Goal: Information Seeking & Learning: Learn about a topic

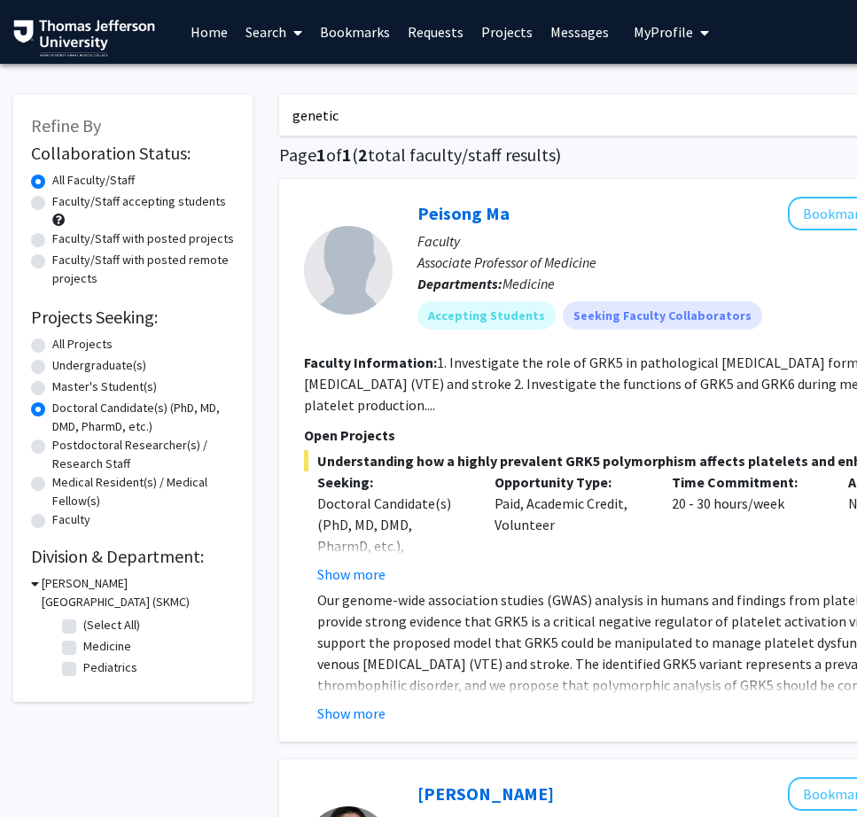
click at [506, 27] on link "Projects" at bounding box center [506, 32] width 69 height 62
drag, startPoint x: 371, startPoint y: 110, endPoint x: 172, endPoint y: 108, distance: 199.4
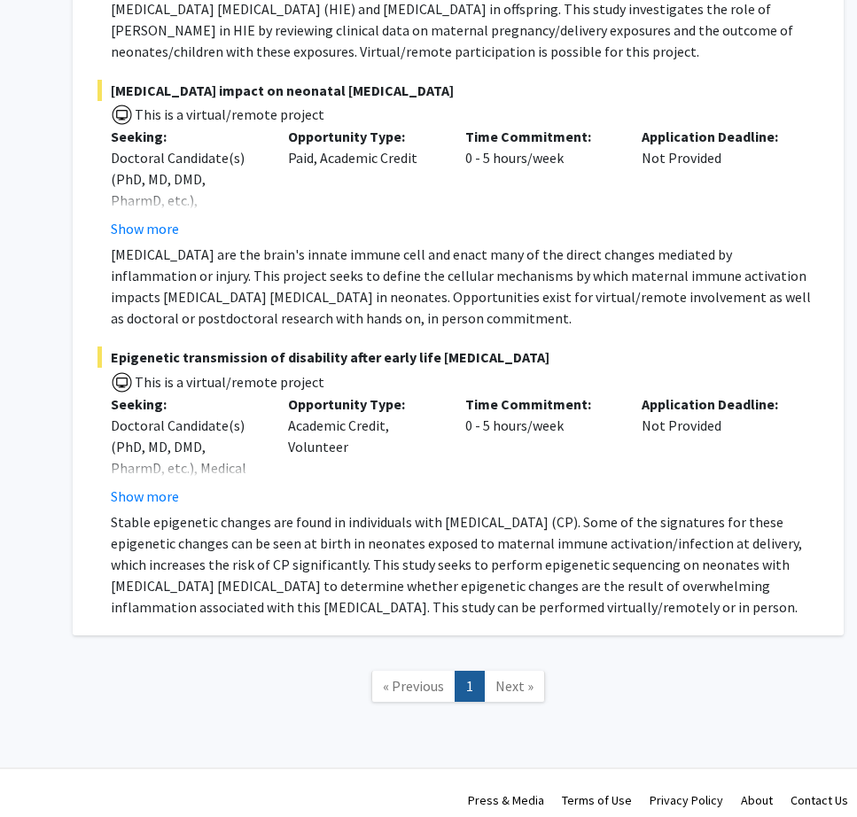
scroll to position [1190, 206]
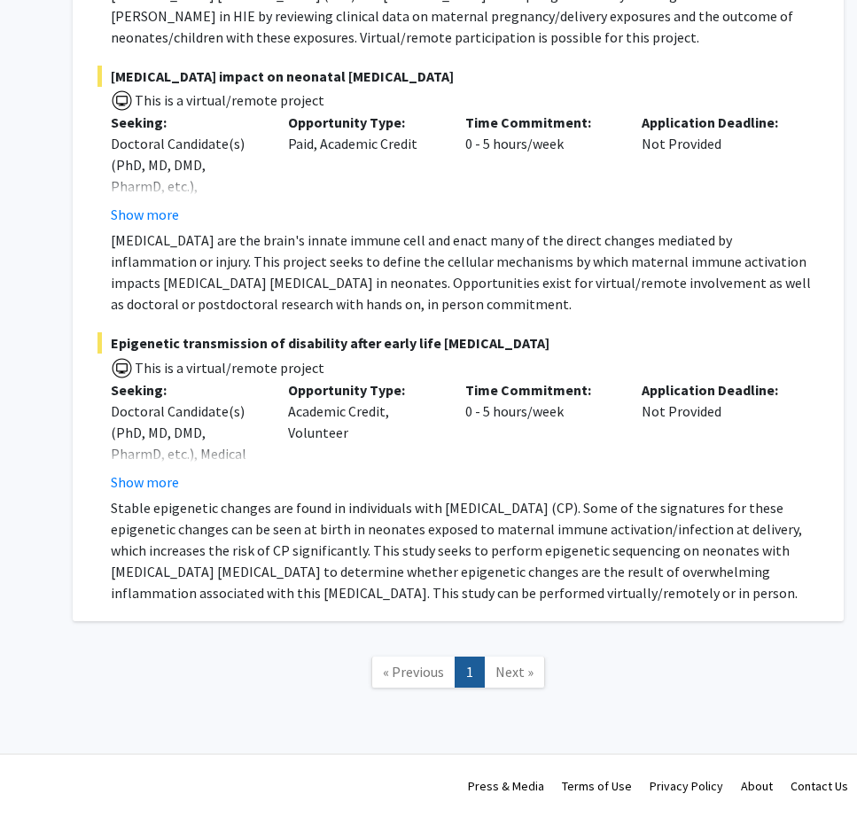
click at [506, 666] on span "Next »" at bounding box center [514, 672] width 38 height 18
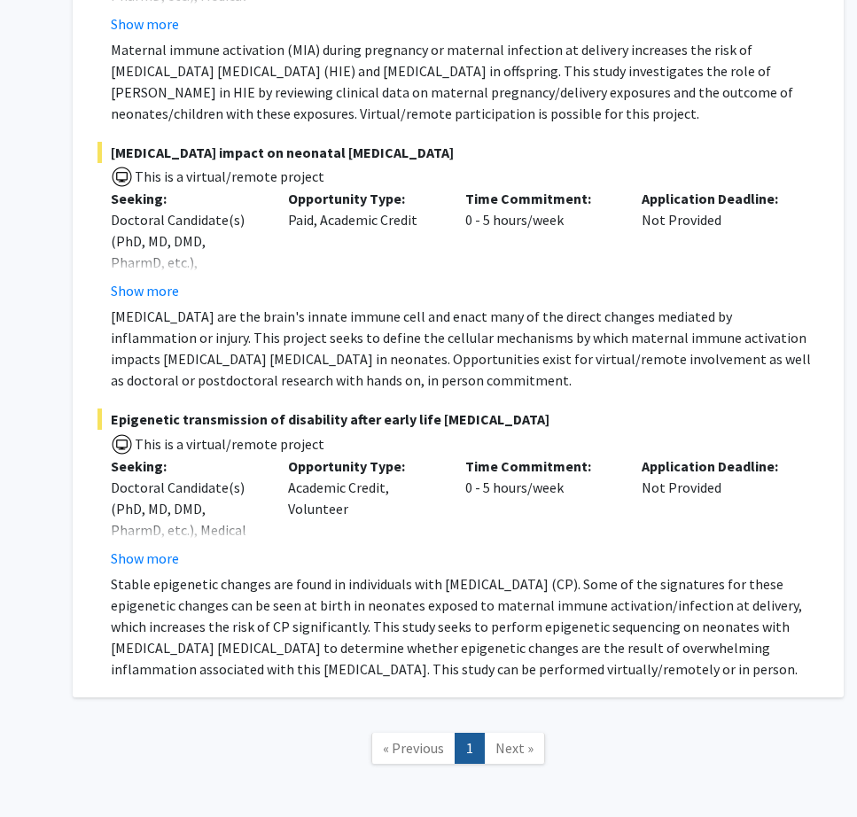
scroll to position [1115, 206]
drag, startPoint x: 157, startPoint y: 557, endPoint x: 162, endPoint y: 565, distance: 9.6
click at [162, 565] on button "Show more" at bounding box center [145, 557] width 68 height 21
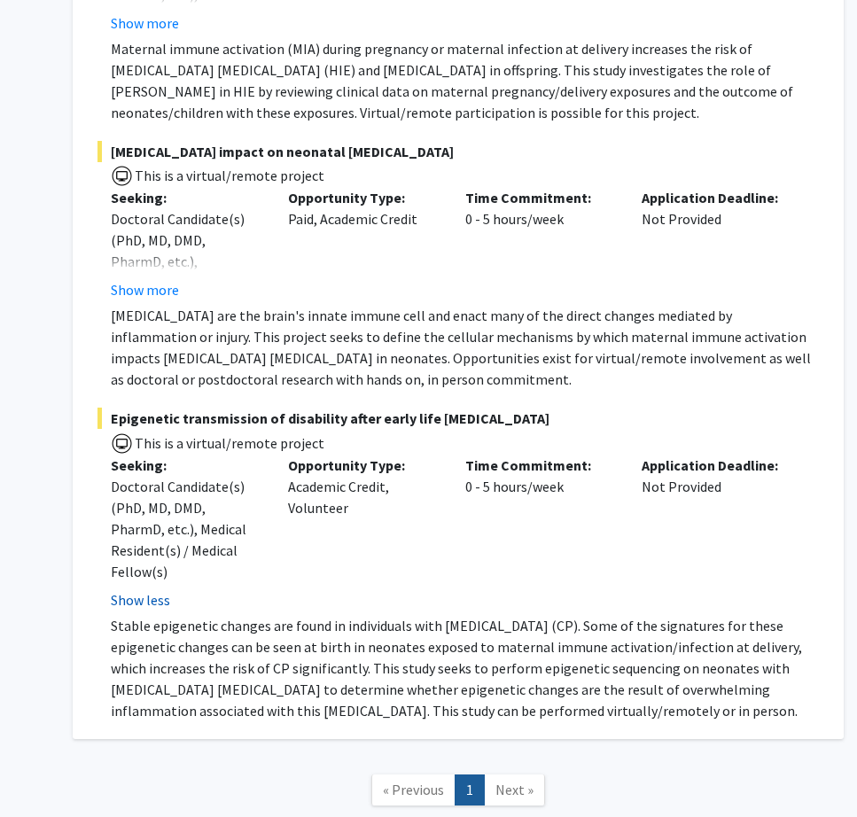
click at [162, 565] on fg-read-more "Doctoral Candidate(s) (PhD, MD, DMD, PharmD, etc.), Medical Resident(s) / Medic…" at bounding box center [186, 543] width 151 height 135
click at [343, 419] on span "Epigenetic transmission of disability after early life [MEDICAL_DATA]" at bounding box center [457, 418] width 721 height 21
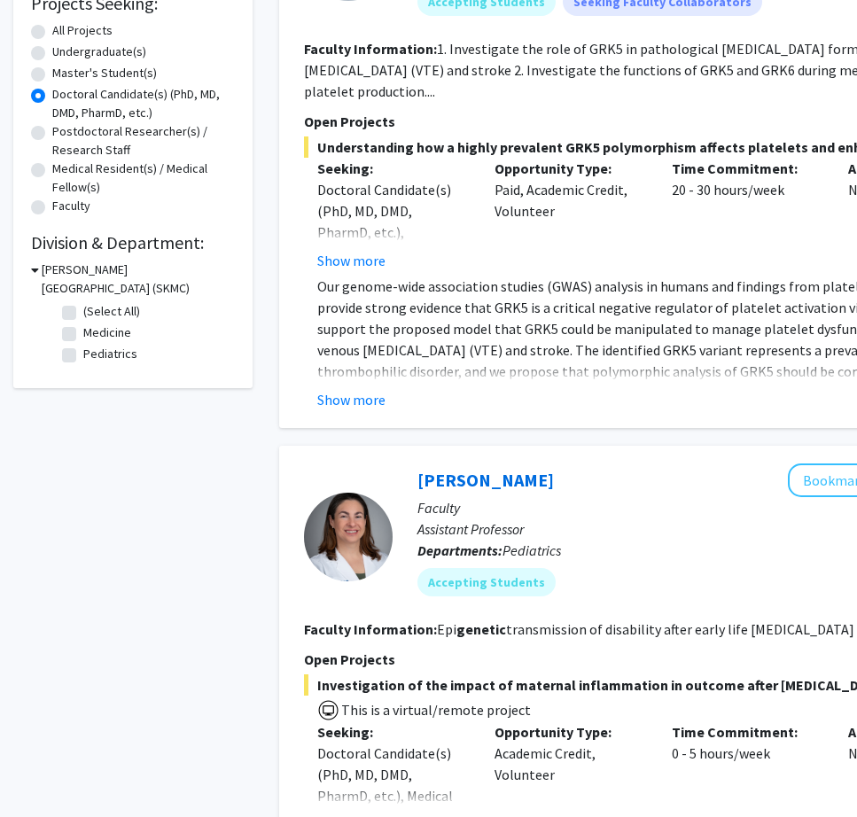
scroll to position [0, 0]
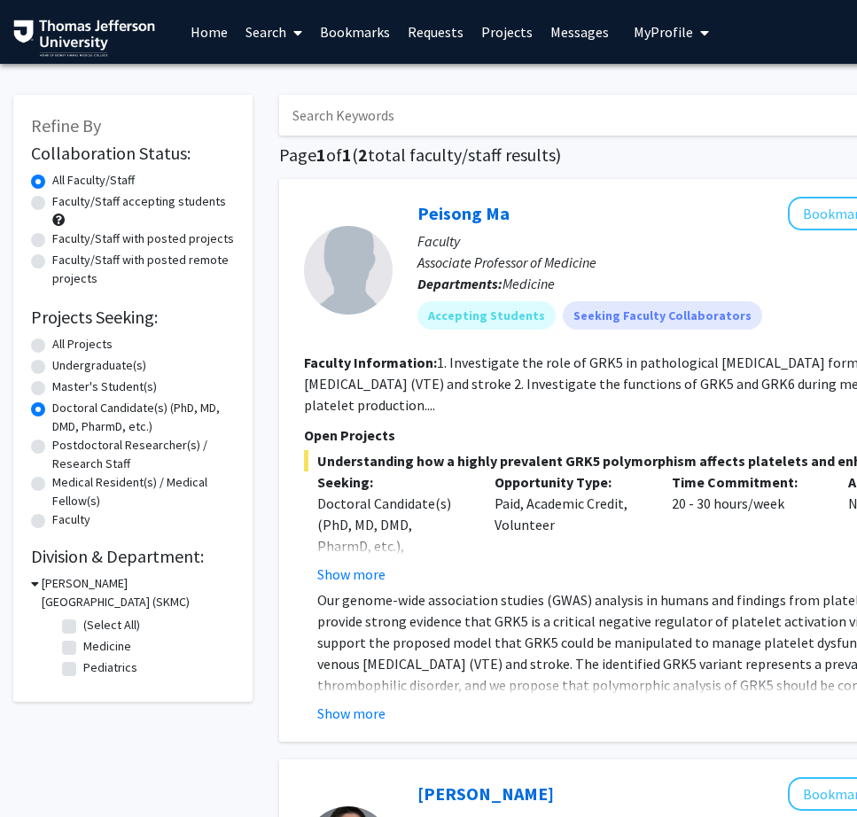
click at [368, 121] on input "Search Keywords" at bounding box center [627, 115] width 696 height 41
type input "epigenetic"
radio input "true"
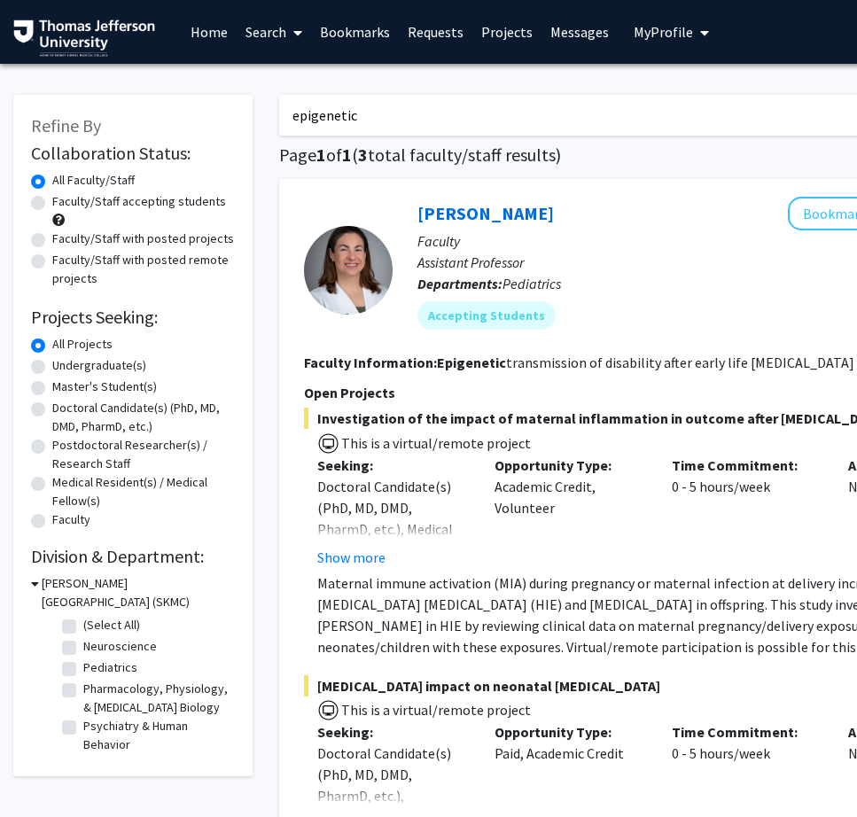
drag, startPoint x: 361, startPoint y: 116, endPoint x: 179, endPoint y: 116, distance: 181.7
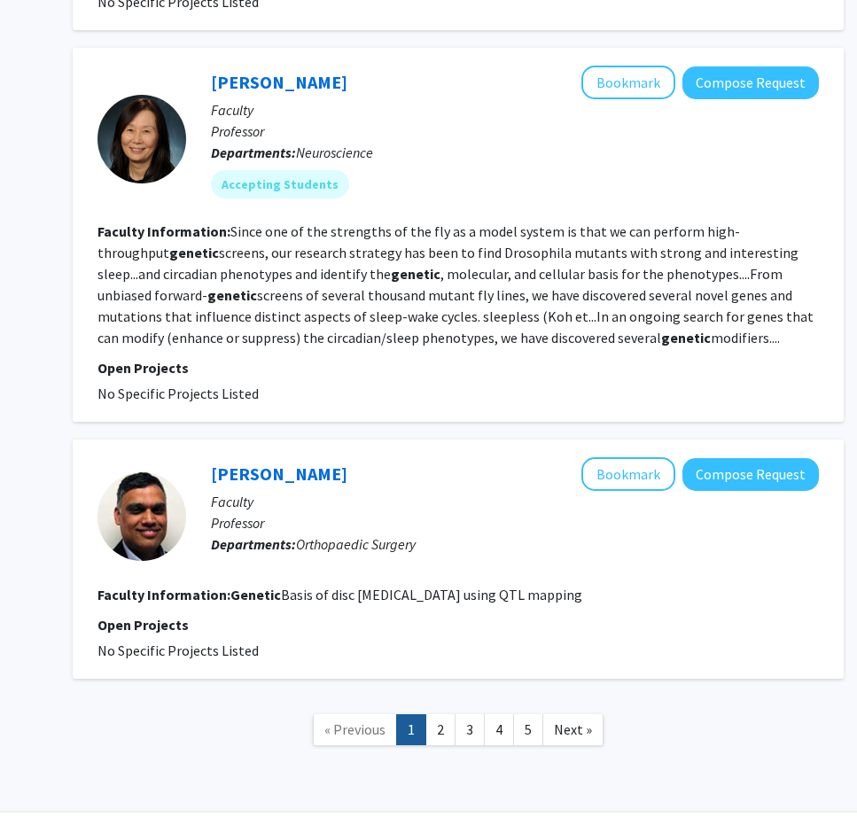
scroll to position [2994, 206]
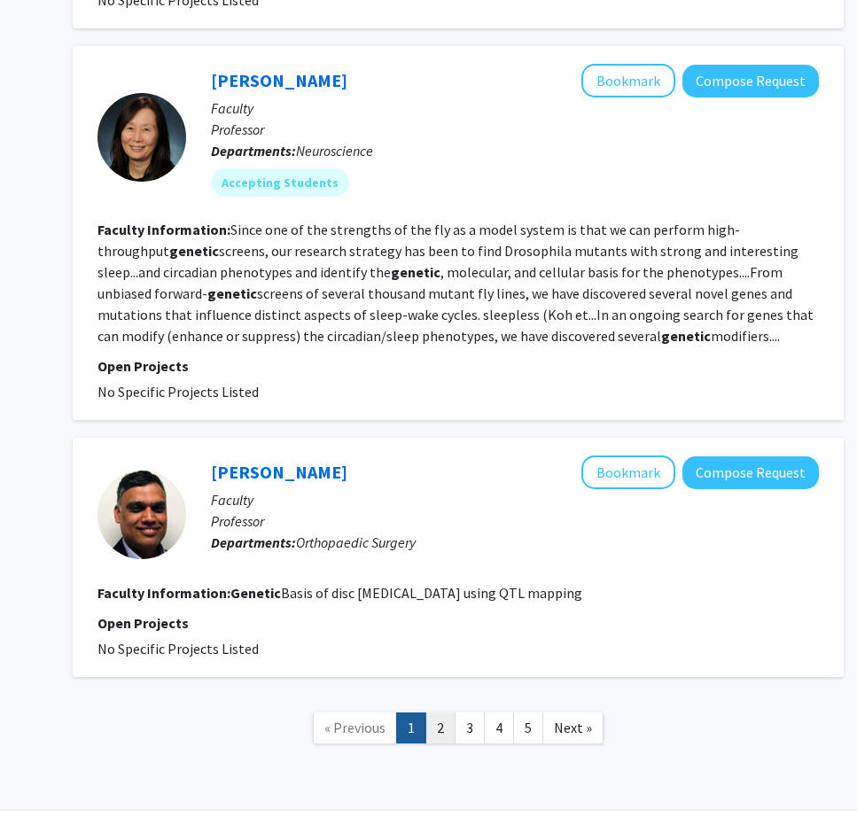
click at [437, 729] on link "2" at bounding box center [440, 727] width 30 height 31
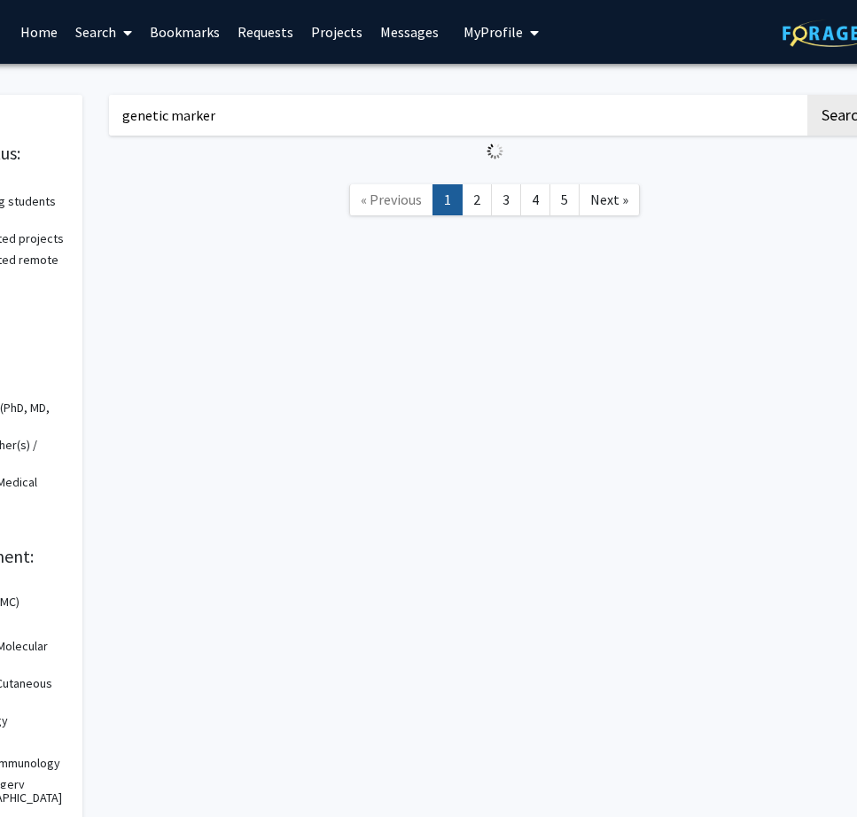
scroll to position [0, 206]
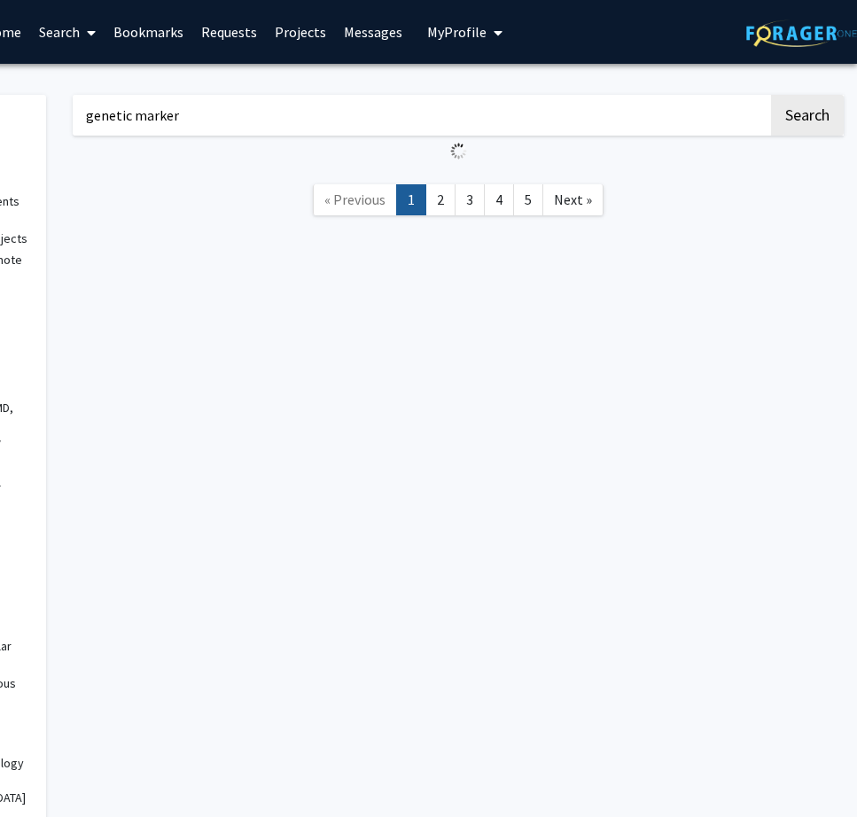
click at [315, 118] on input "genetic marker" at bounding box center [421, 115] width 696 height 41
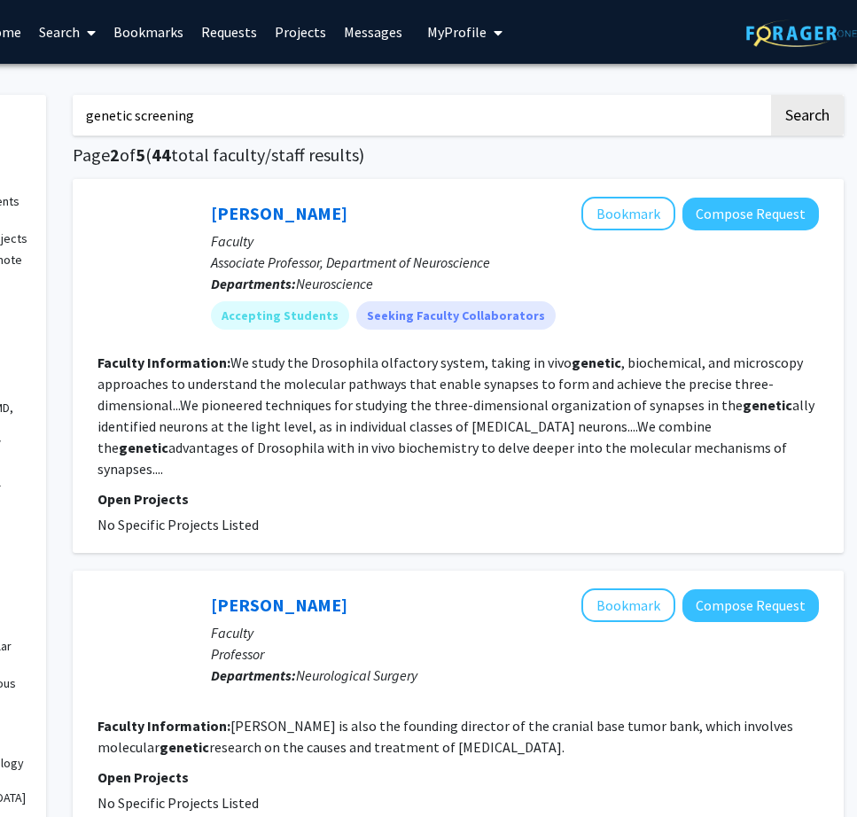
type input "genetic screening"
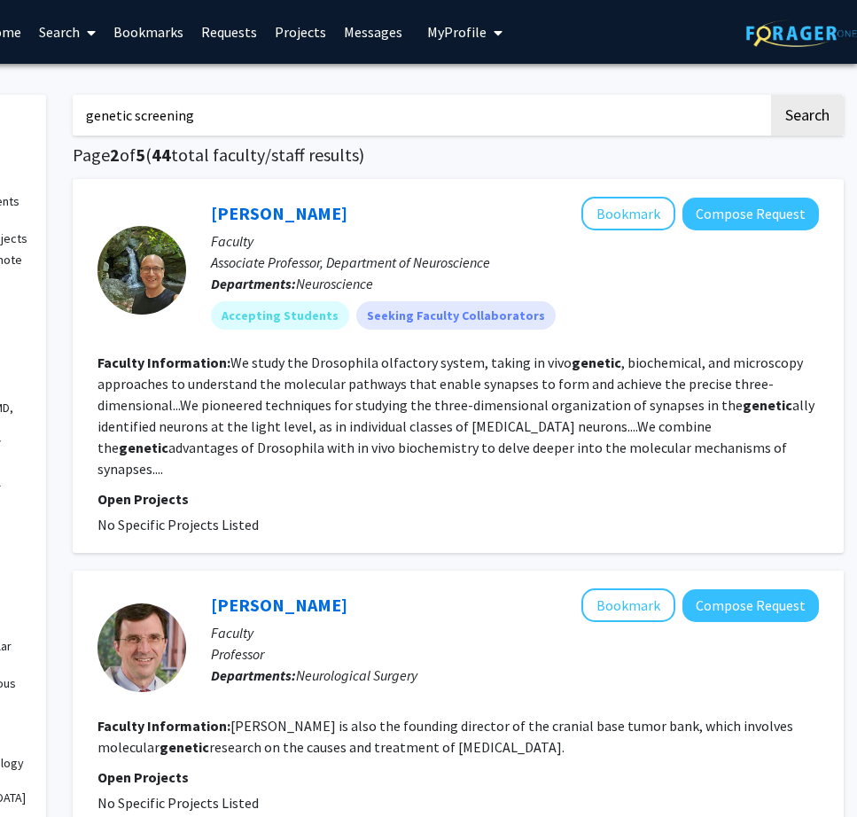
click at [771, 95] on button "Search" at bounding box center [807, 115] width 73 height 41
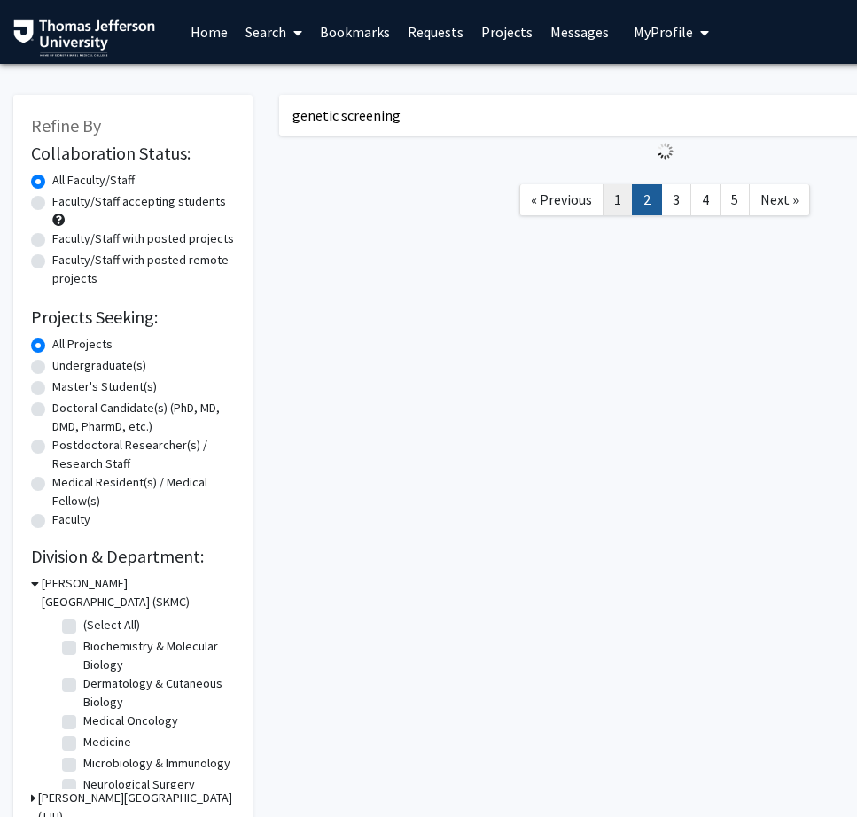
click at [618, 193] on link "1" at bounding box center [618, 199] width 30 height 31
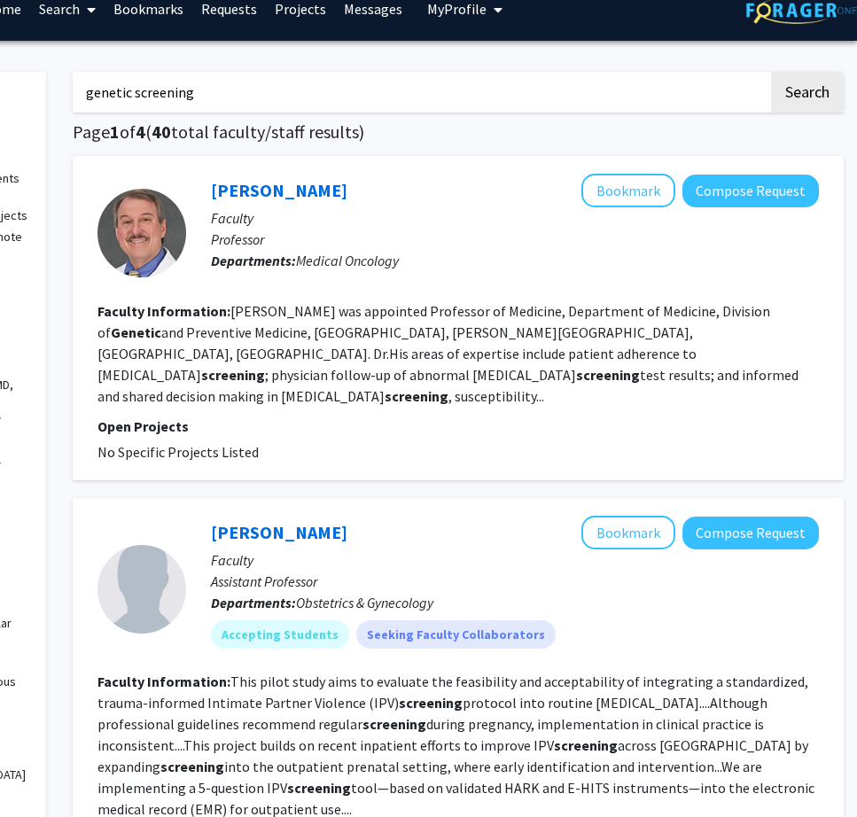
scroll to position [29, 206]
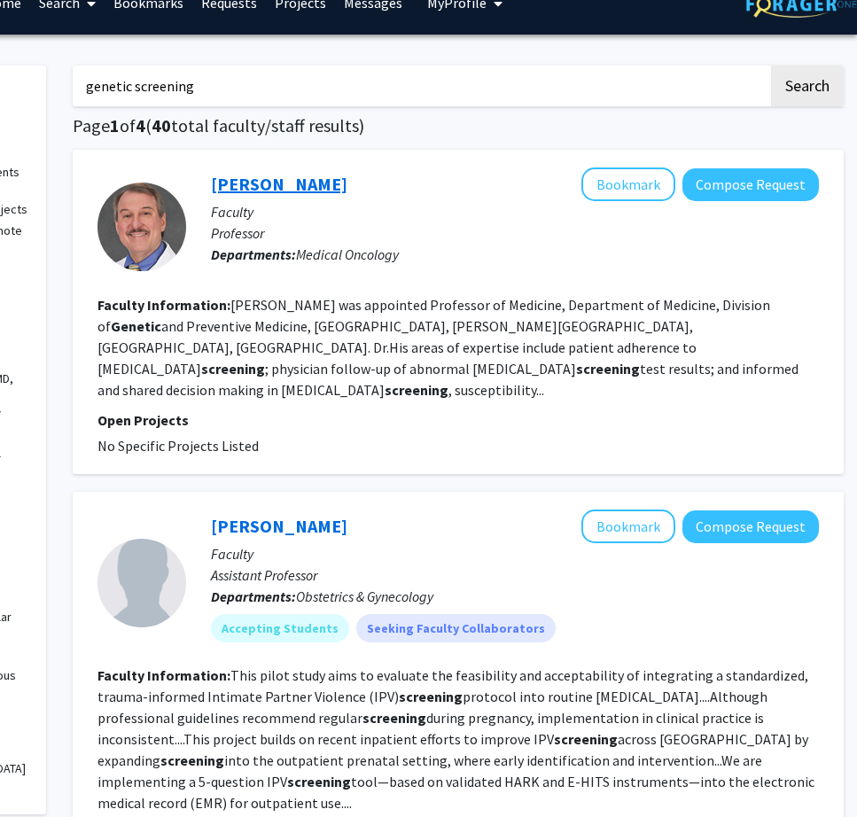
click at [265, 179] on link "[PERSON_NAME]" at bounding box center [279, 184] width 136 height 22
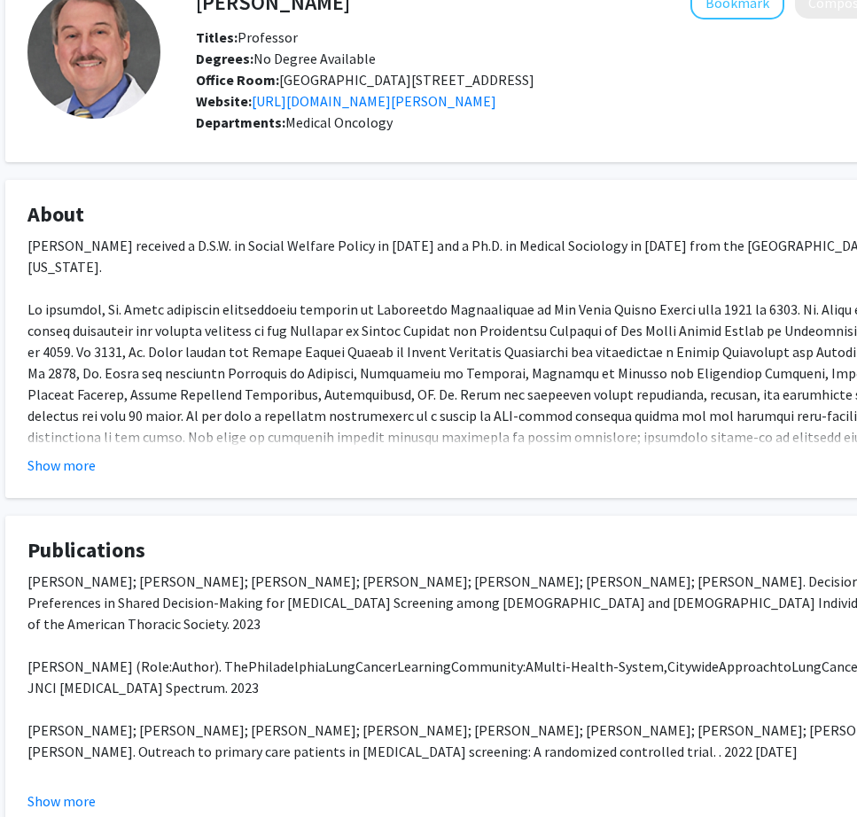
scroll to position [113, 61]
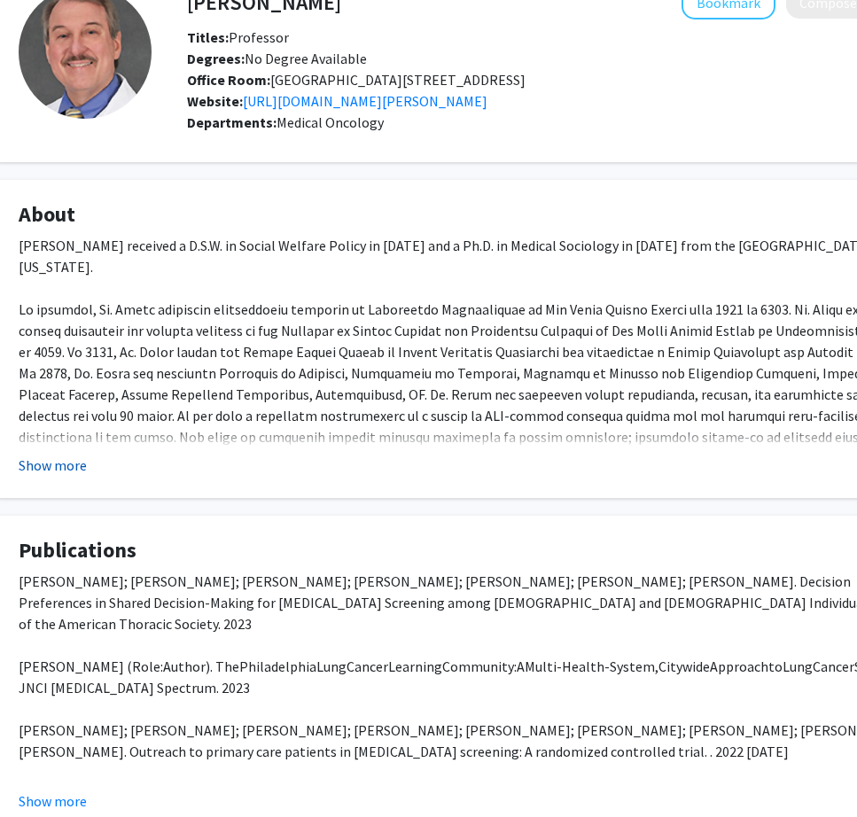
click at [62, 476] on button "Show more" at bounding box center [53, 465] width 68 height 21
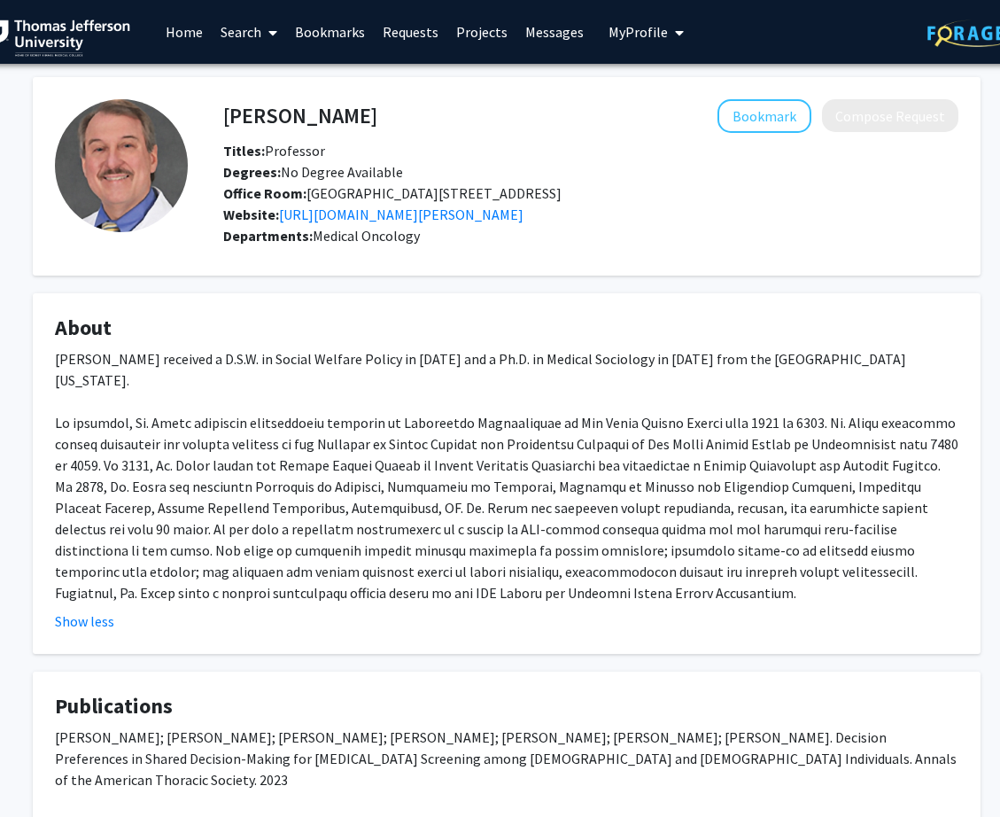
scroll to position [0, 19]
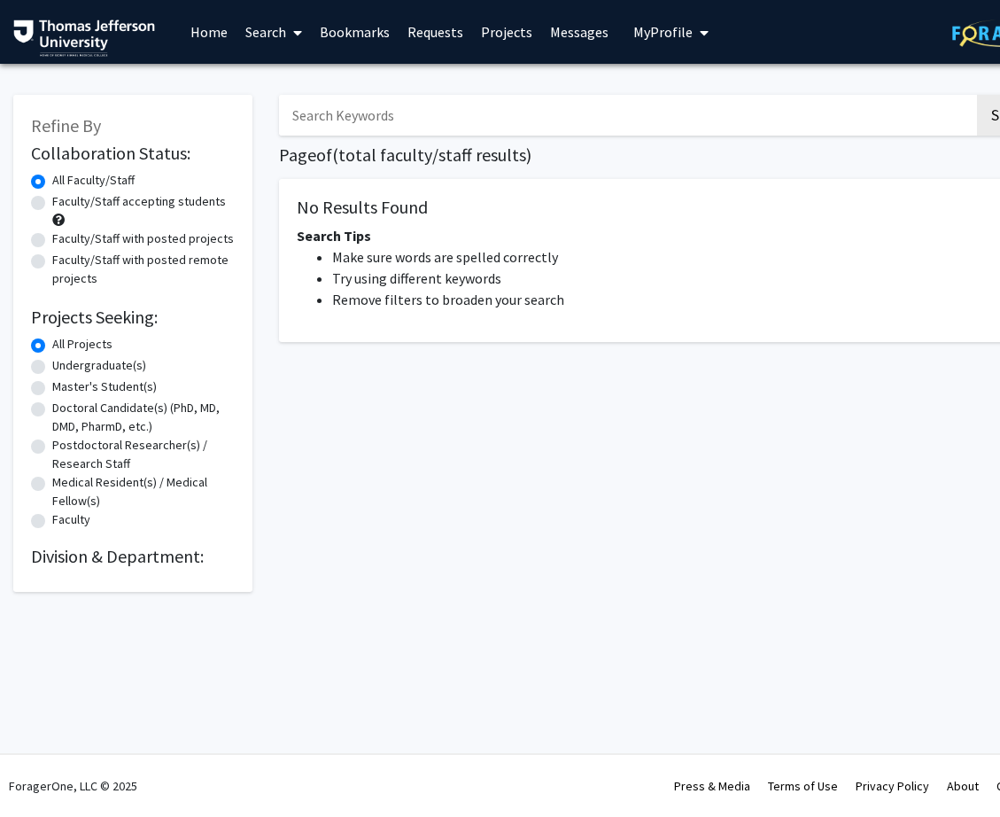
click at [361, 119] on input "Search Keywords" at bounding box center [627, 115] width 696 height 41
type input "s"
type input "genetic markers"
click at [856, 95] on button "Search" at bounding box center [1013, 115] width 73 height 41
drag, startPoint x: 427, startPoint y: 120, endPoint x: 155, endPoint y: 116, distance: 272.1
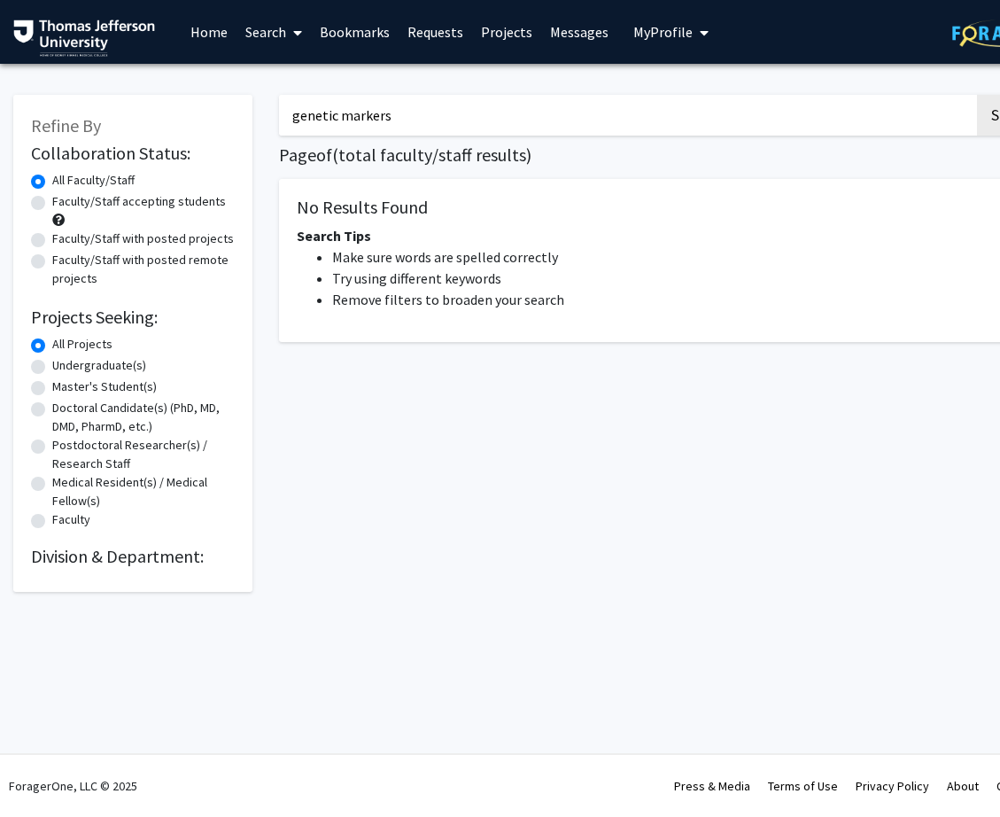
click at [155, 116] on div "Refine By Collaboration Status: Collaboration Status All Faculty/Staff Collabor…" at bounding box center [531, 334] width 1063 height 515
click at [269, 30] on link "Search" at bounding box center [274, 32] width 74 height 62
click at [447, 32] on link "Requests" at bounding box center [436, 32] width 74 height 62
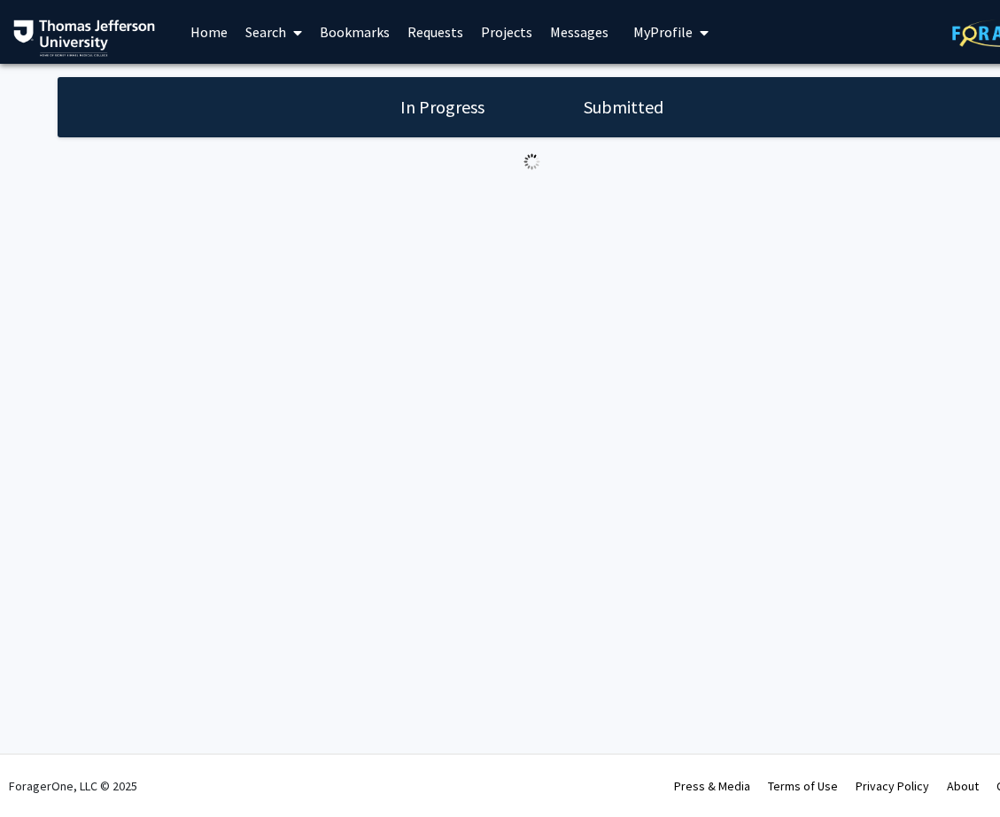
click at [515, 26] on link "Projects" at bounding box center [506, 32] width 69 height 62
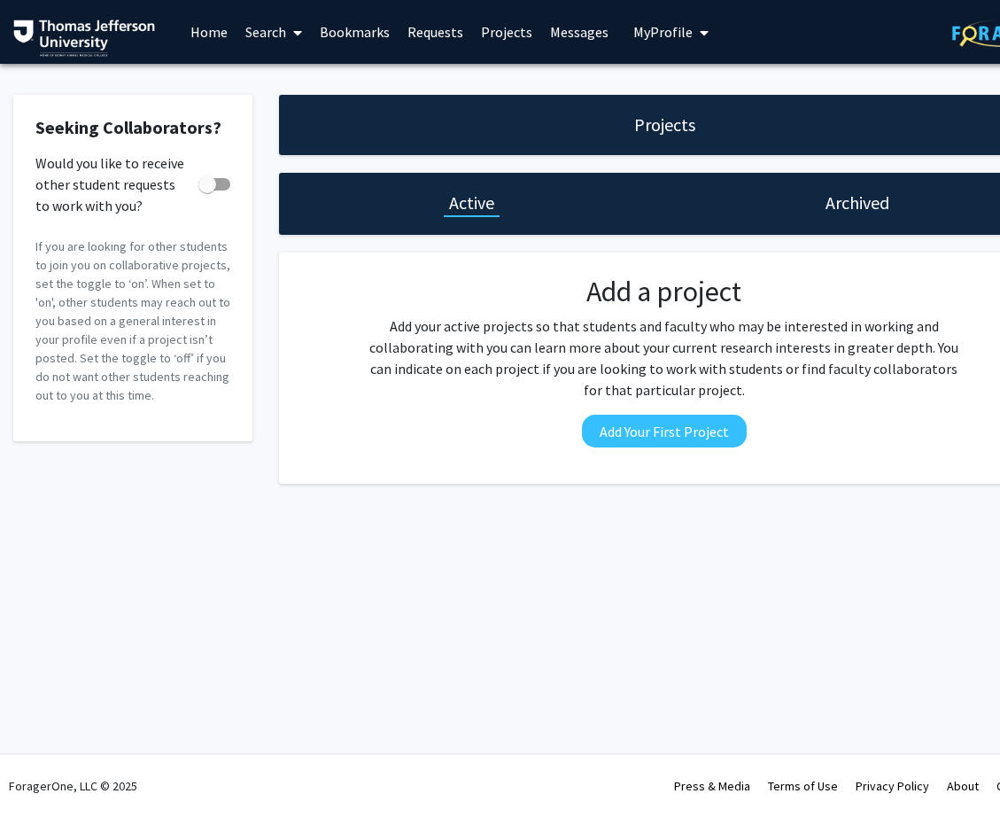
scroll to position [0, 63]
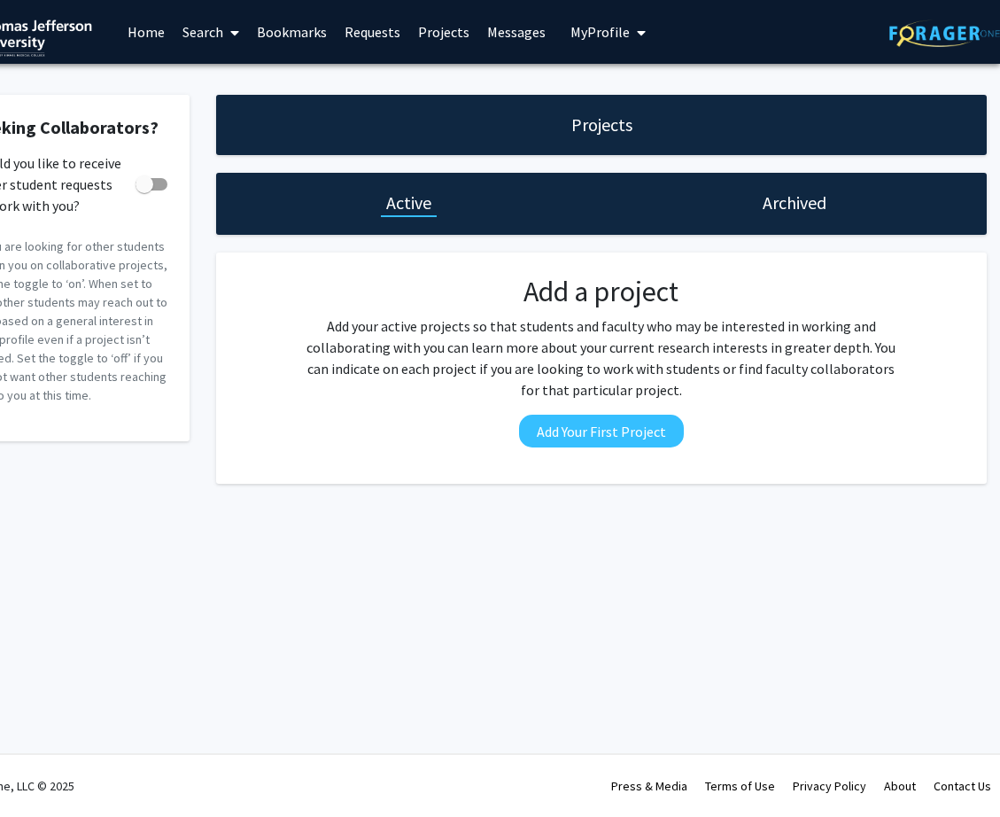
click at [796, 214] on h1 "Archived" at bounding box center [795, 203] width 64 height 25
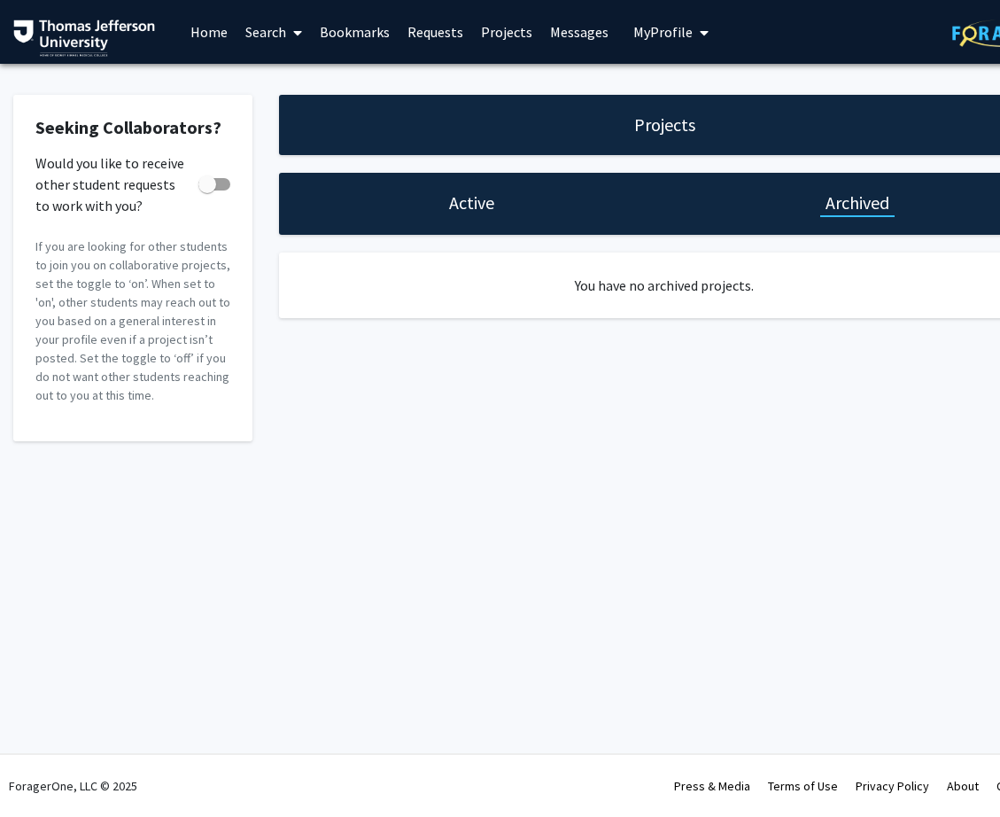
click at [521, 204] on div "Active" at bounding box center [471, 204] width 385 height 62
click at [570, 28] on link "Messages" at bounding box center [579, 32] width 76 height 62
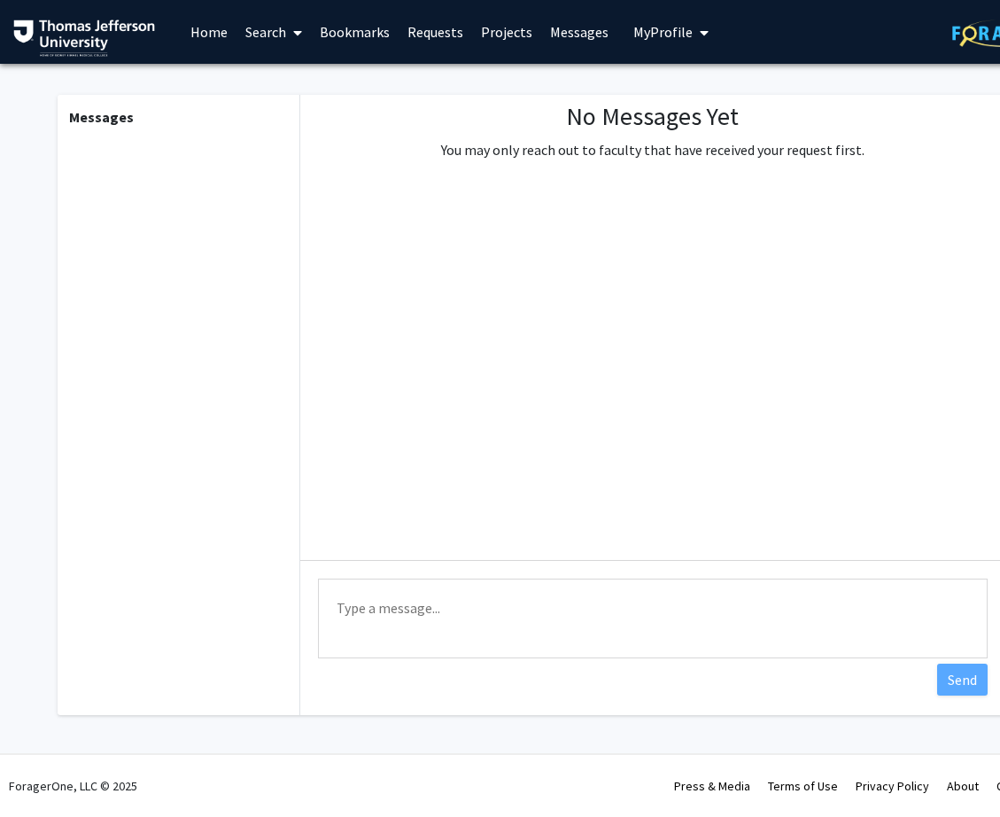
click at [336, 32] on link "Bookmarks" at bounding box center [355, 32] width 88 height 62
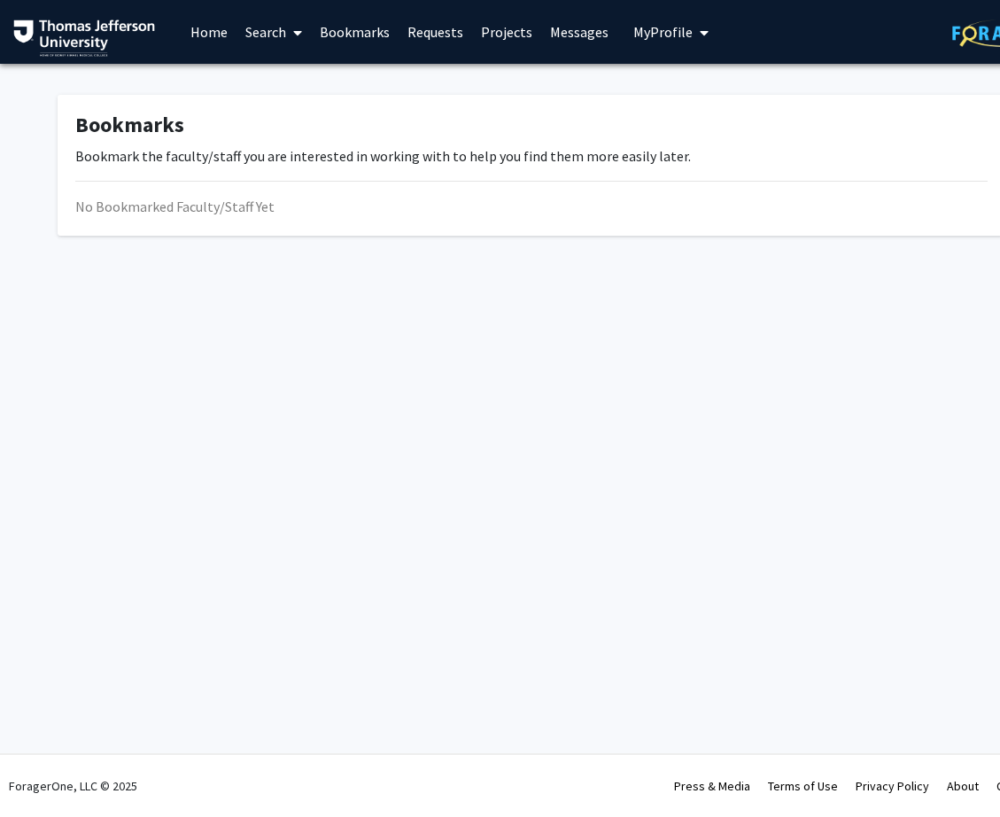
click at [212, 20] on link "Home" at bounding box center [209, 32] width 55 height 62
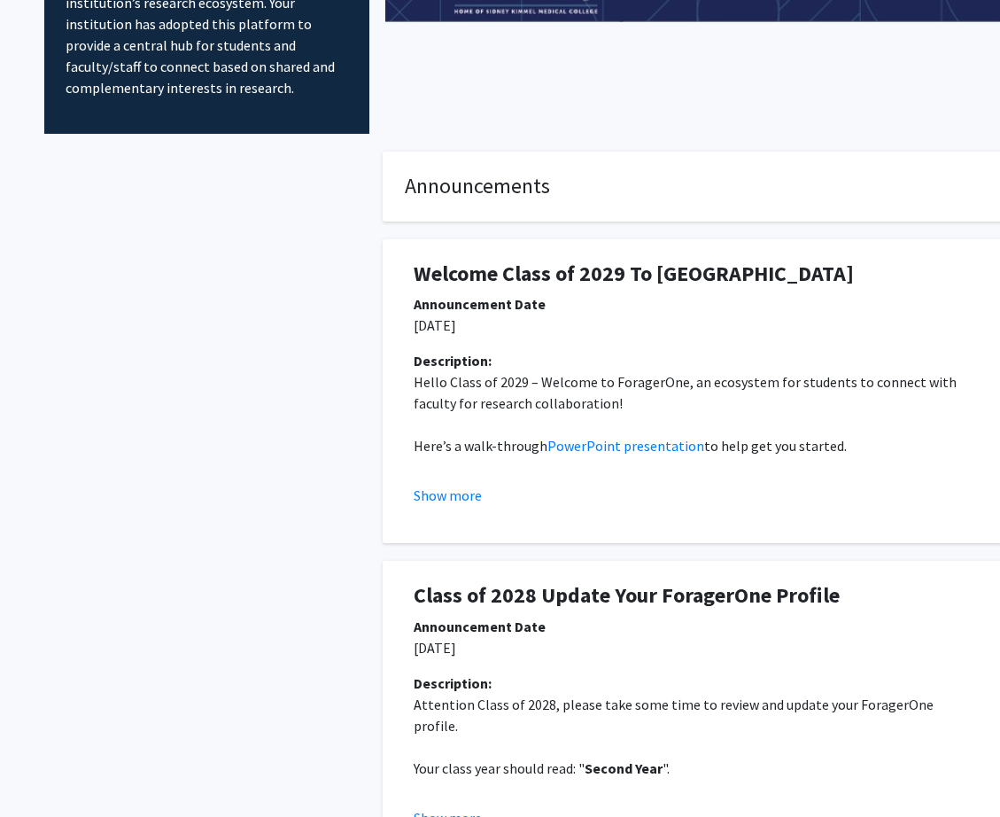
scroll to position [168, 63]
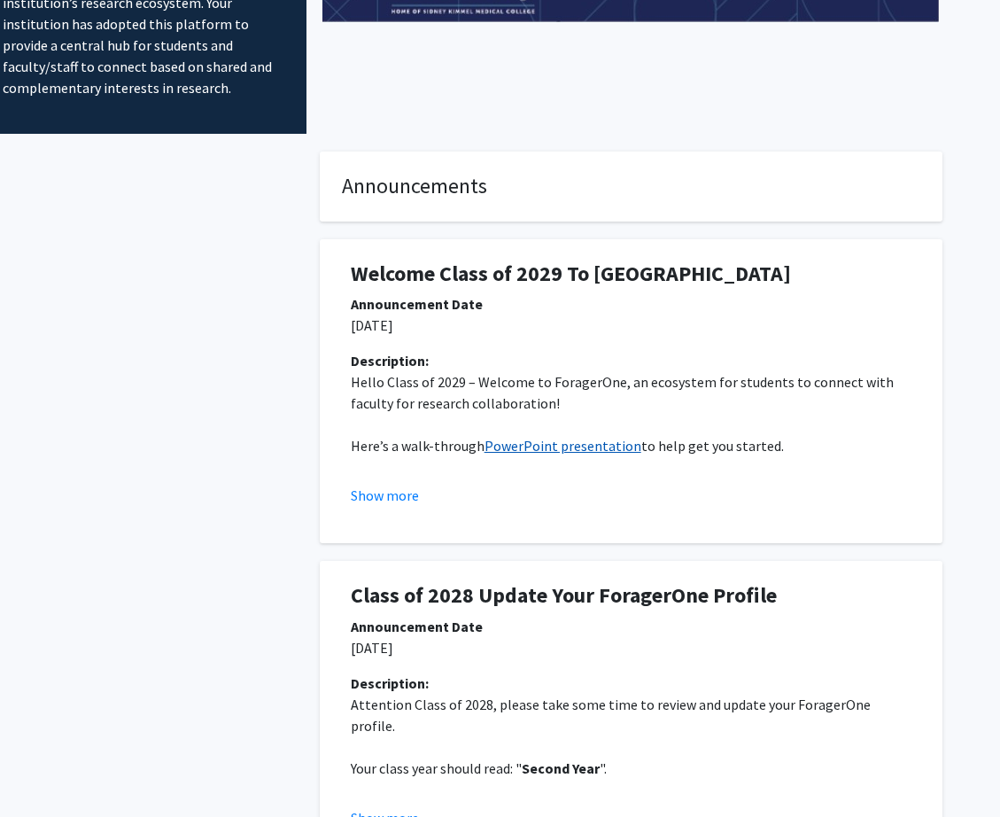
click at [525, 440] on link "PowerPoint presentation" at bounding box center [563, 446] width 157 height 18
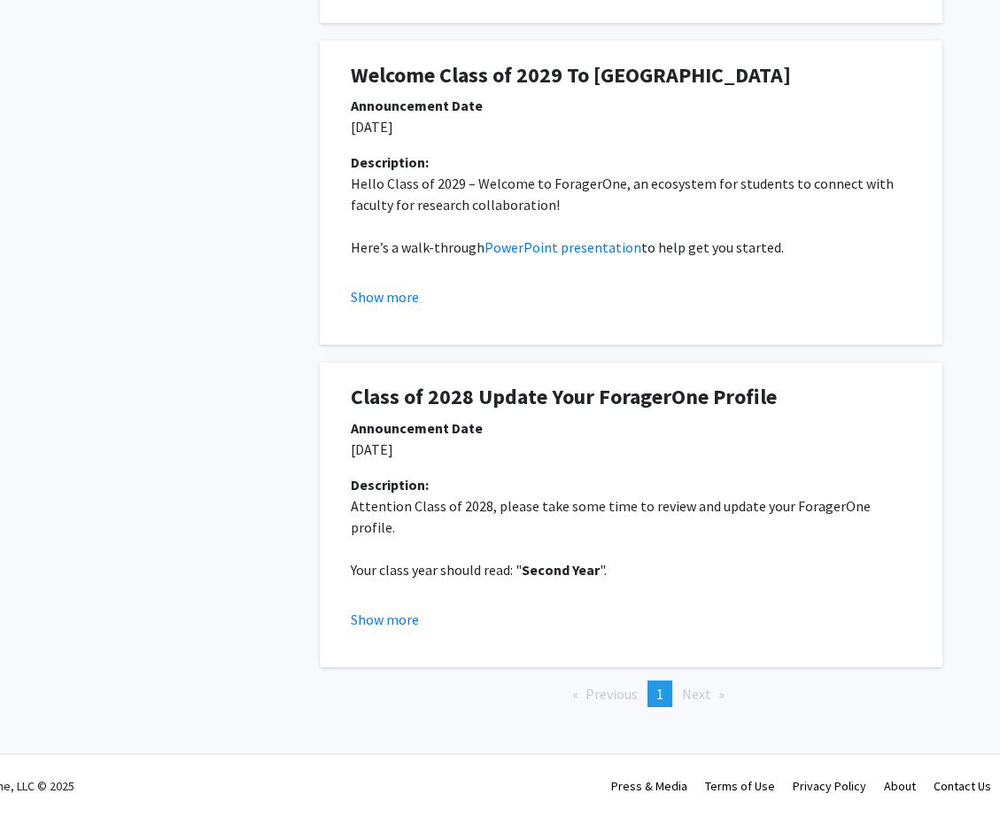
scroll to position [330, 63]
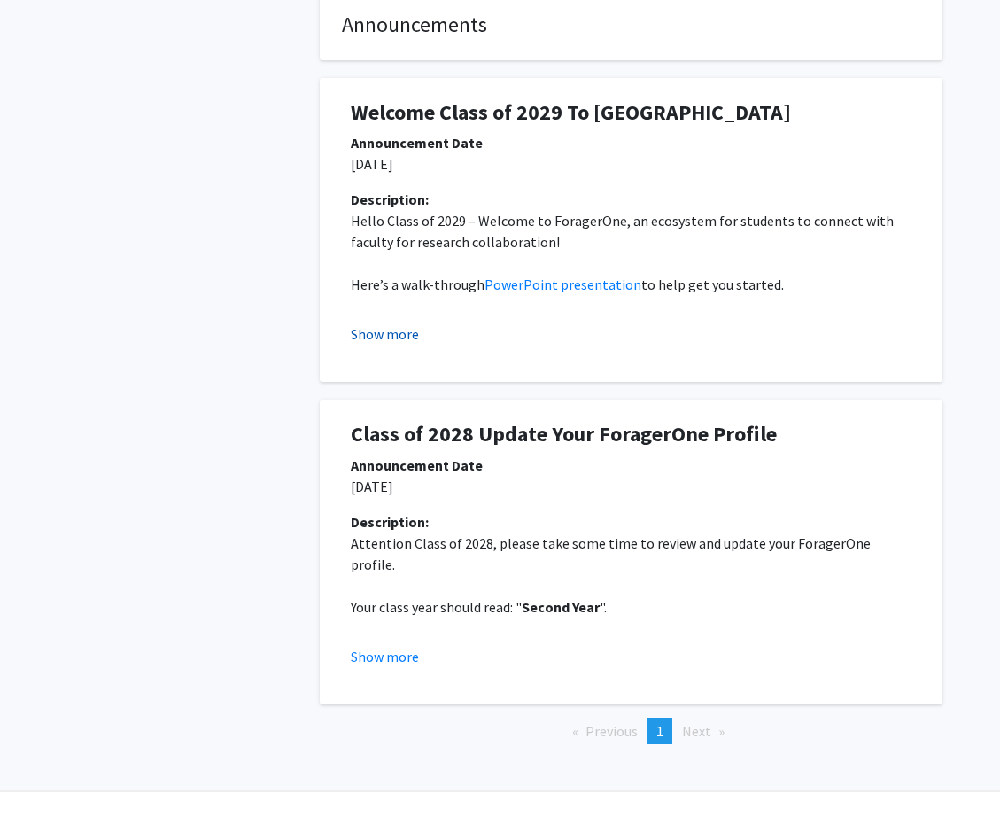
click at [399, 338] on button "Show more" at bounding box center [385, 333] width 68 height 21
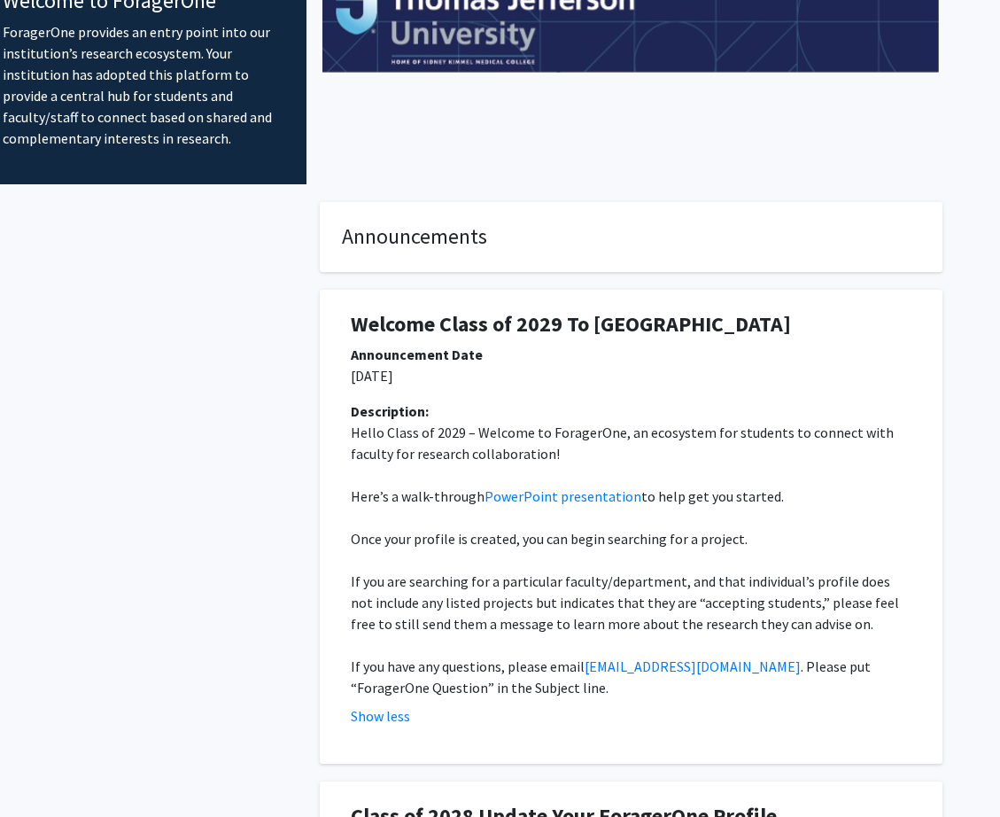
scroll to position [0, 63]
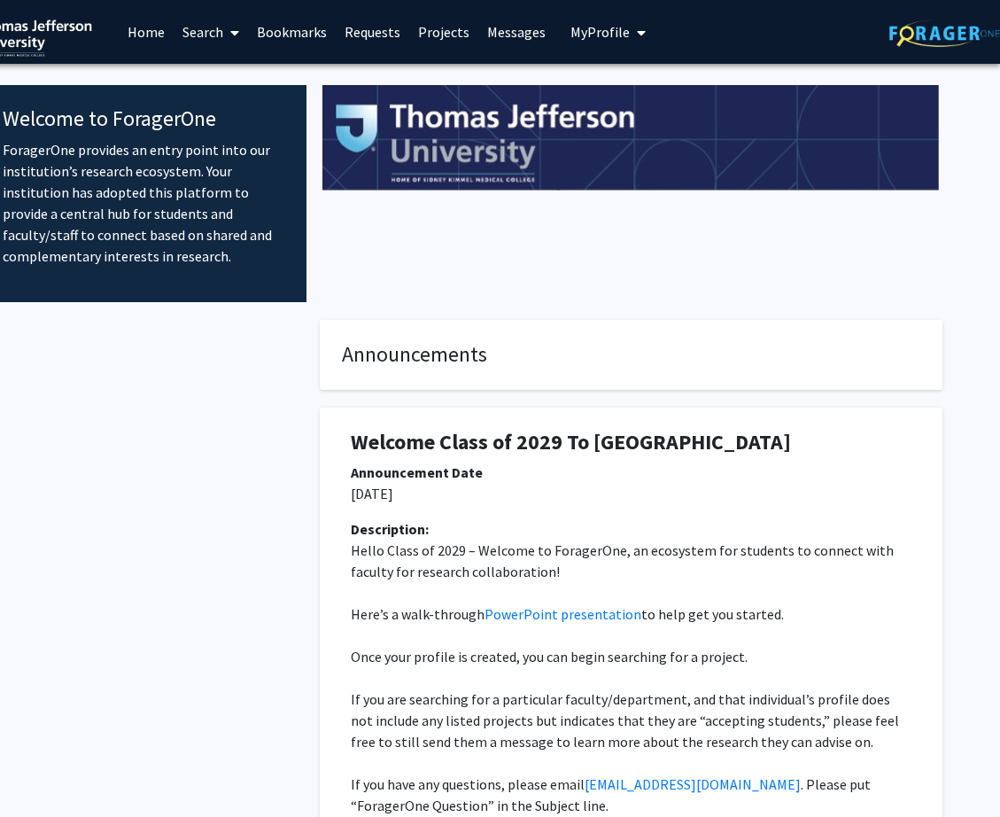
click at [206, 34] on link "Search" at bounding box center [211, 32] width 74 height 62
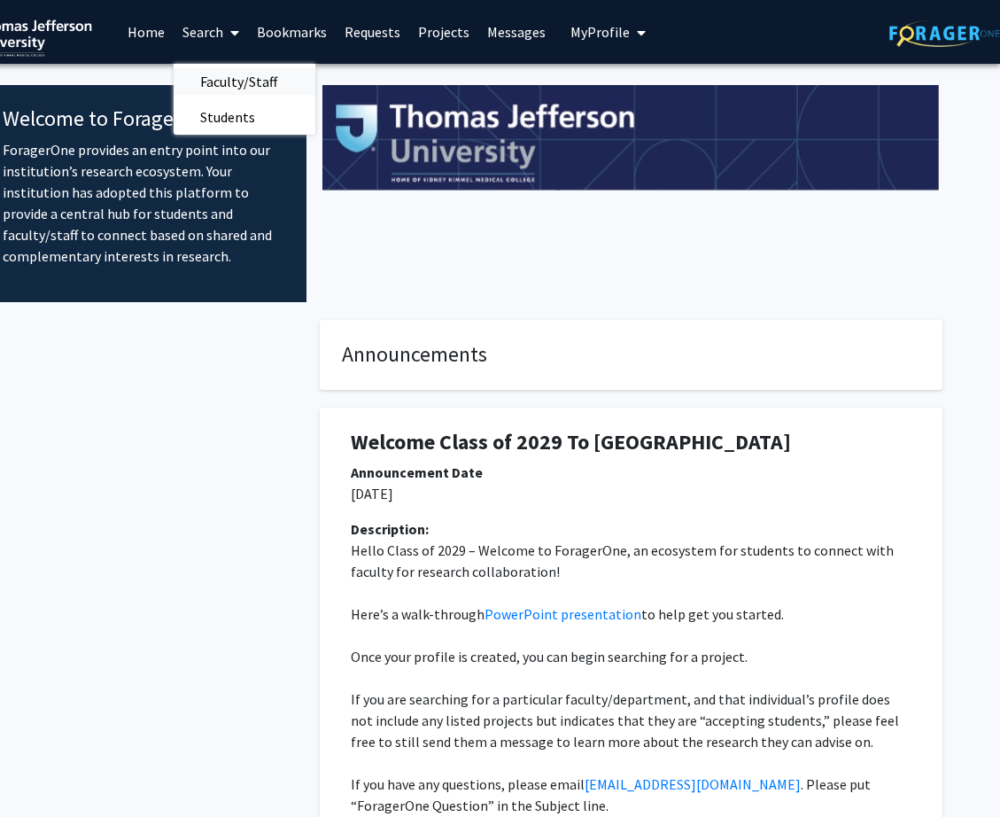
click at [237, 78] on span "Faculty/Staff" at bounding box center [239, 81] width 130 height 35
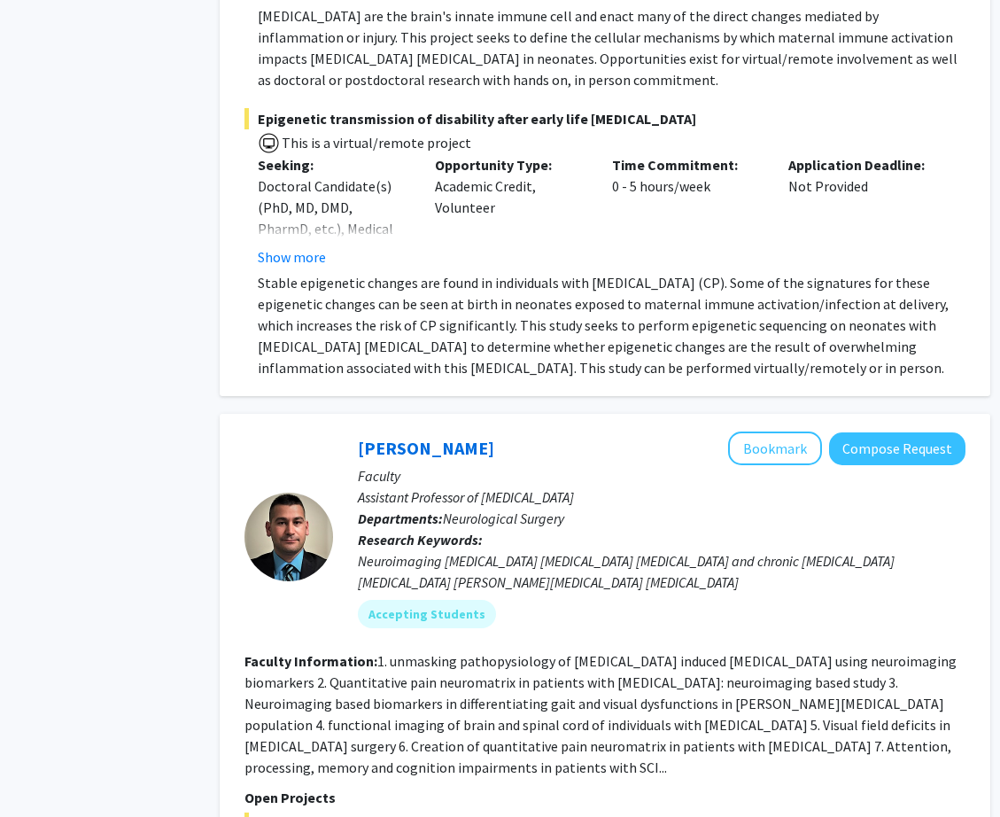
scroll to position [3176, 59]
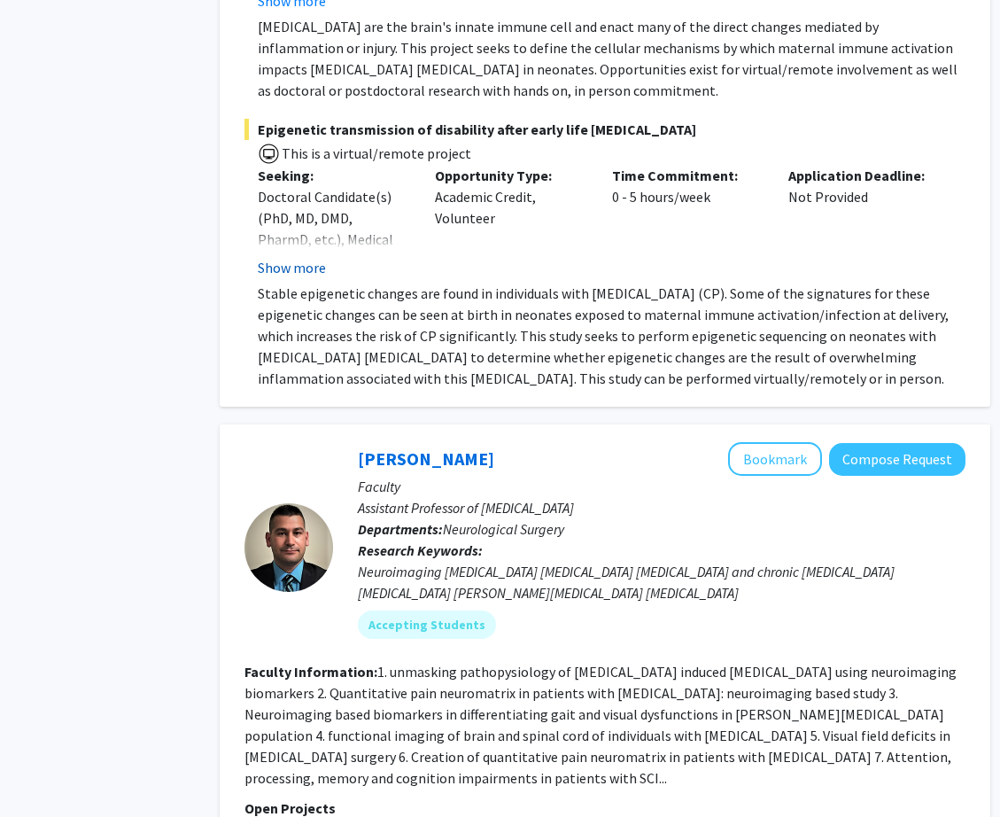
click at [294, 257] on button "Show more" at bounding box center [292, 267] width 68 height 21
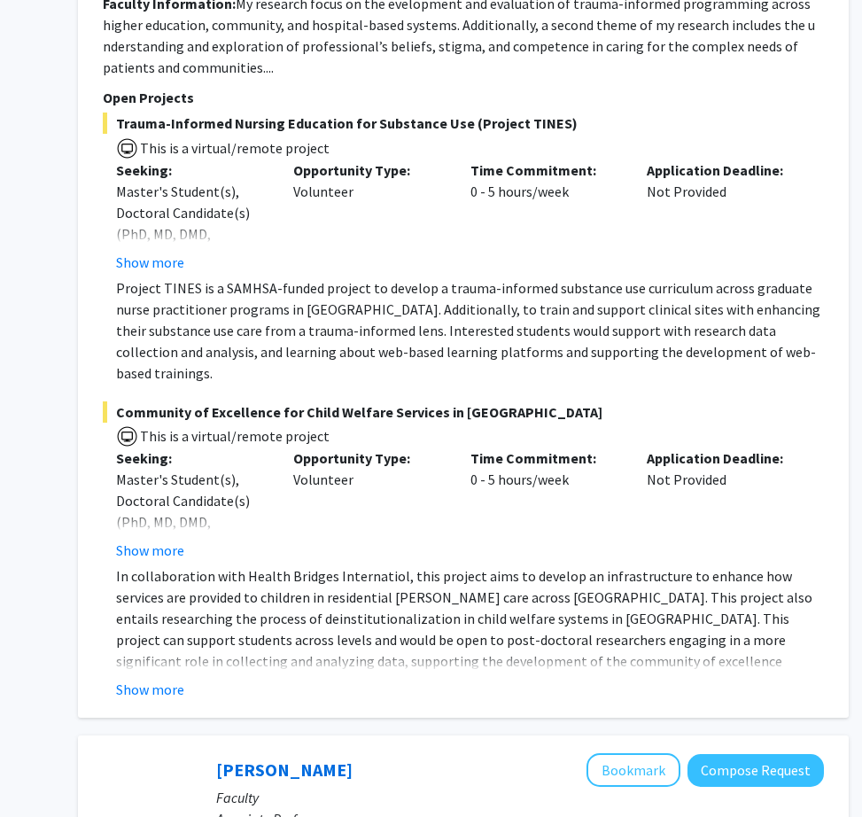
scroll to position [8620, 201]
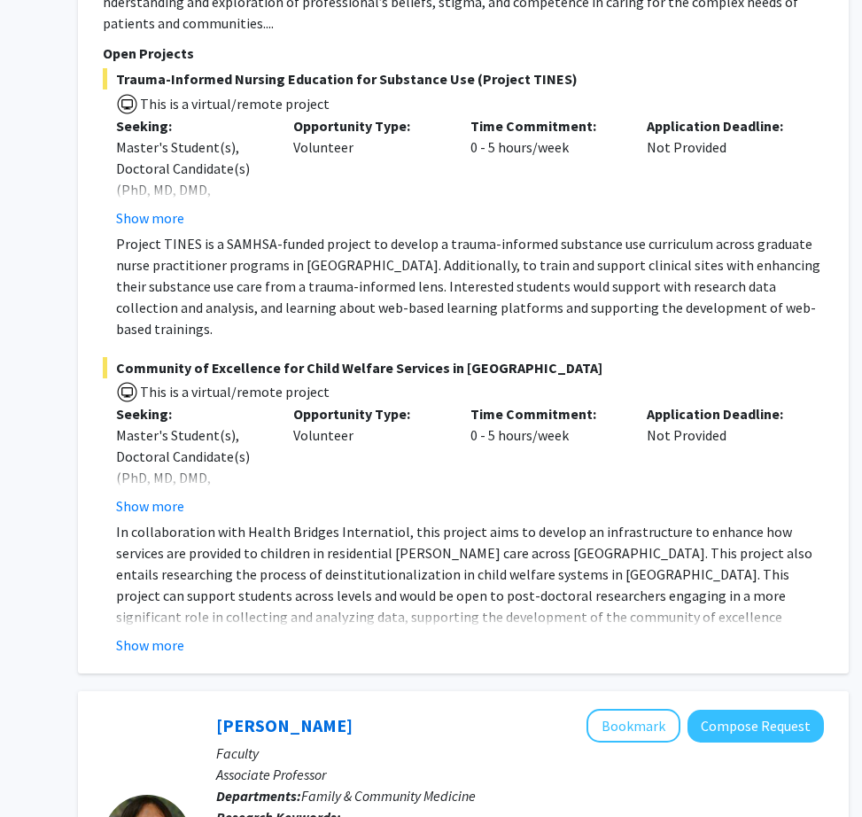
click at [195, 536] on p "In collaboration with Health Bridges Internatiol, this project aims to develop …" at bounding box center [470, 595] width 708 height 149
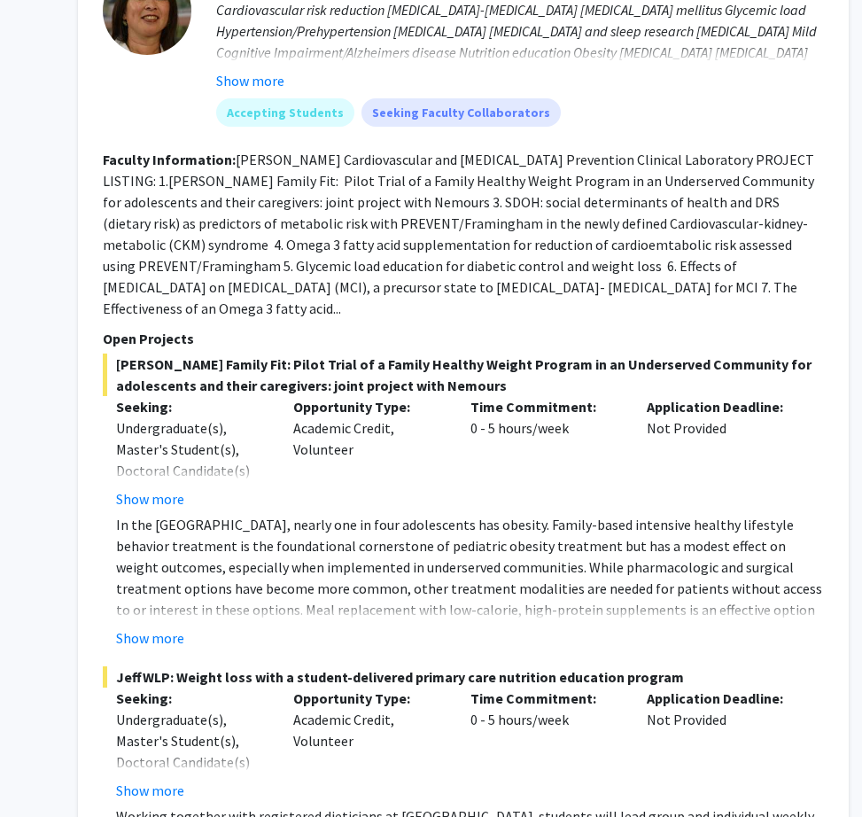
scroll to position [9449, 201]
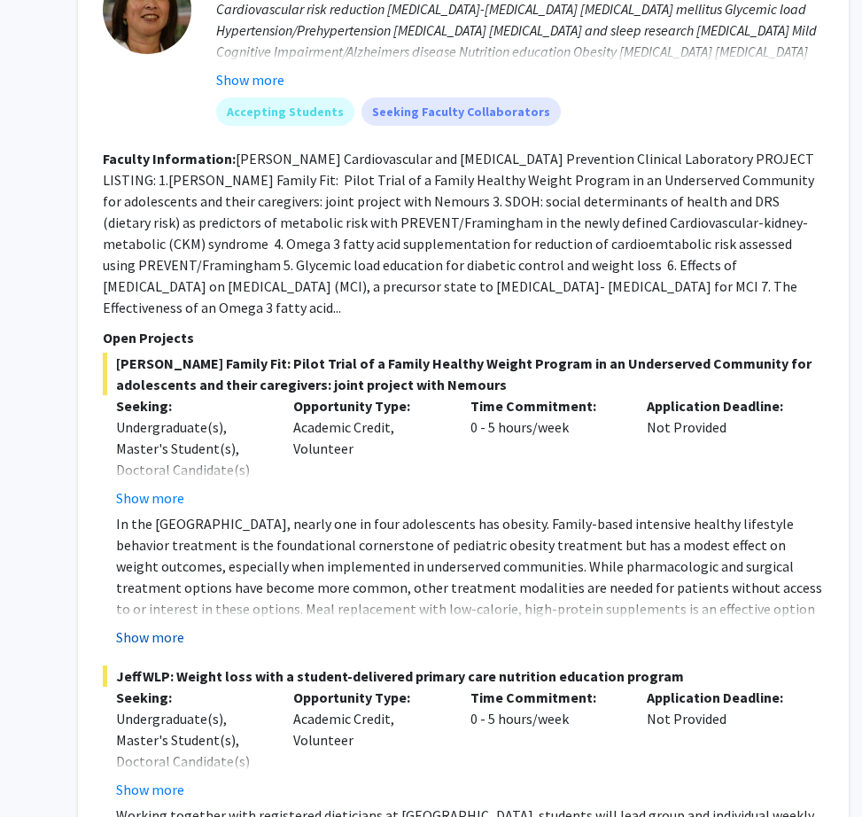
click at [168, 626] on button "Show more" at bounding box center [150, 636] width 68 height 21
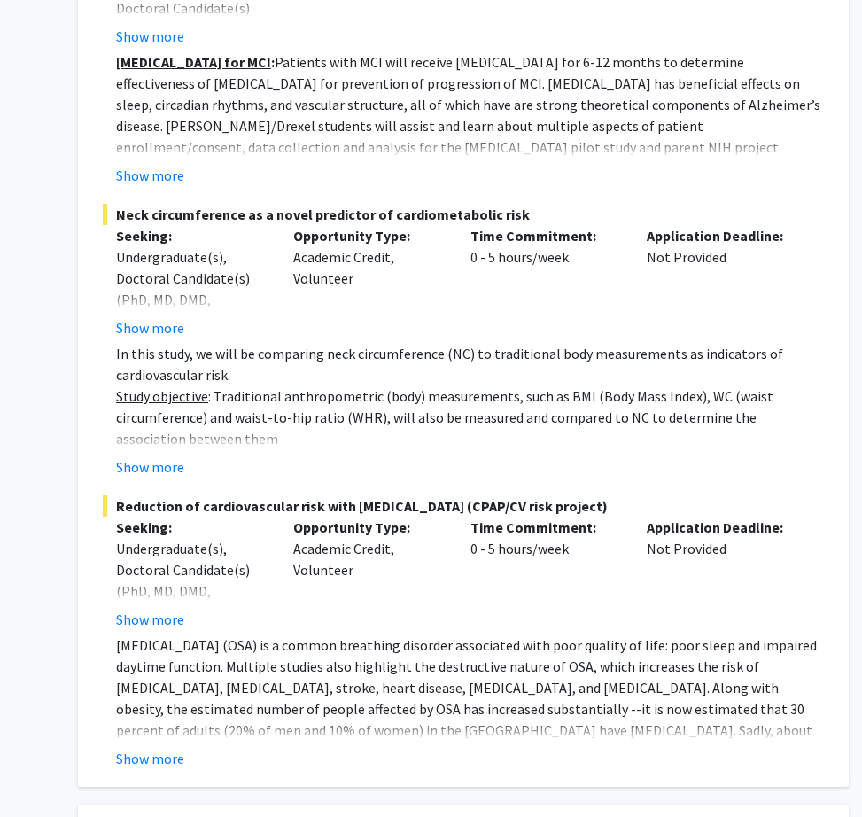
scroll to position [12123, 201]
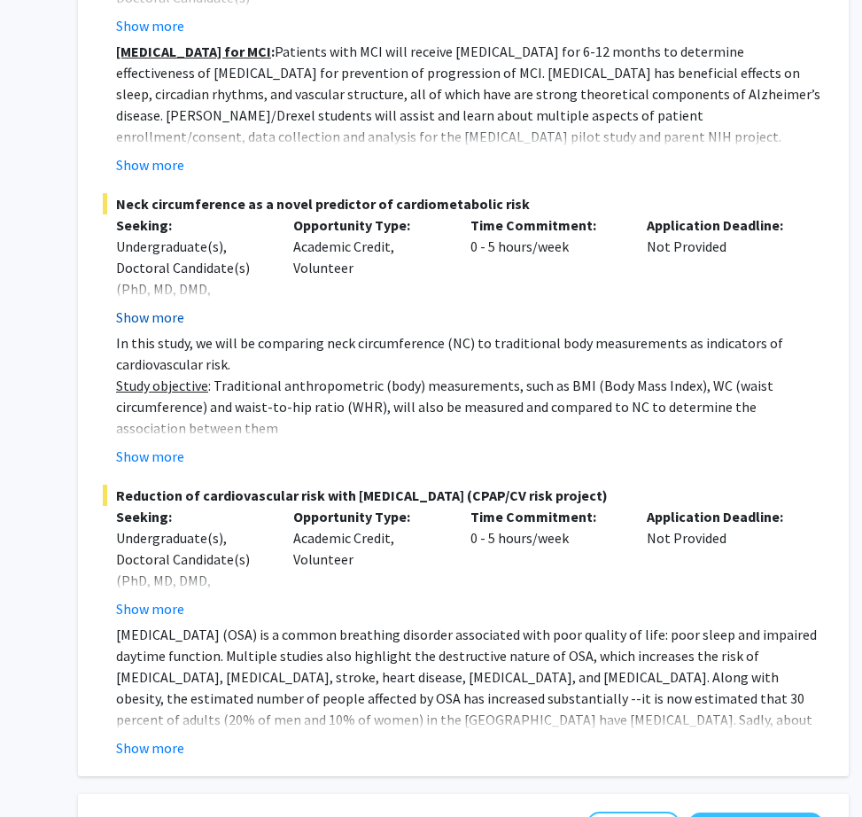
click at [166, 307] on button "Show more" at bounding box center [150, 317] width 68 height 21
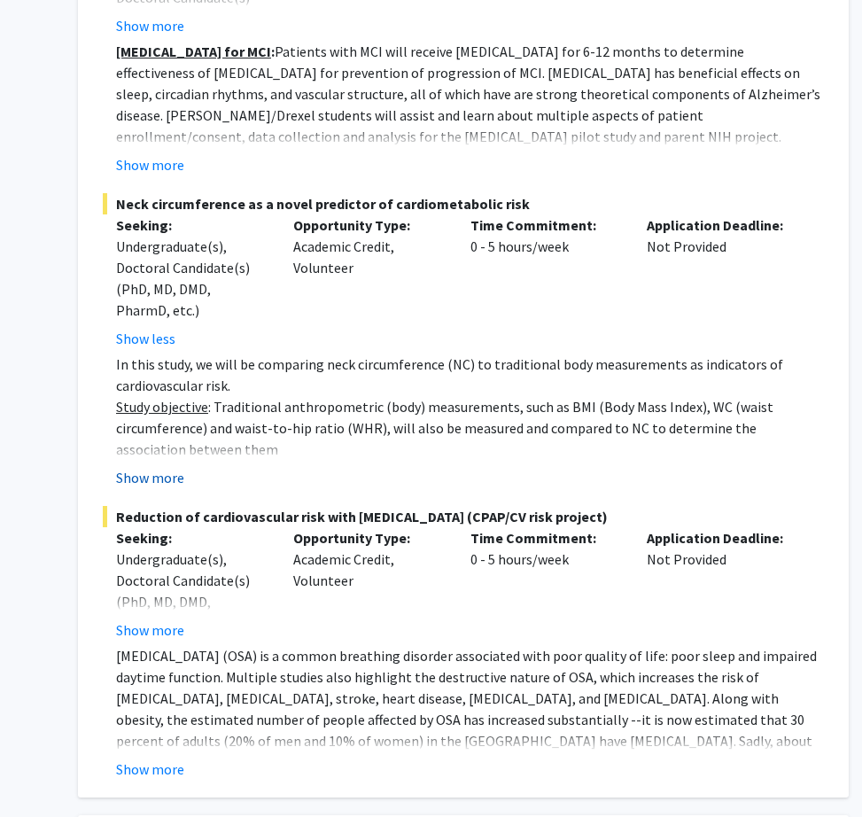
click at [167, 467] on button "Show more" at bounding box center [150, 477] width 68 height 21
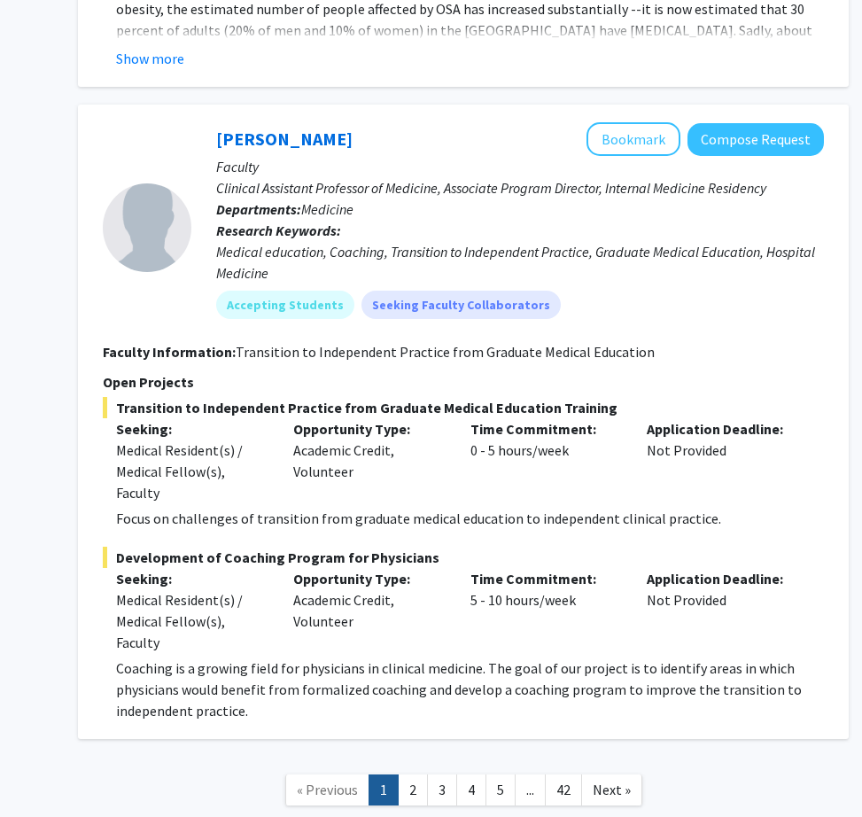
scroll to position [12898, 201]
click at [457, 567] on div "Time Commitment: 5 - 10 hours/week" at bounding box center [545, 609] width 177 height 85
click at [416, 774] on link "2" at bounding box center [413, 789] width 30 height 31
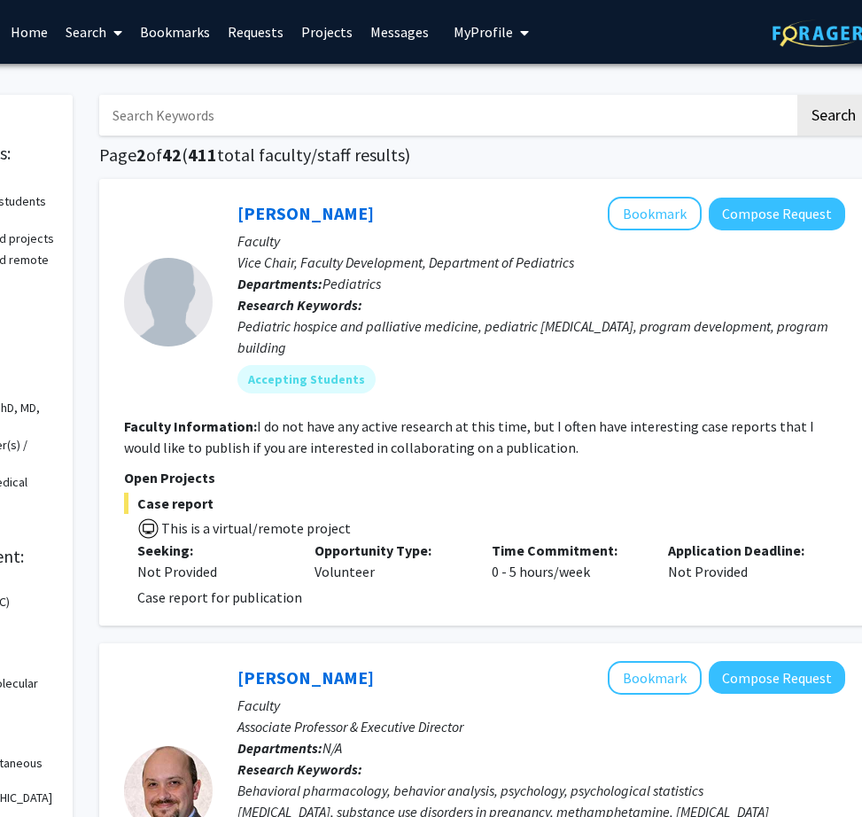
scroll to position [0, 181]
drag, startPoint x: 683, startPoint y: 428, endPoint x: 757, endPoint y: 433, distance: 73.7
click at [757, 433] on fg-read-more "I do not have any active research at this time, but I often have interesting ca…" at bounding box center [468, 436] width 690 height 39
copy fg-read-more "case reports"
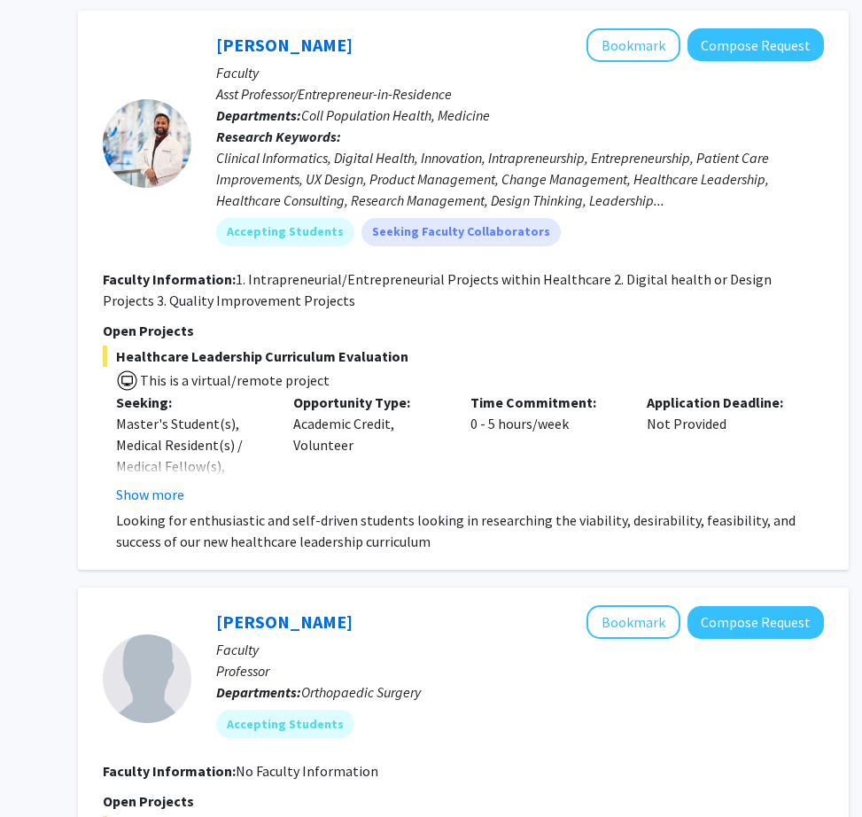
scroll to position [3031, 201]
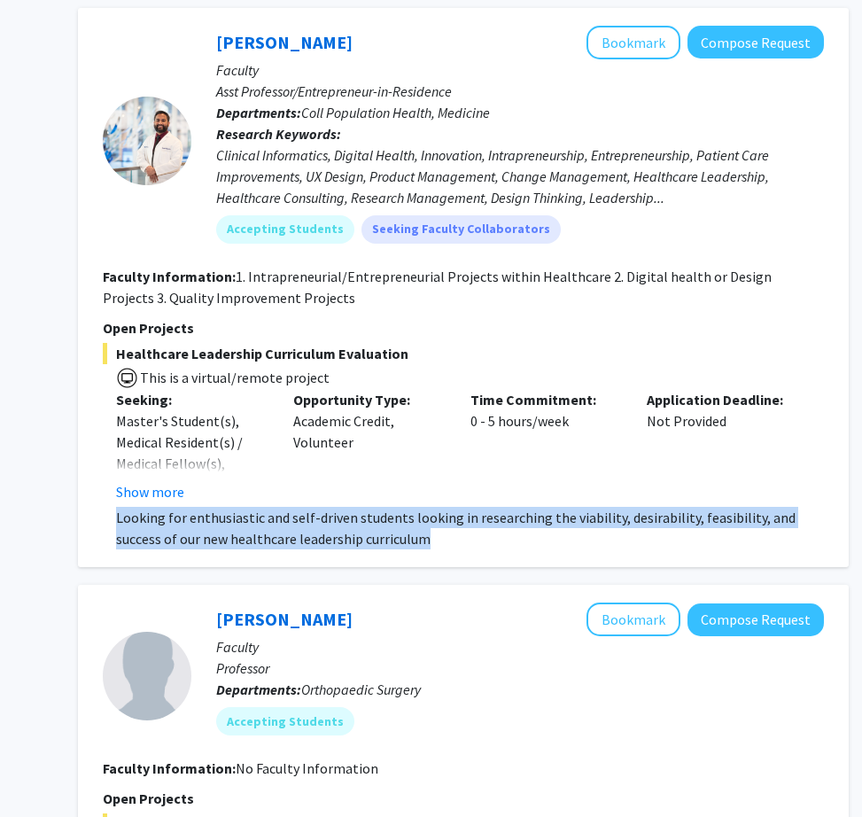
drag, startPoint x: 393, startPoint y: 498, endPoint x: 102, endPoint y: 479, distance: 292.1
click at [103, 507] on fg-read-more "Looking for enthusiastic and self-driven students looking in researching the vi…" at bounding box center [463, 528] width 721 height 43
click at [120, 507] on p "Looking for enthusiastic and self-driven students looking in researching the vi…" at bounding box center [470, 528] width 708 height 43
drag, startPoint x: 116, startPoint y: 478, endPoint x: 405, endPoint y: 497, distance: 289.5
click at [405, 507] on p "Looking for enthusiastic and self-driven students looking in researching the vi…" at bounding box center [470, 528] width 708 height 43
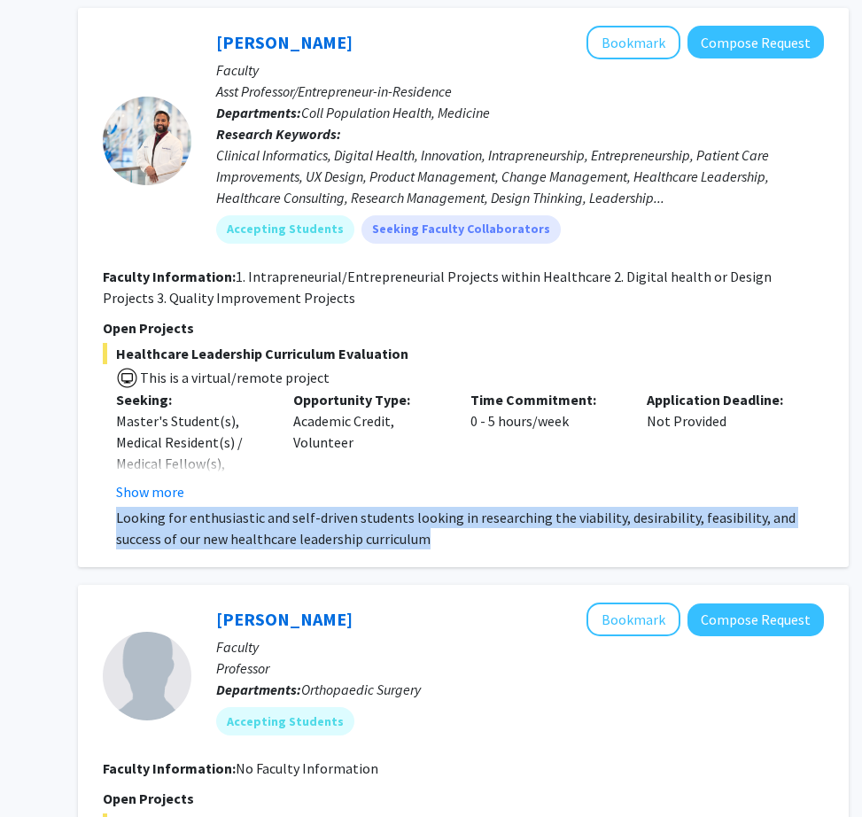
click at [405, 507] on p "Looking for enthusiastic and self-driven students looking in researching the vi…" at bounding box center [470, 528] width 708 height 43
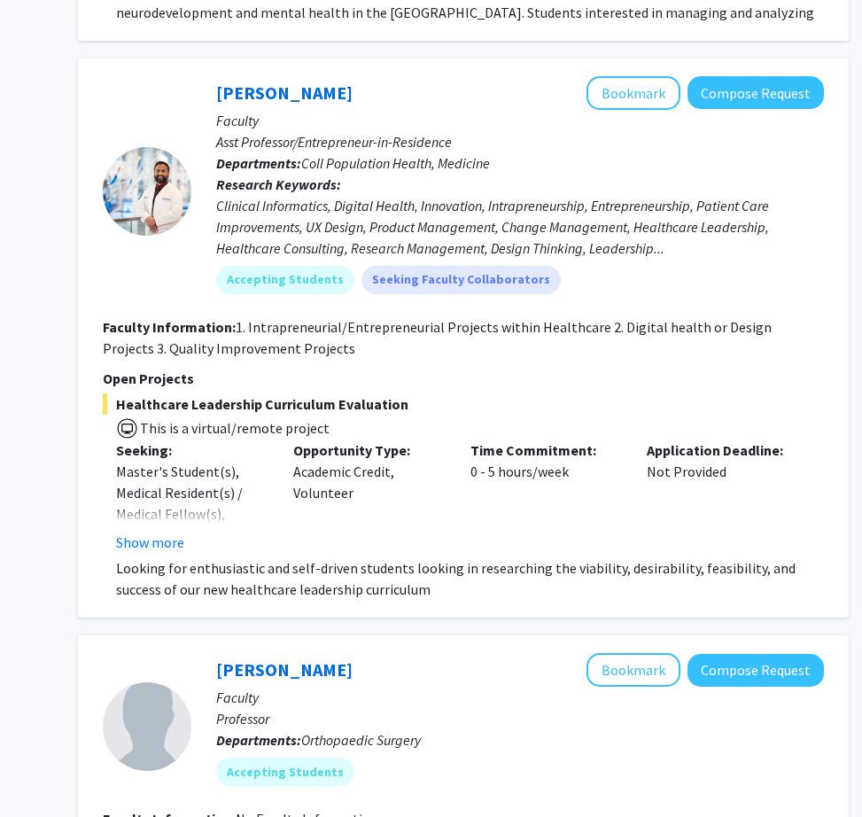
scroll to position [2990, 201]
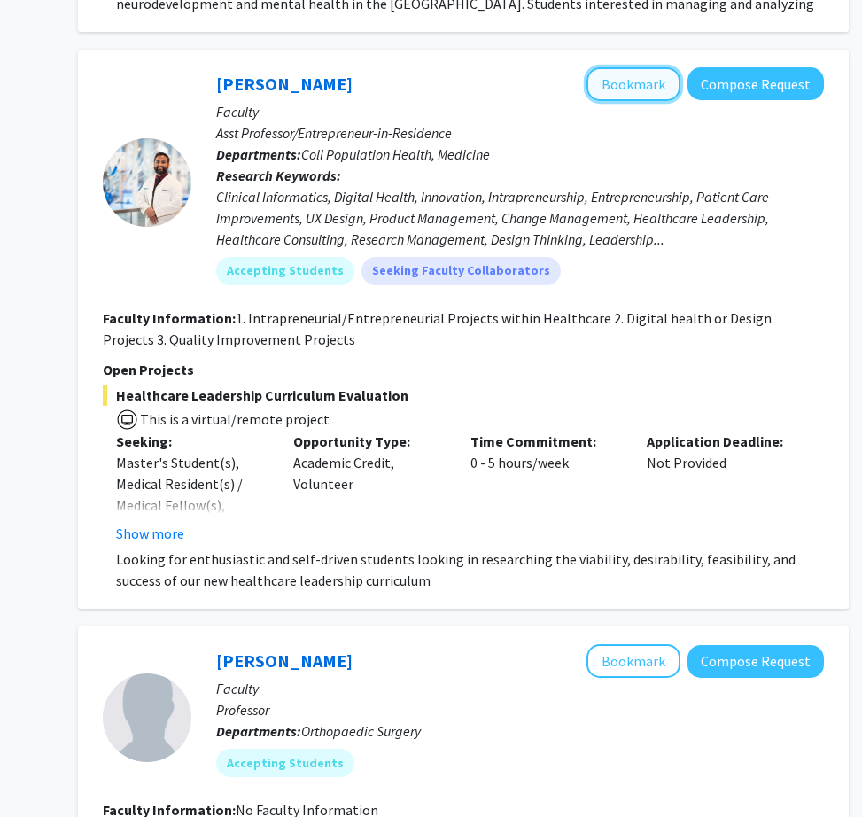
click at [646, 67] on button "Bookmark" at bounding box center [634, 84] width 94 height 34
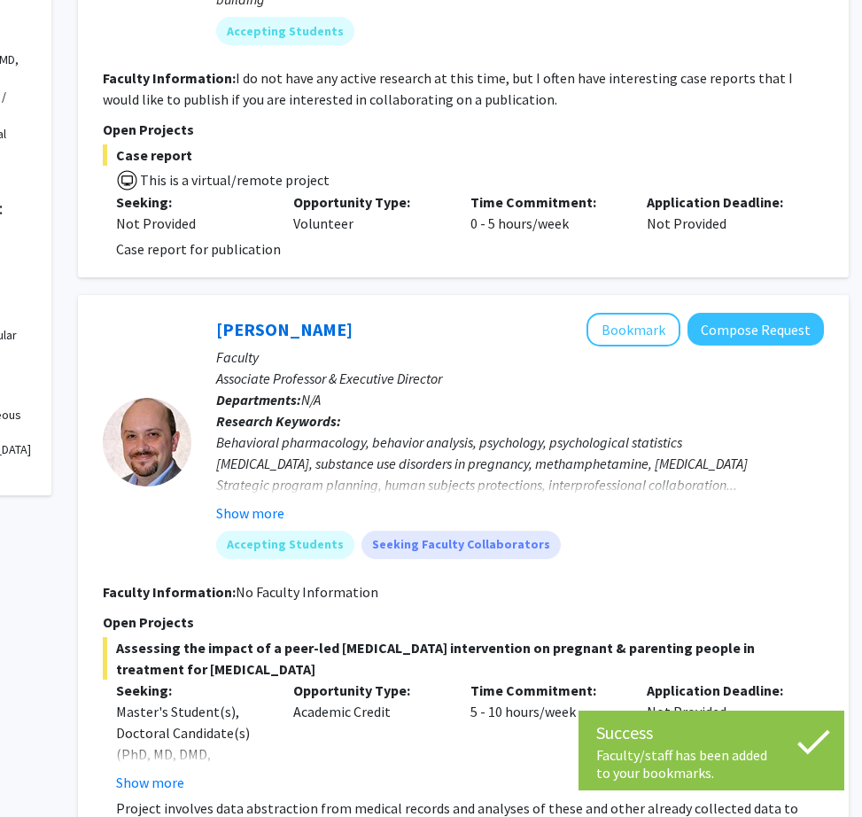
scroll to position [0, 201]
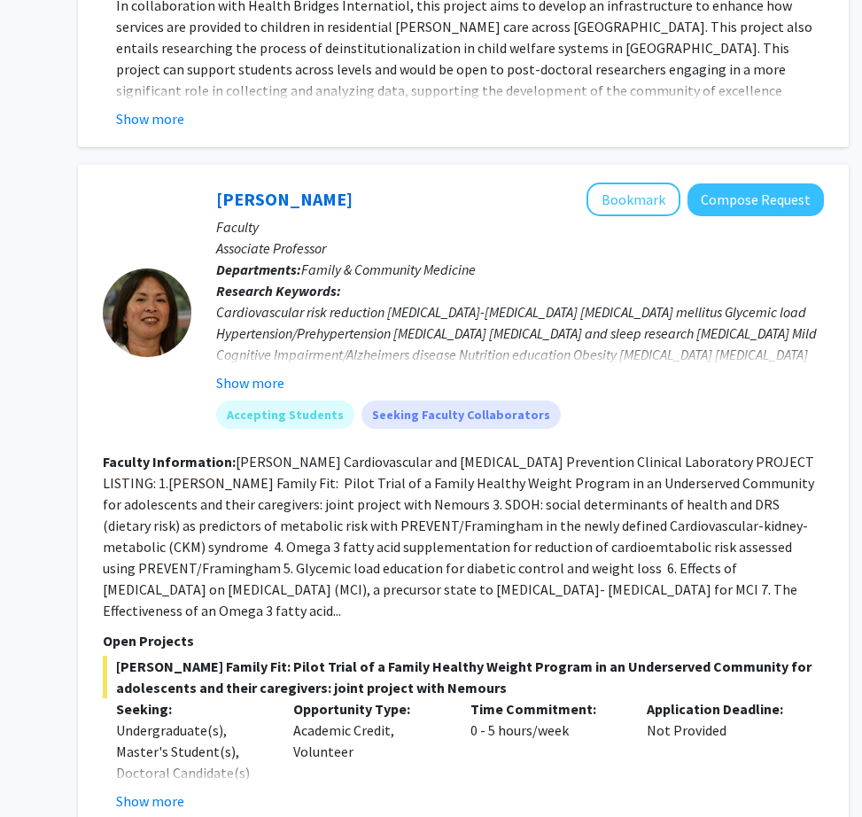
scroll to position [9083, 201]
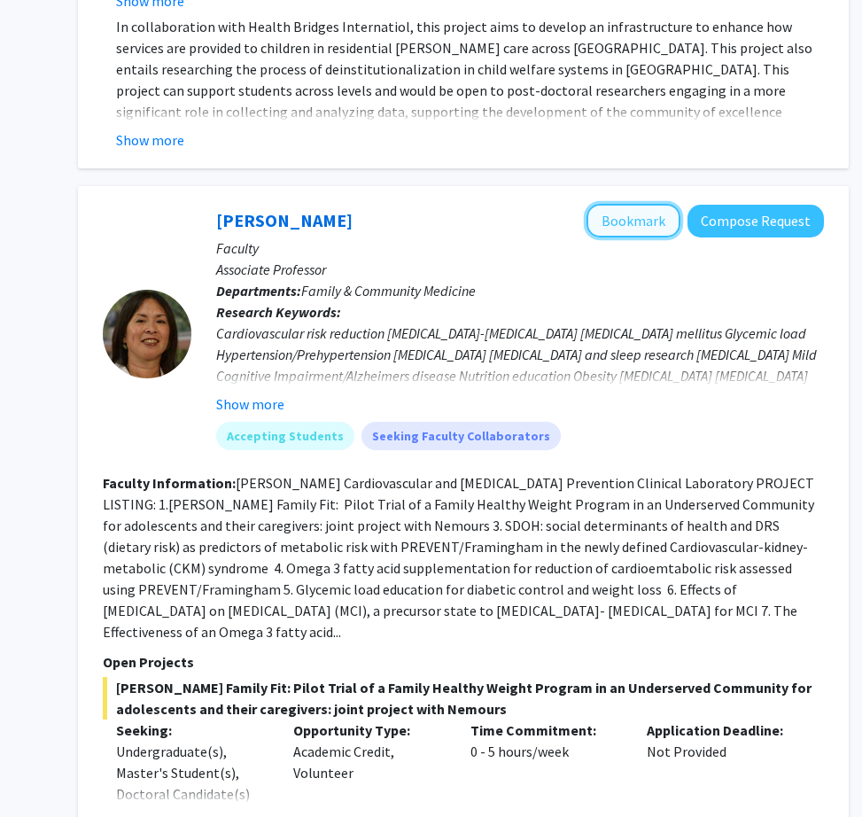
click at [640, 204] on button "Bookmark" at bounding box center [634, 221] width 94 height 34
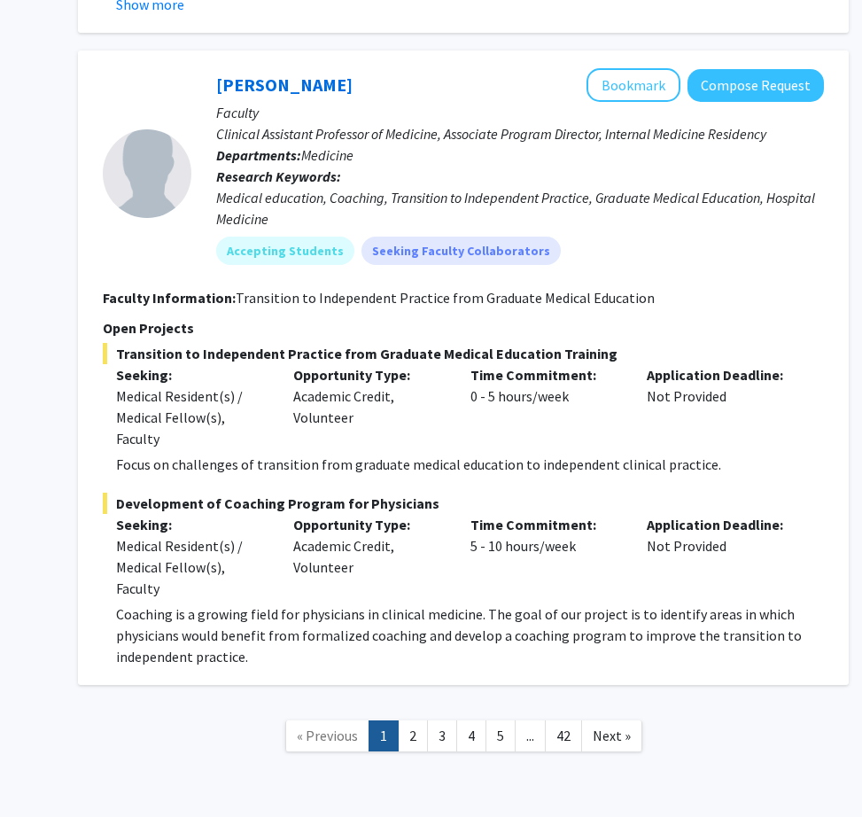
scroll to position [12739, 201]
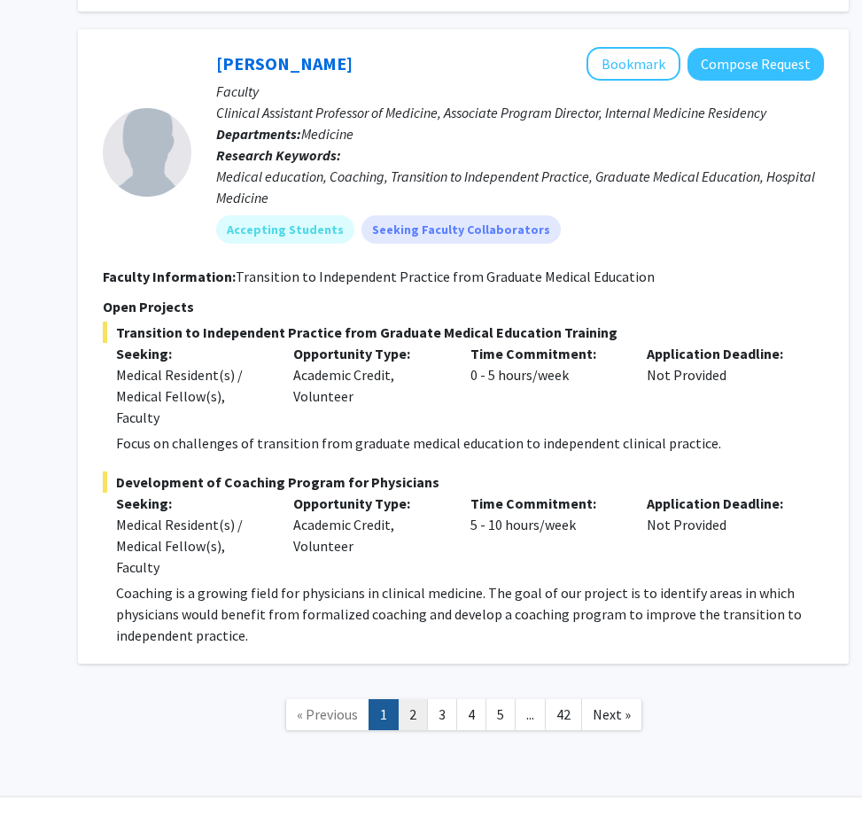
click at [417, 699] on link "2" at bounding box center [413, 714] width 30 height 31
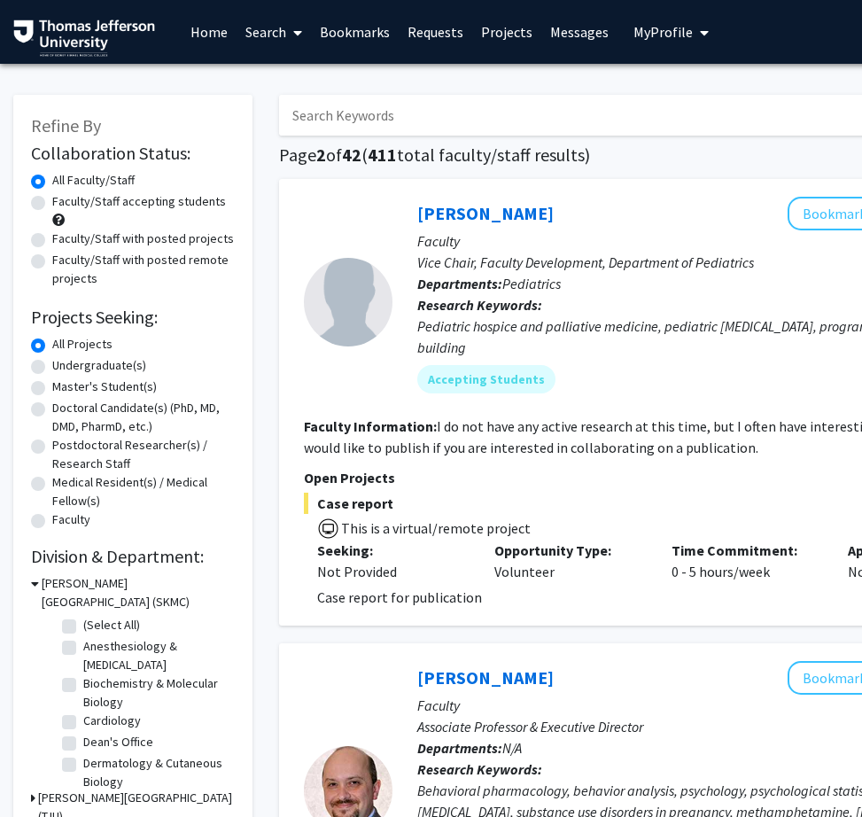
click at [122, 408] on label "Doctoral Candidate(s) (PhD, MD, DMD, PharmD, etc.)" at bounding box center [143, 417] width 183 height 37
click at [64, 408] on input "Doctoral Candidate(s) (PhD, MD, DMD, PharmD, etc.)" at bounding box center [58, 405] width 12 height 12
radio input "true"
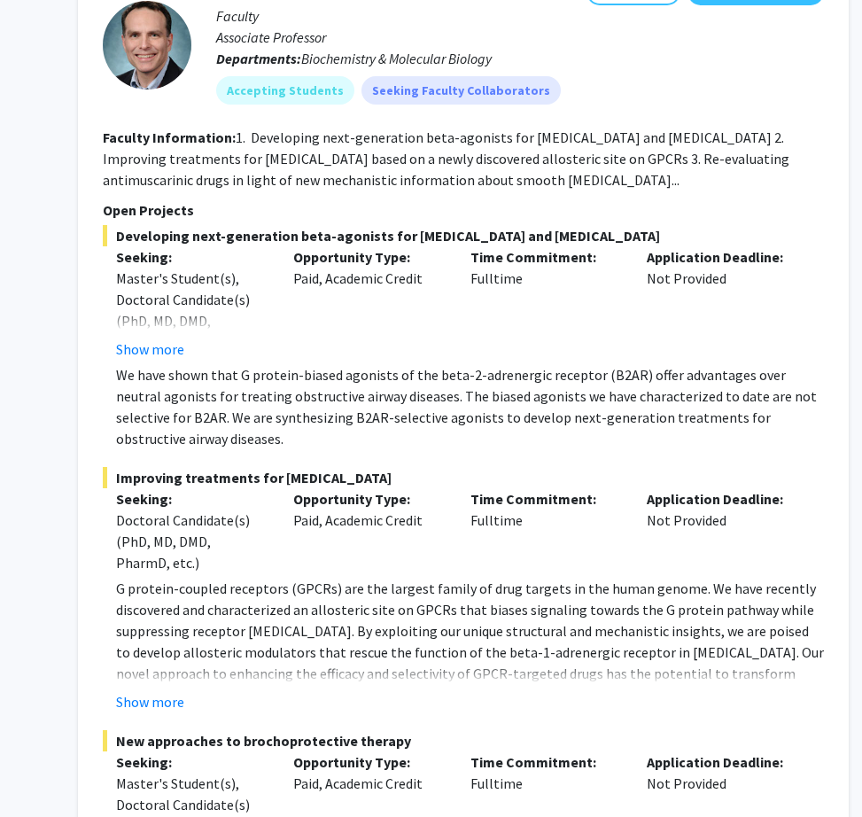
scroll to position [6401, 201]
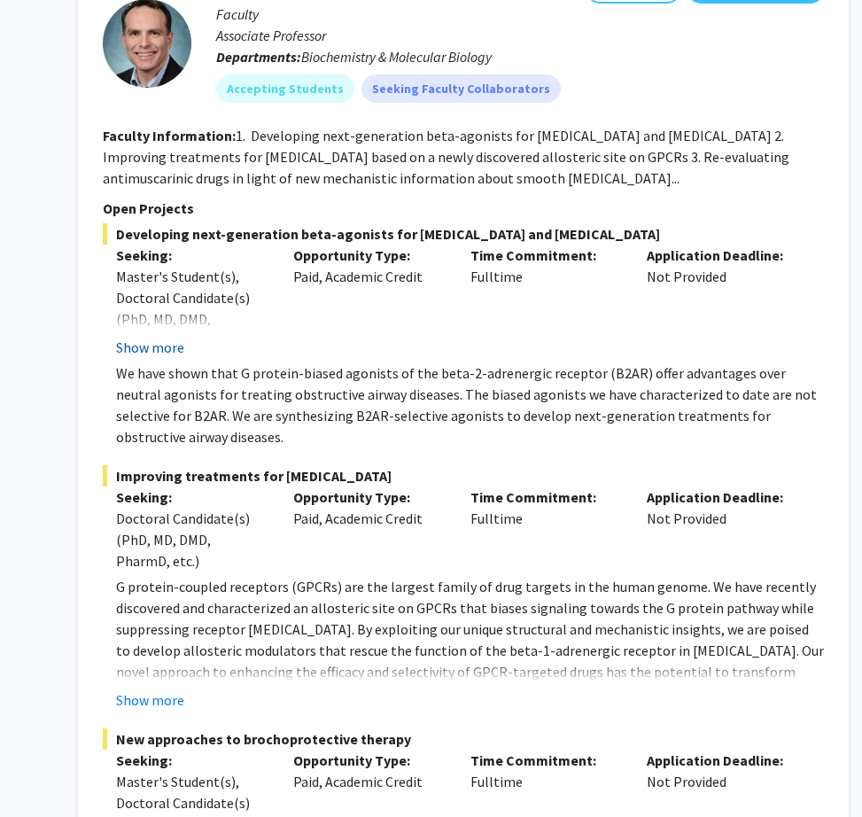
click at [167, 356] on button "Show more" at bounding box center [150, 347] width 68 height 21
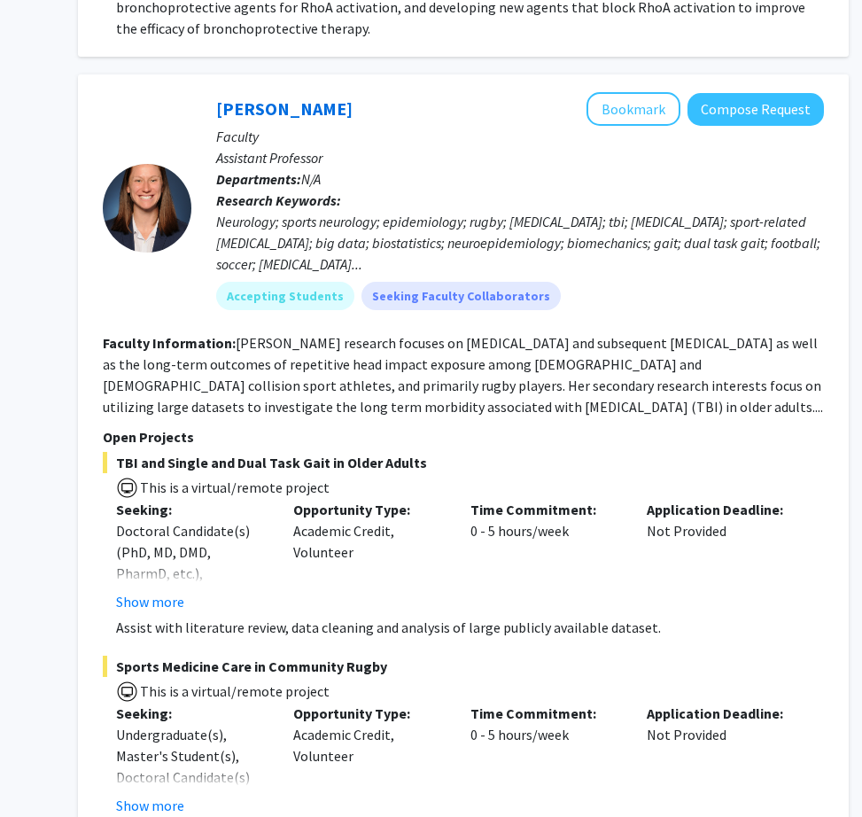
scroll to position [7379, 201]
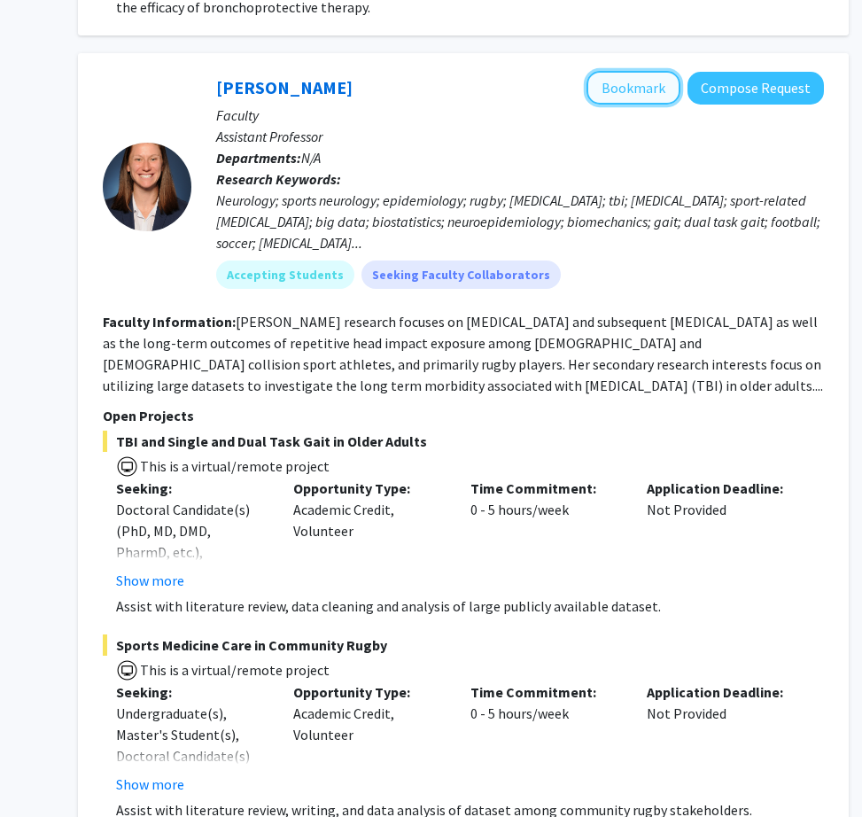
click at [626, 92] on button "Bookmark" at bounding box center [634, 88] width 94 height 34
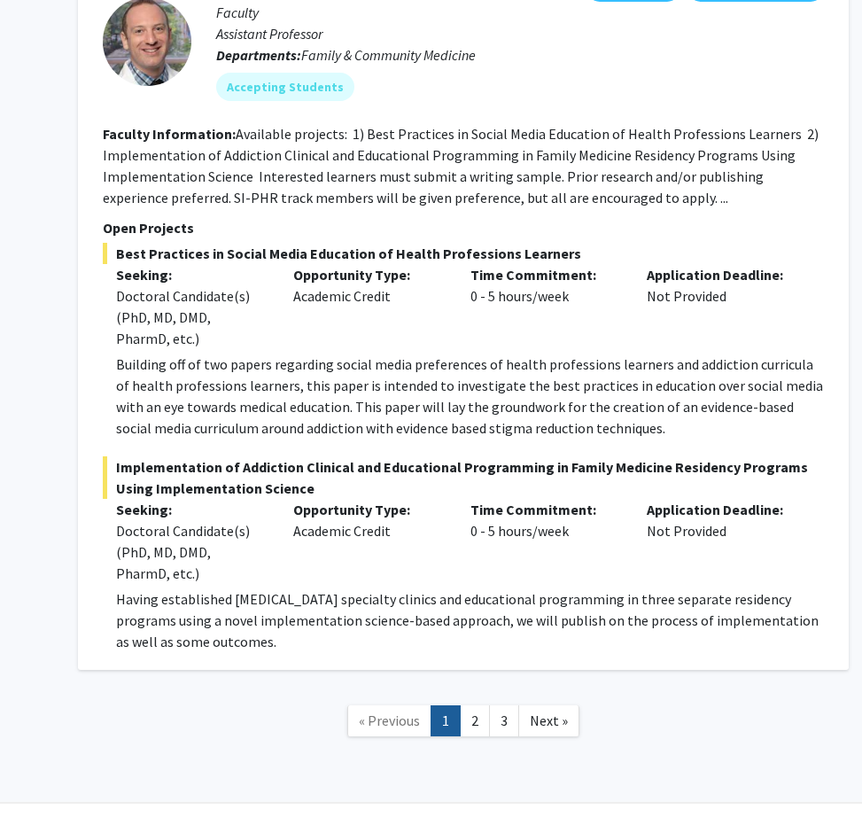
scroll to position [13145, 201]
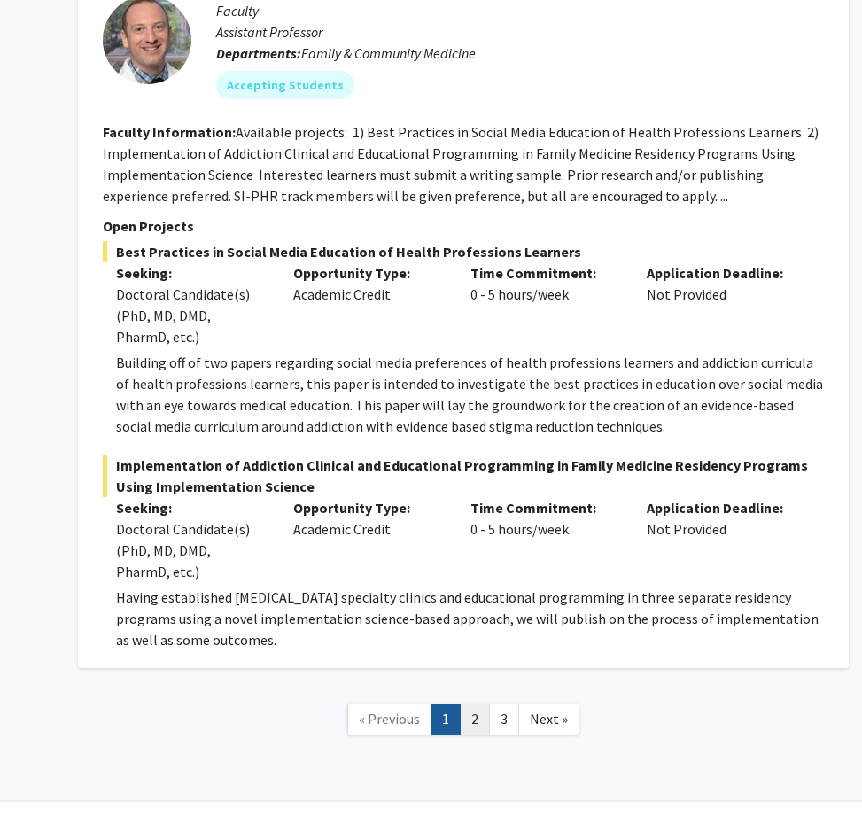
click at [481, 704] on link "2" at bounding box center [475, 719] width 30 height 31
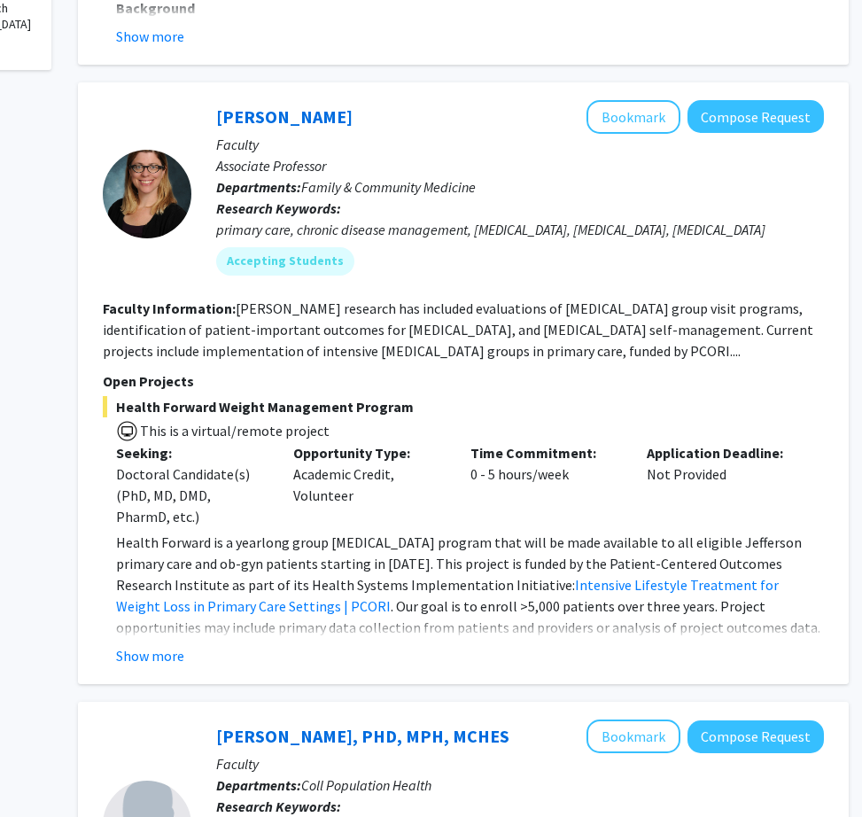
scroll to position [774, 201]
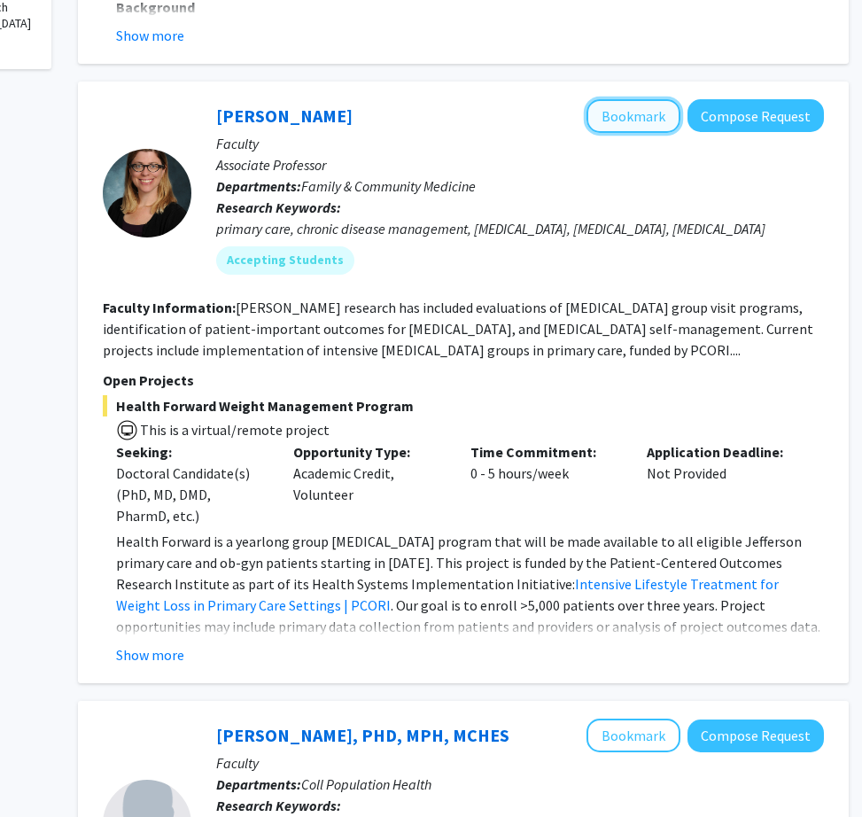
click at [631, 115] on button "Bookmark" at bounding box center [634, 116] width 94 height 34
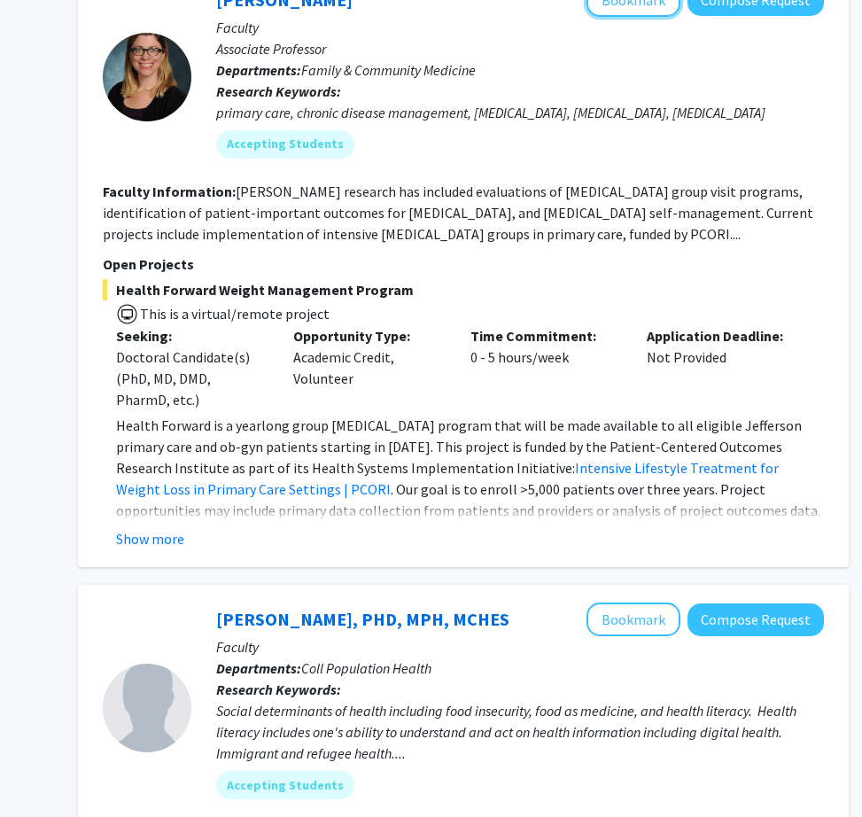
scroll to position [893, 201]
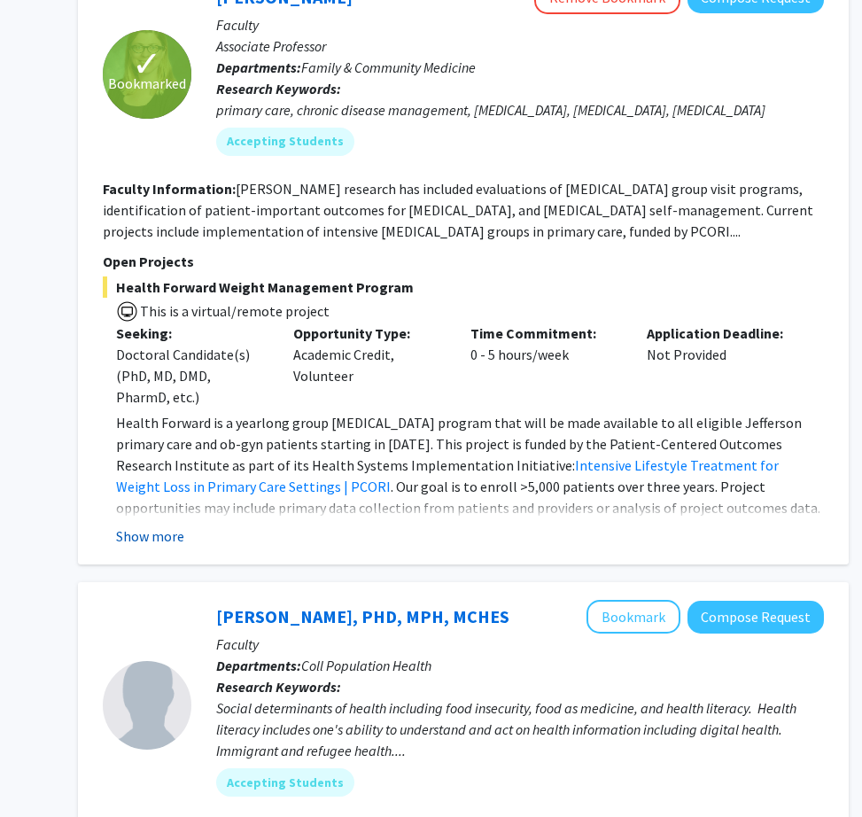
click at [156, 533] on button "Show more" at bounding box center [150, 535] width 68 height 21
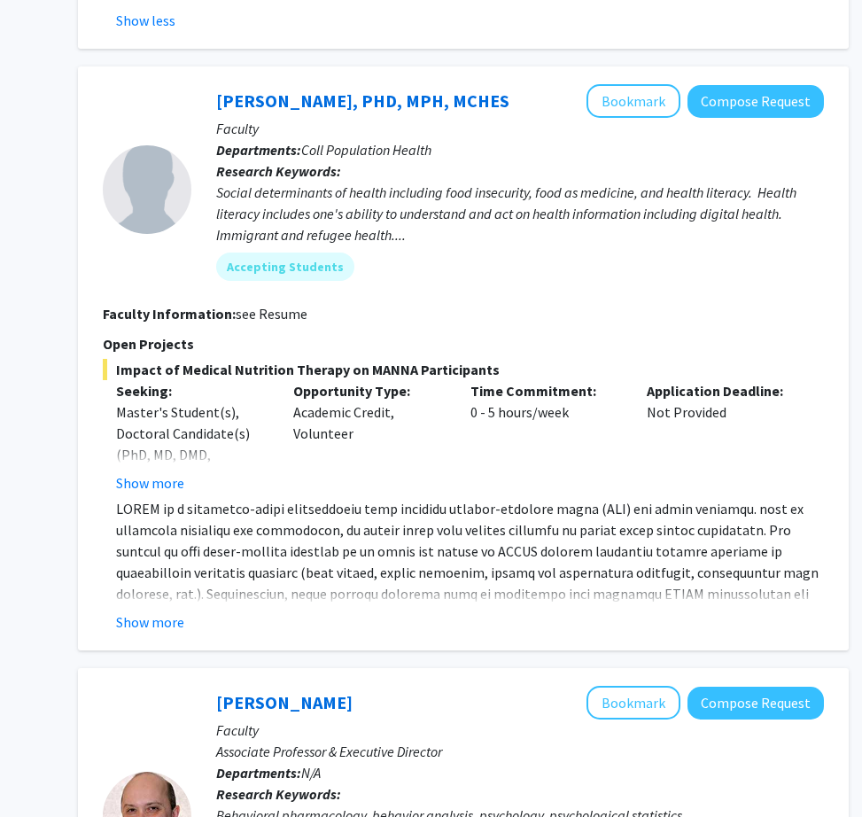
scroll to position [1429, 201]
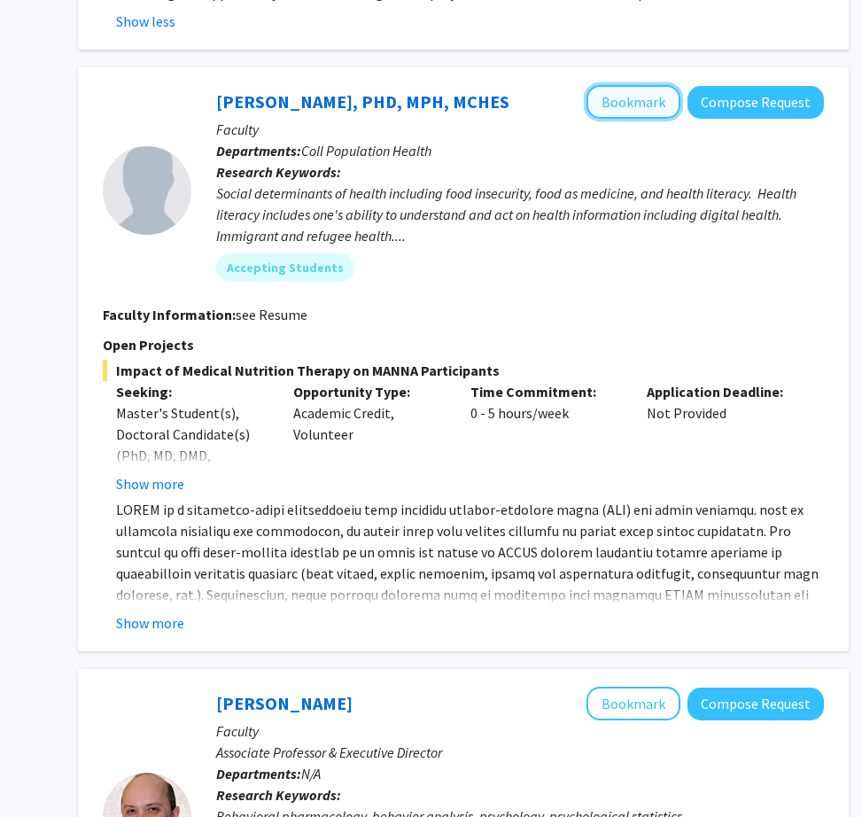
click at [639, 104] on button "Bookmark" at bounding box center [634, 102] width 94 height 34
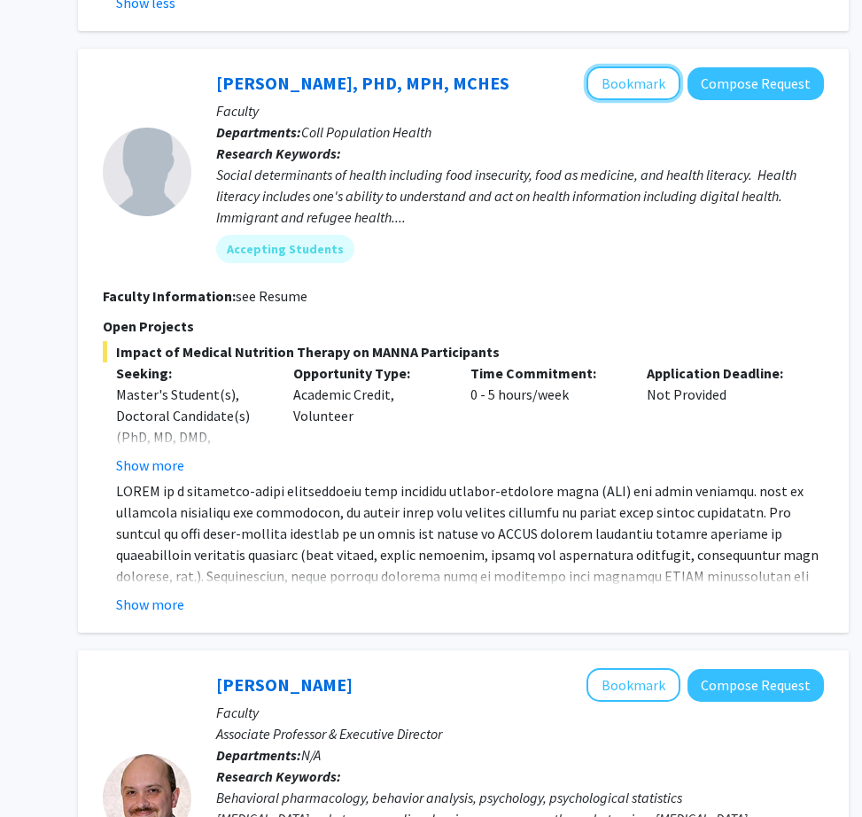
scroll to position [1453, 201]
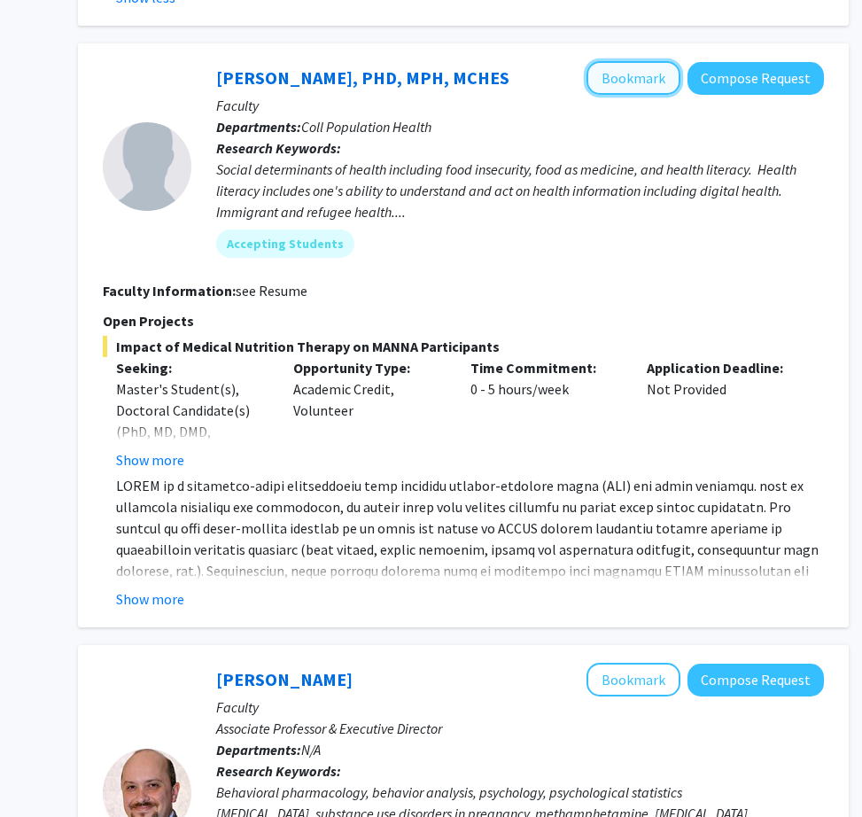
click at [634, 75] on button "Bookmark" at bounding box center [634, 78] width 94 height 34
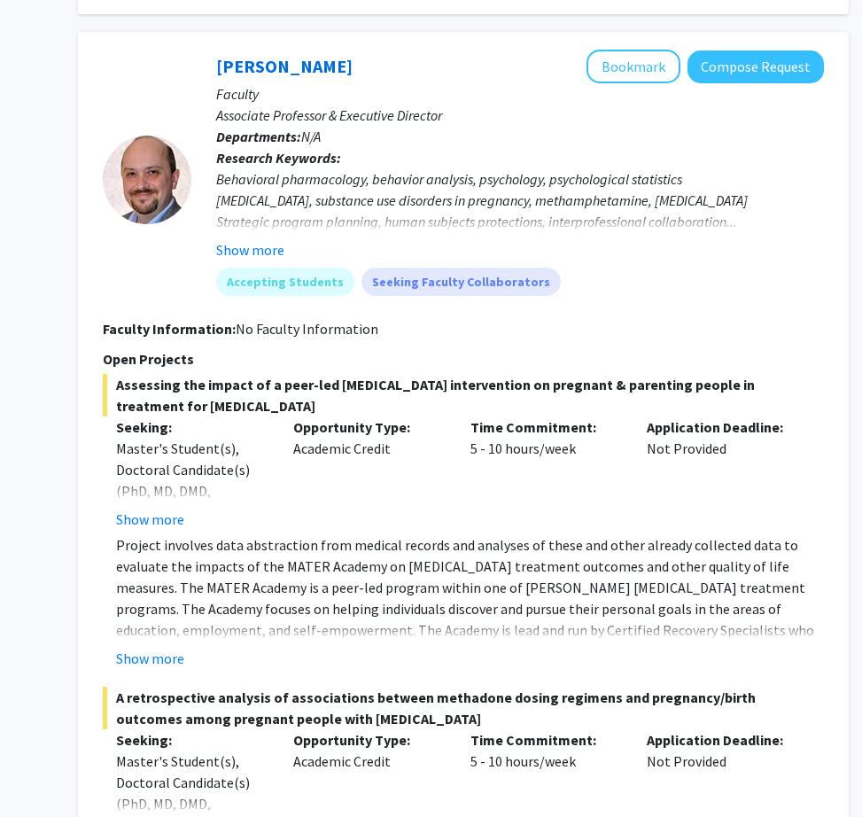
scroll to position [2056, 201]
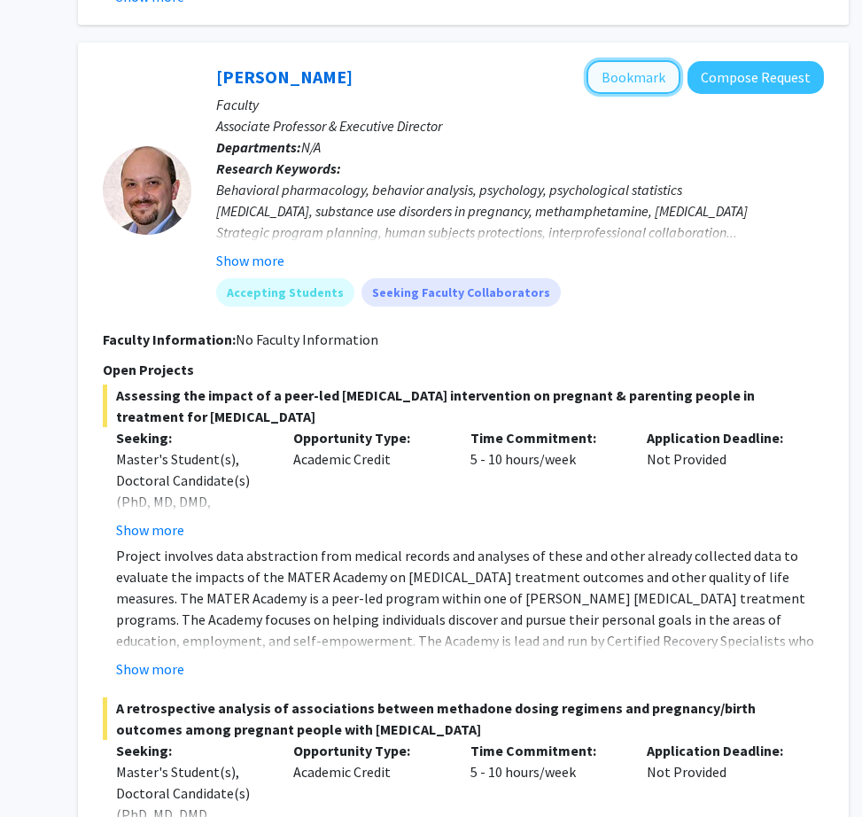
click at [635, 83] on button "Bookmark" at bounding box center [634, 77] width 94 height 34
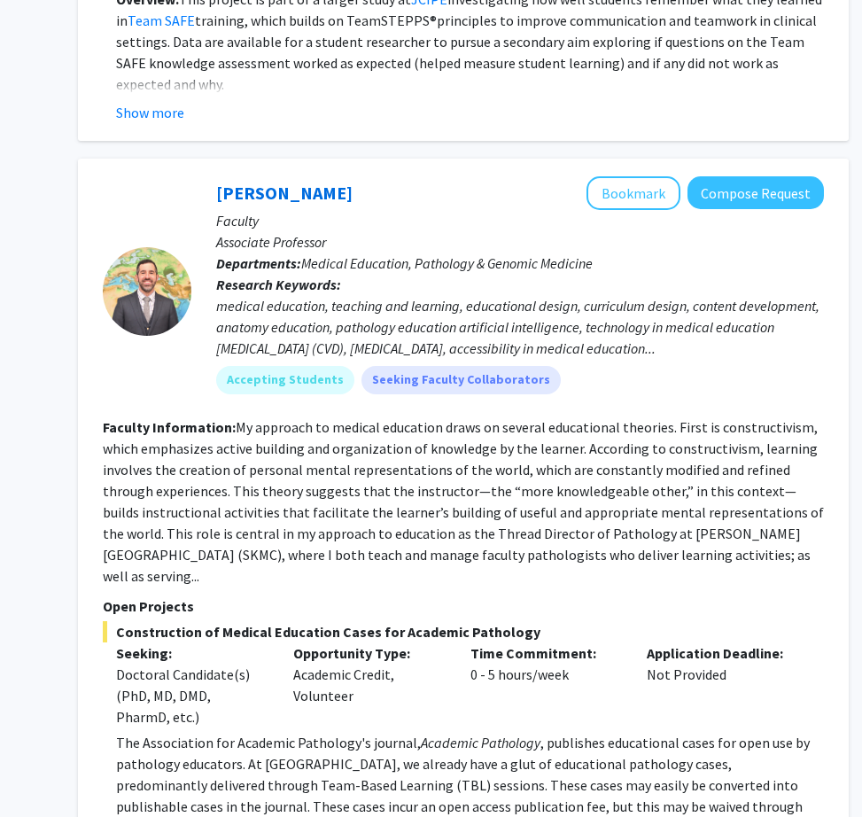
scroll to position [3726, 201]
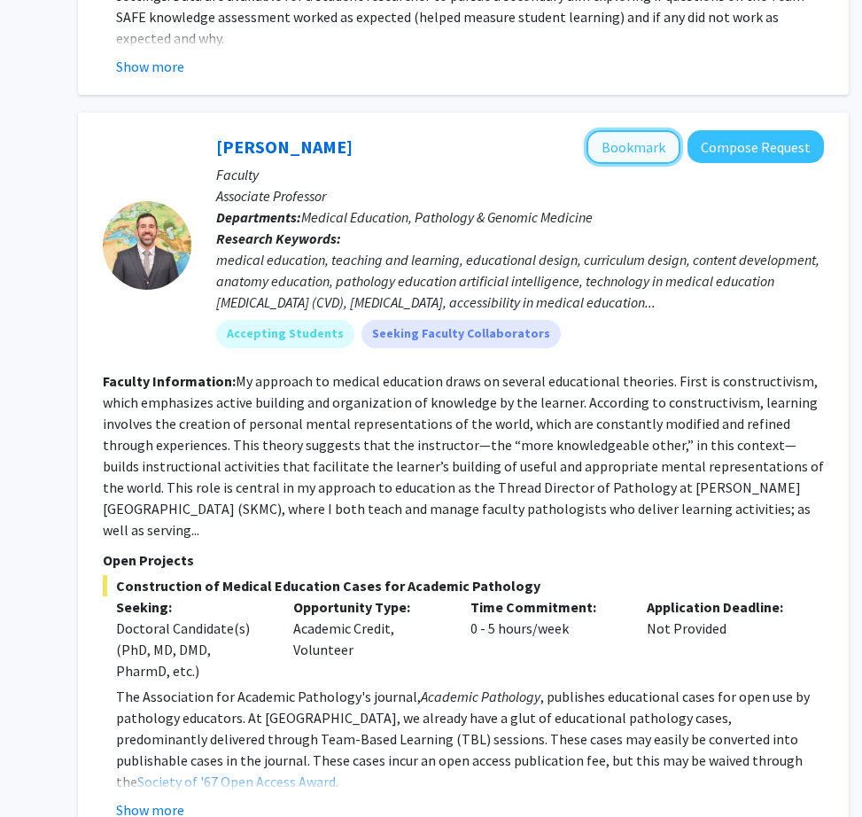
click at [626, 147] on button "Bookmark" at bounding box center [634, 147] width 94 height 34
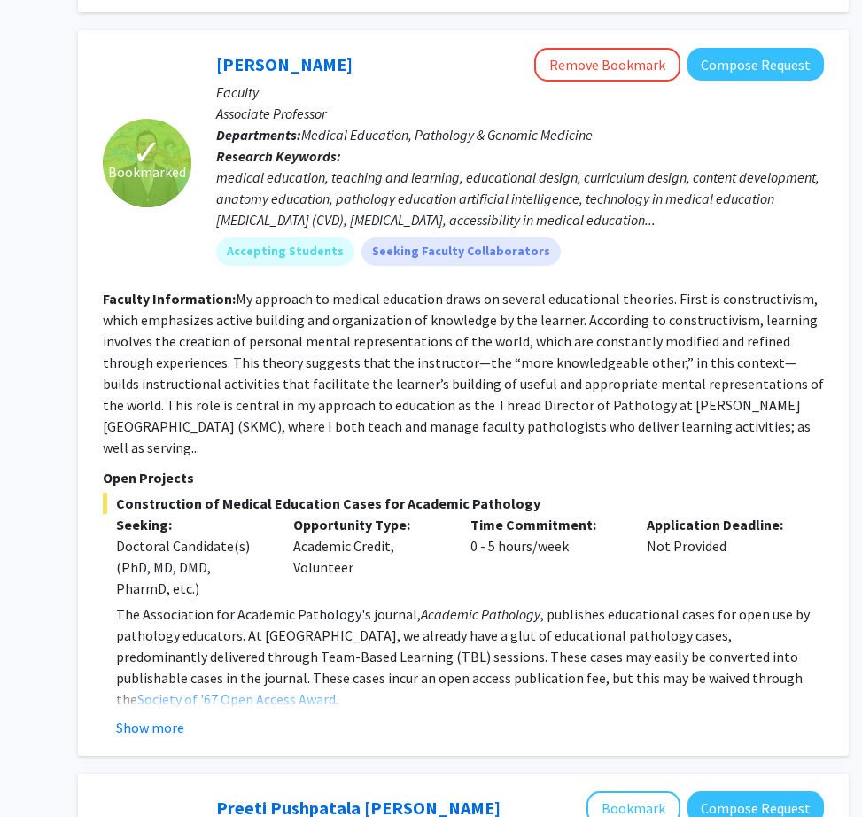
scroll to position [3812, 201]
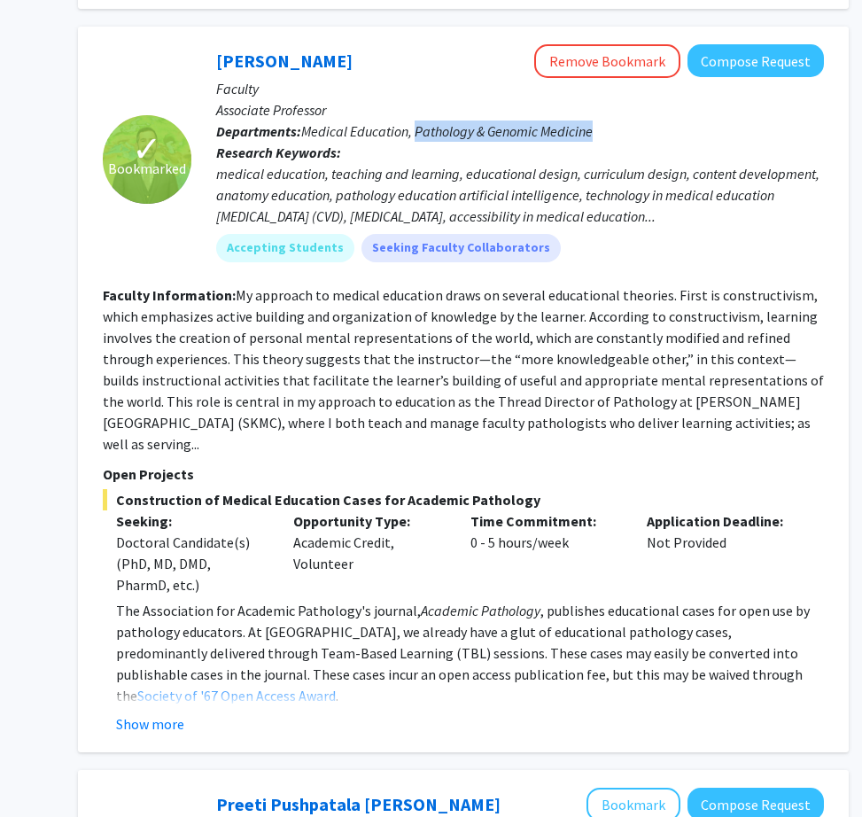
drag, startPoint x: 416, startPoint y: 127, endPoint x: 614, endPoint y: 129, distance: 198.5
click at [614, 129] on p "Departments: Medical Education, Pathology & Genomic Medicine" at bounding box center [520, 131] width 608 height 21
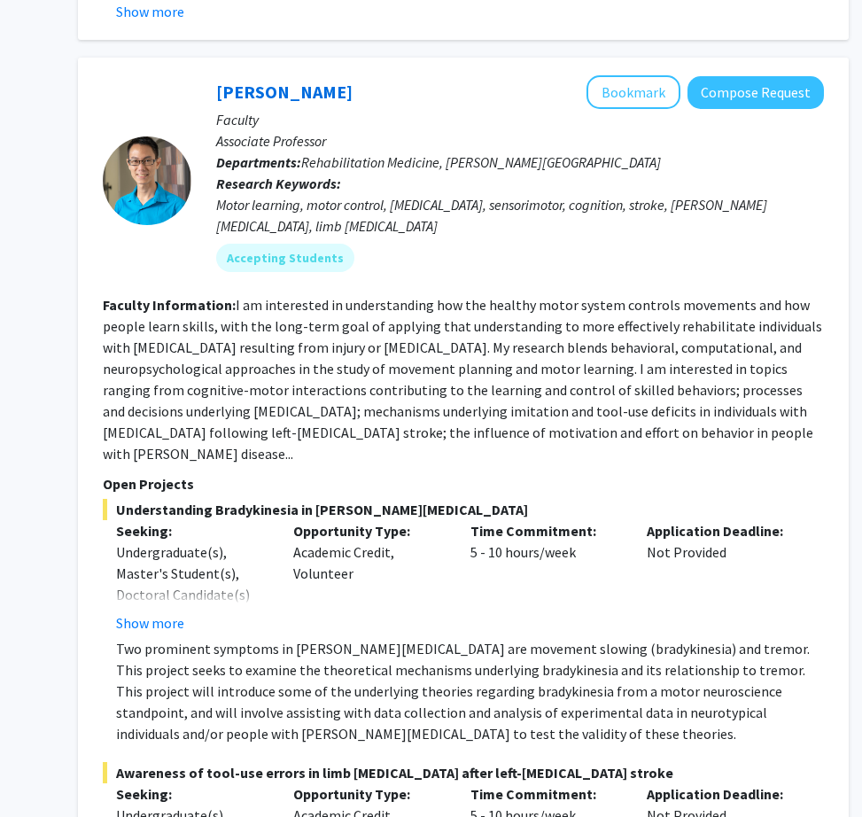
scroll to position [5843, 201]
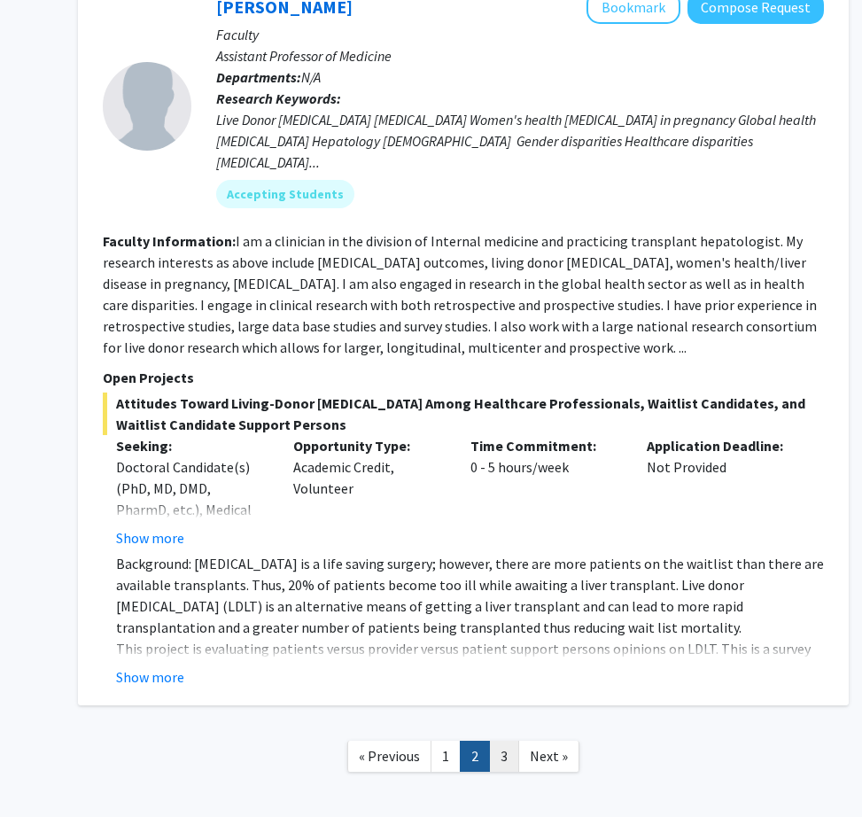
click at [507, 741] on link "3" at bounding box center [504, 756] width 30 height 31
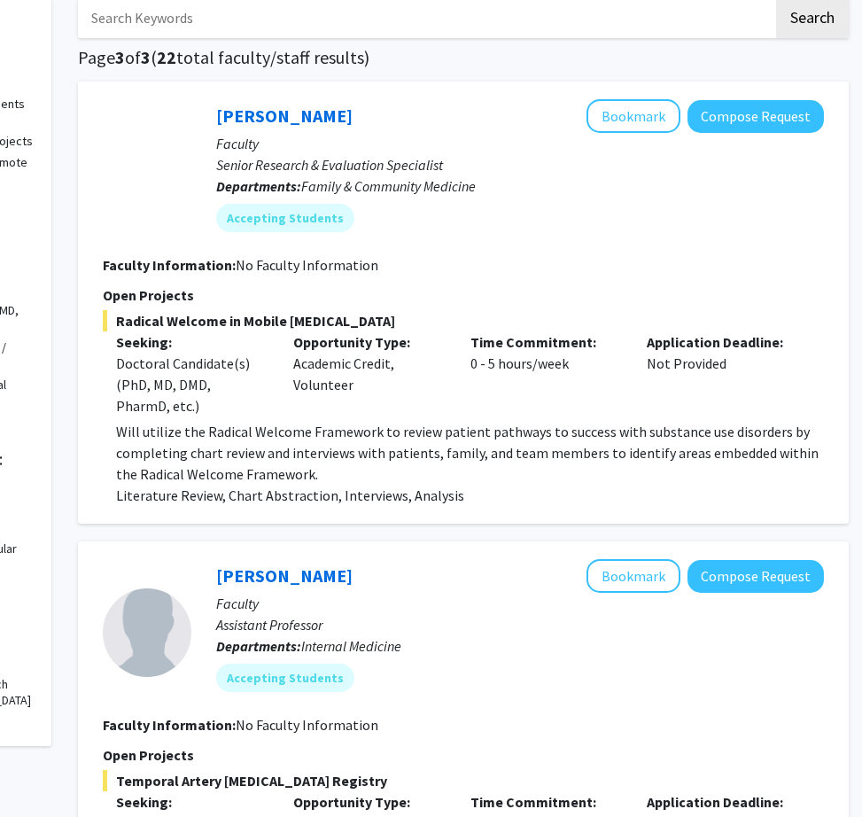
scroll to position [66, 201]
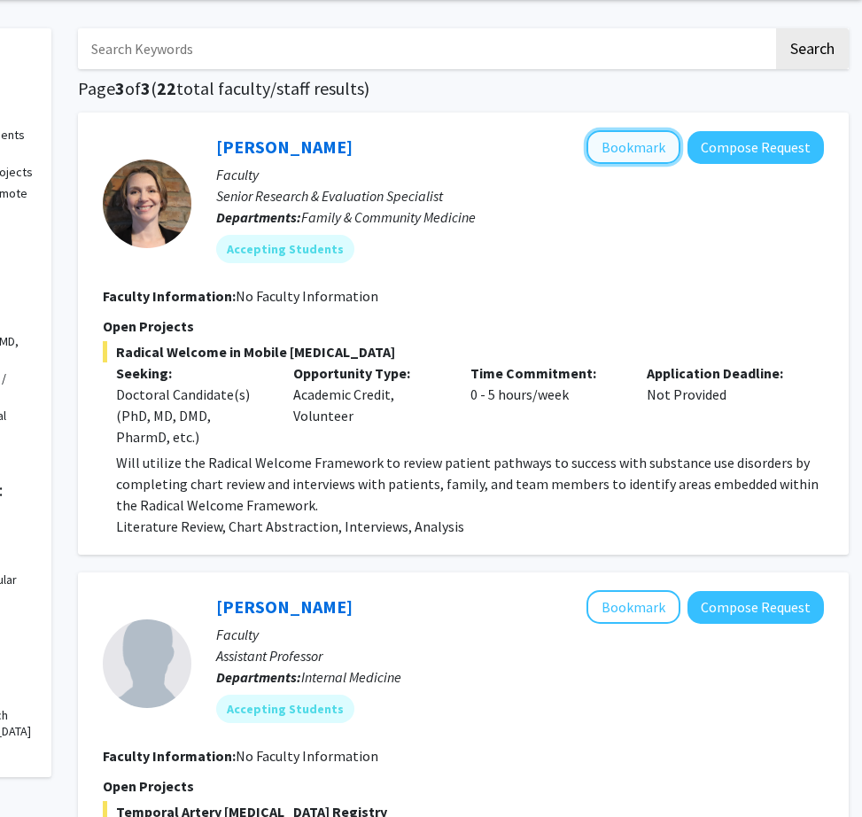
click at [629, 142] on button "Bookmark" at bounding box center [634, 147] width 94 height 34
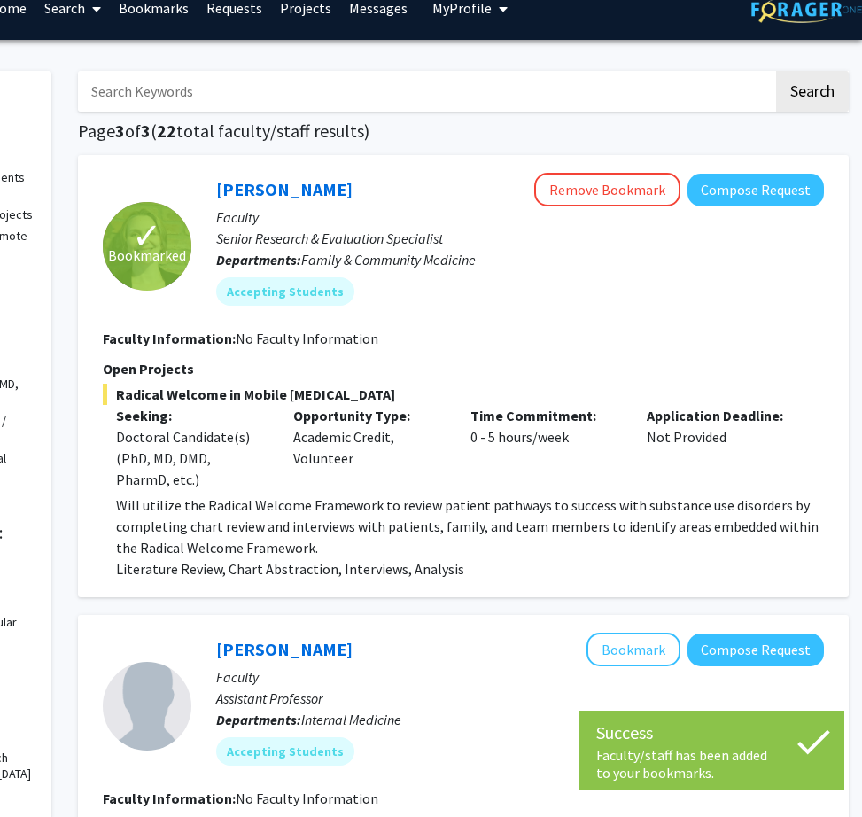
scroll to position [0, 201]
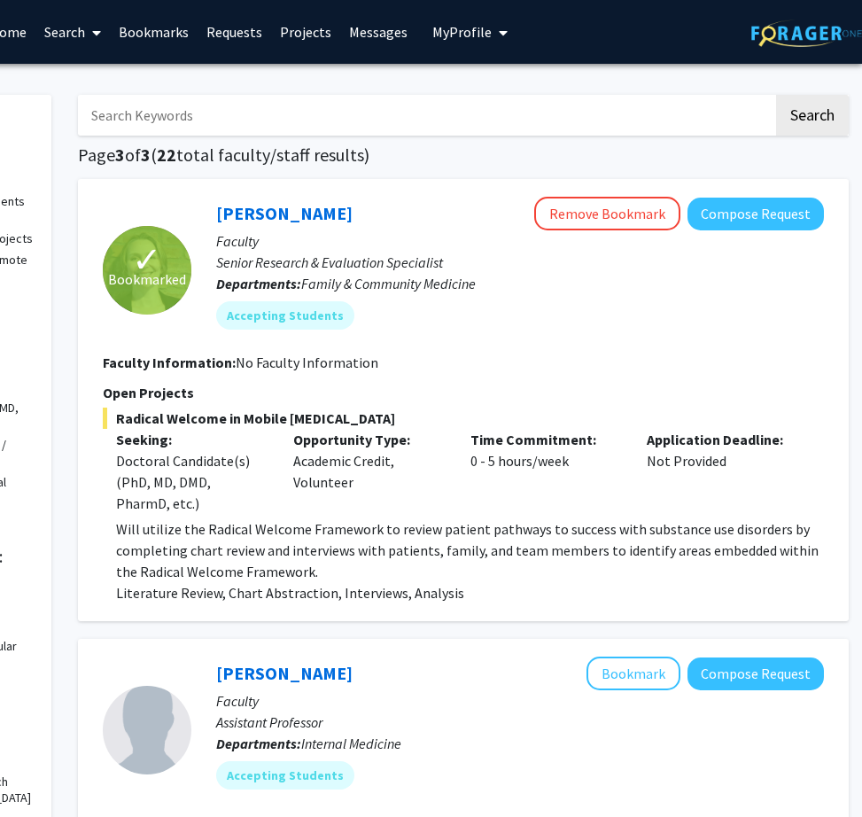
click at [395, 114] on input "Search Keywords" at bounding box center [426, 115] width 696 height 41
paste input "case reports"
type input "case reports"
click at [776, 95] on button "Search" at bounding box center [812, 115] width 73 height 41
radio input "true"
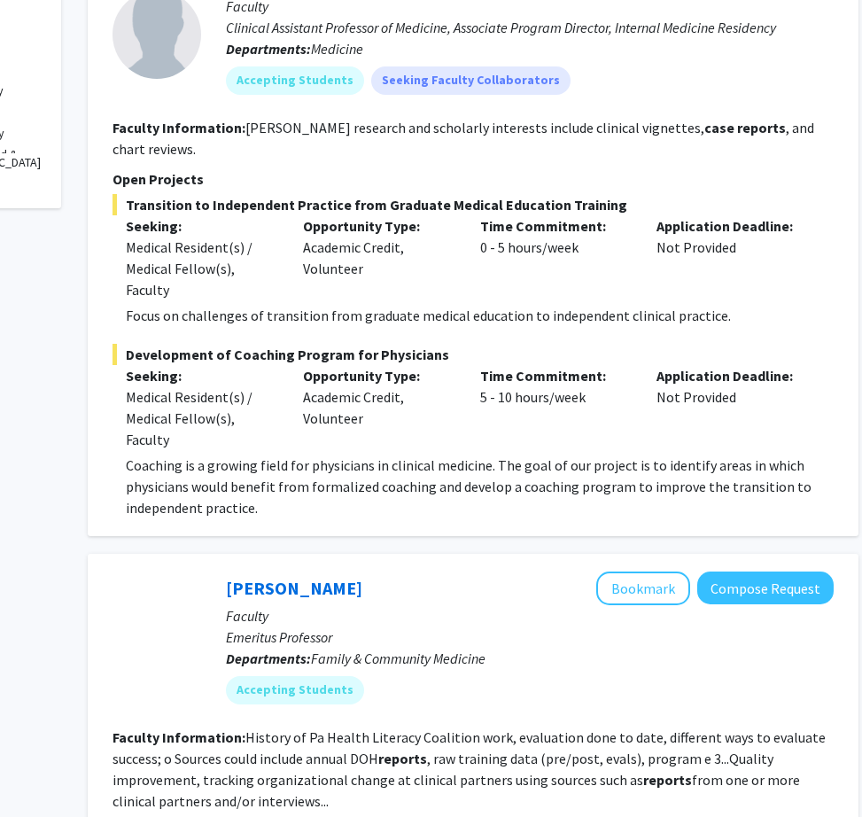
scroll to position [0, 191]
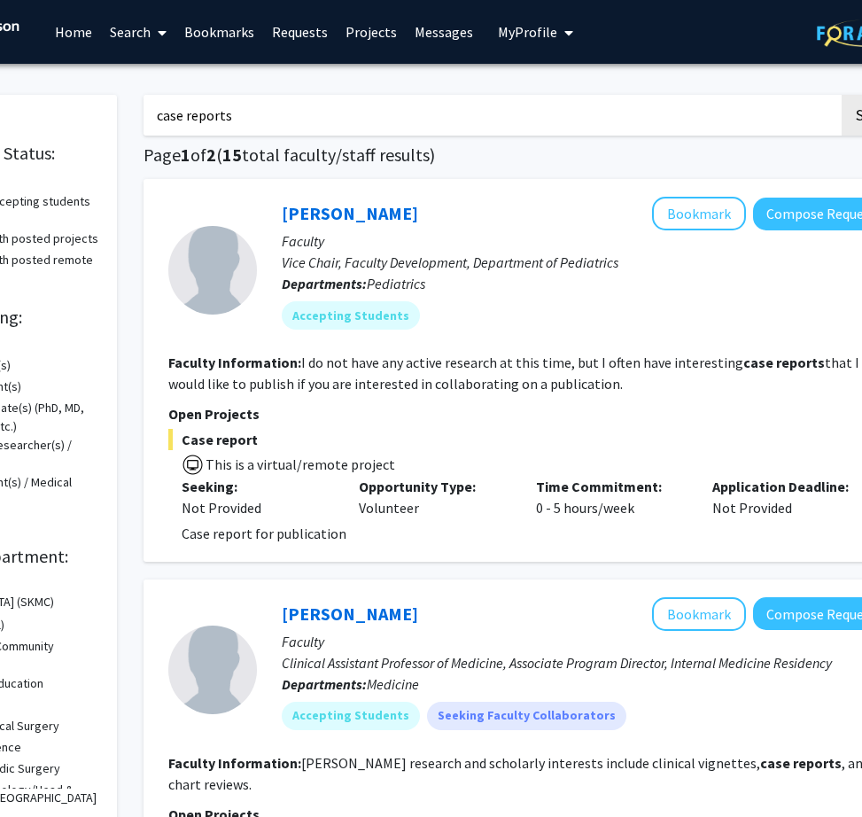
drag, startPoint x: 269, startPoint y: 116, endPoint x: 1, endPoint y: 96, distance: 269.3
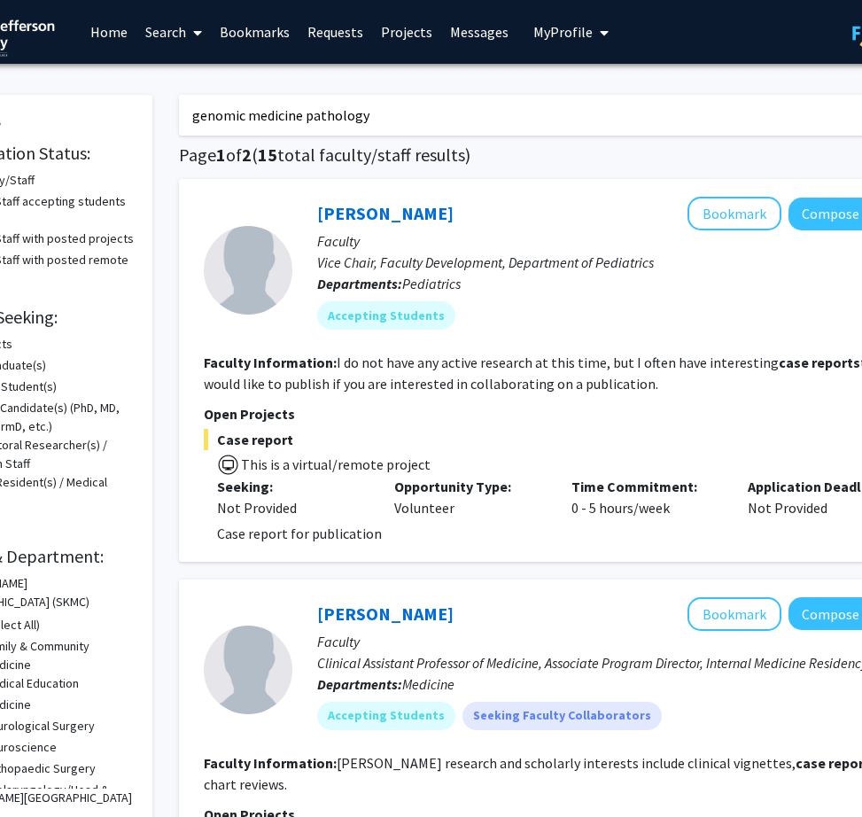
type input "genomic medicine pathology"
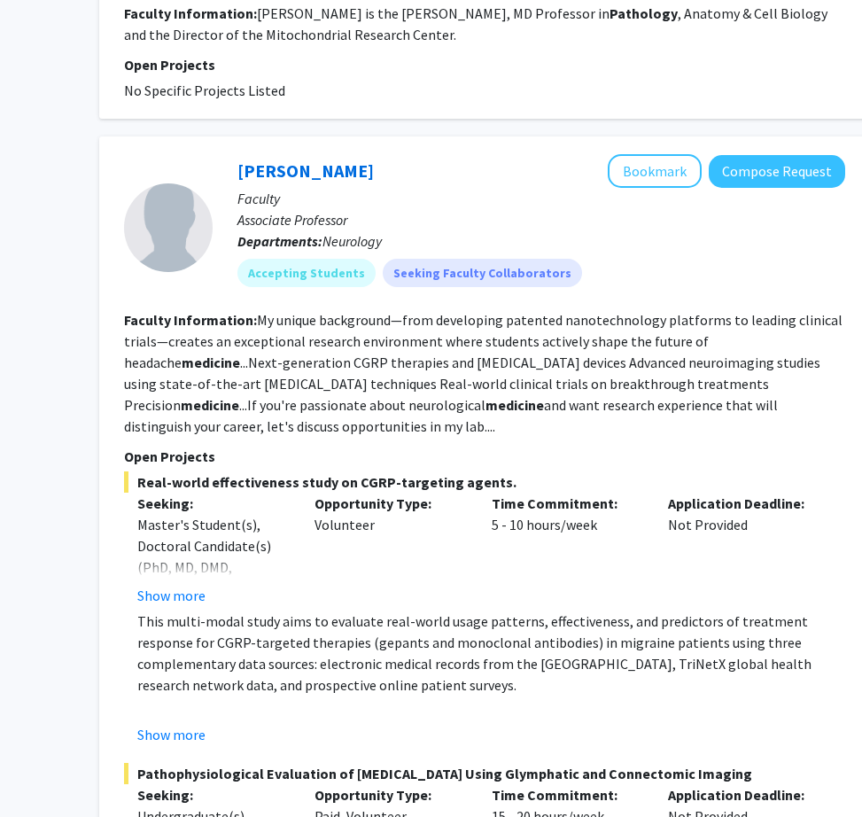
scroll to position [5804, 180]
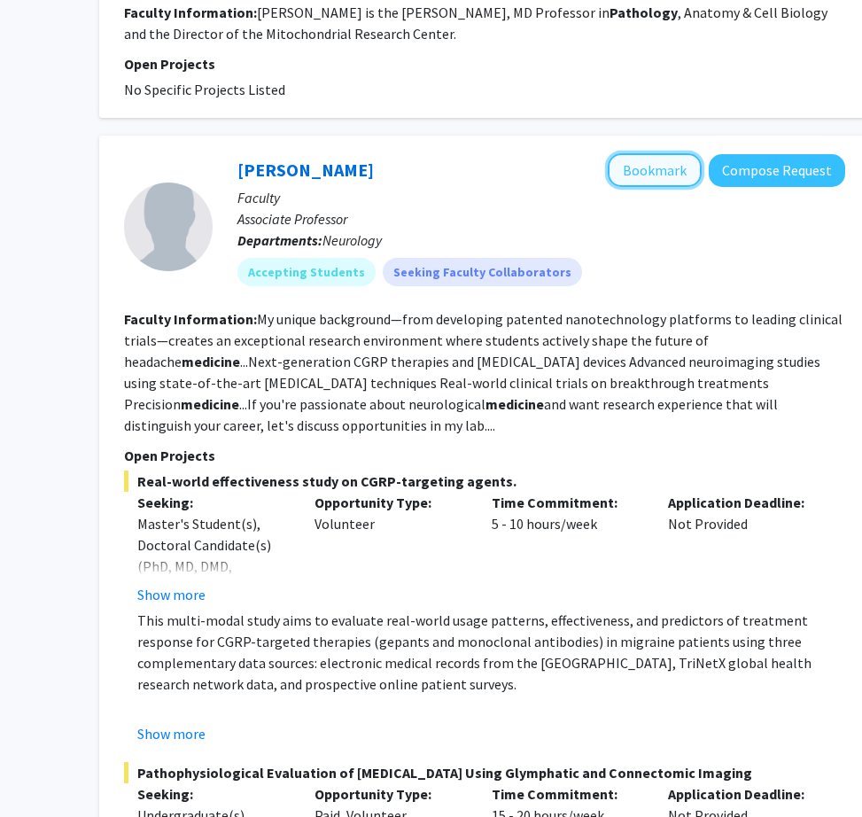
click at [645, 153] on button "Bookmark" at bounding box center [655, 170] width 94 height 34
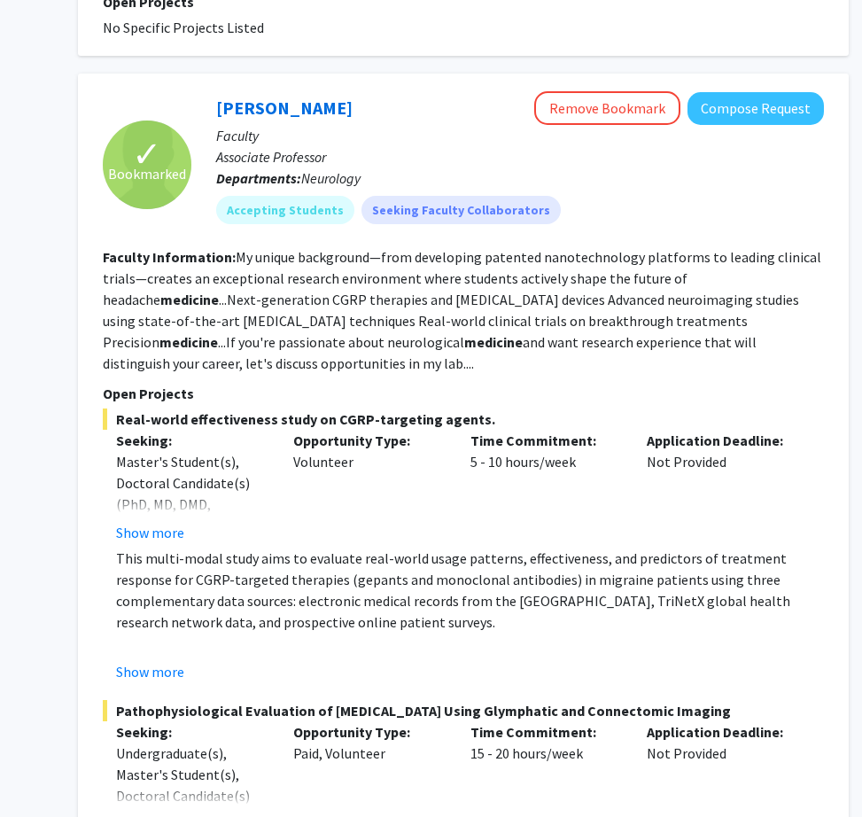
scroll to position [5871, 201]
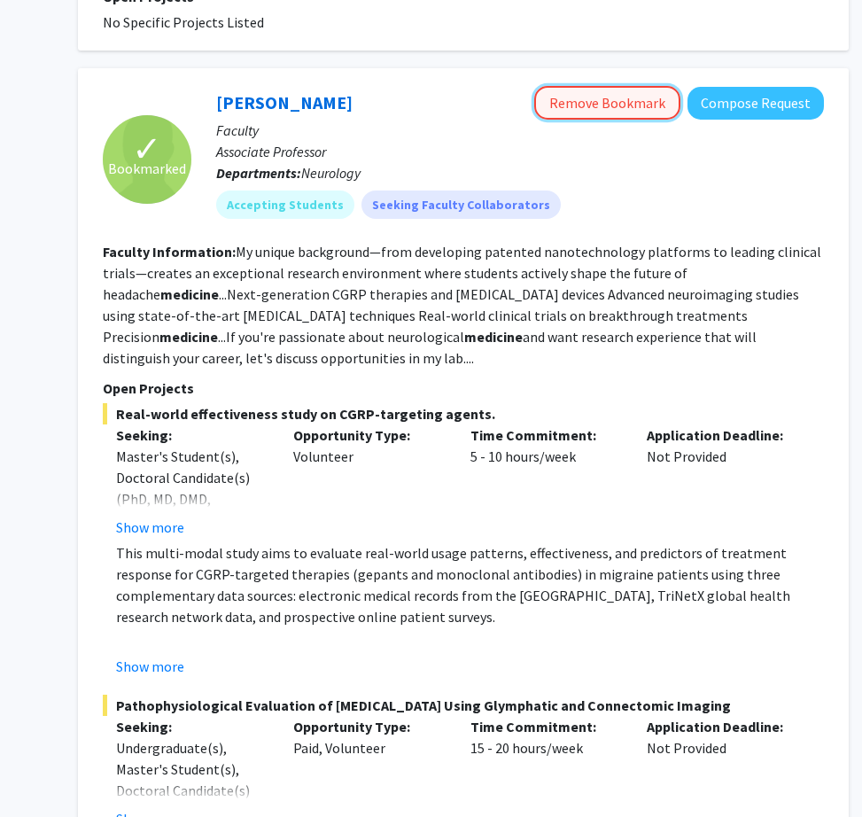
click at [590, 86] on button "Remove Bookmark" at bounding box center [607, 103] width 146 height 34
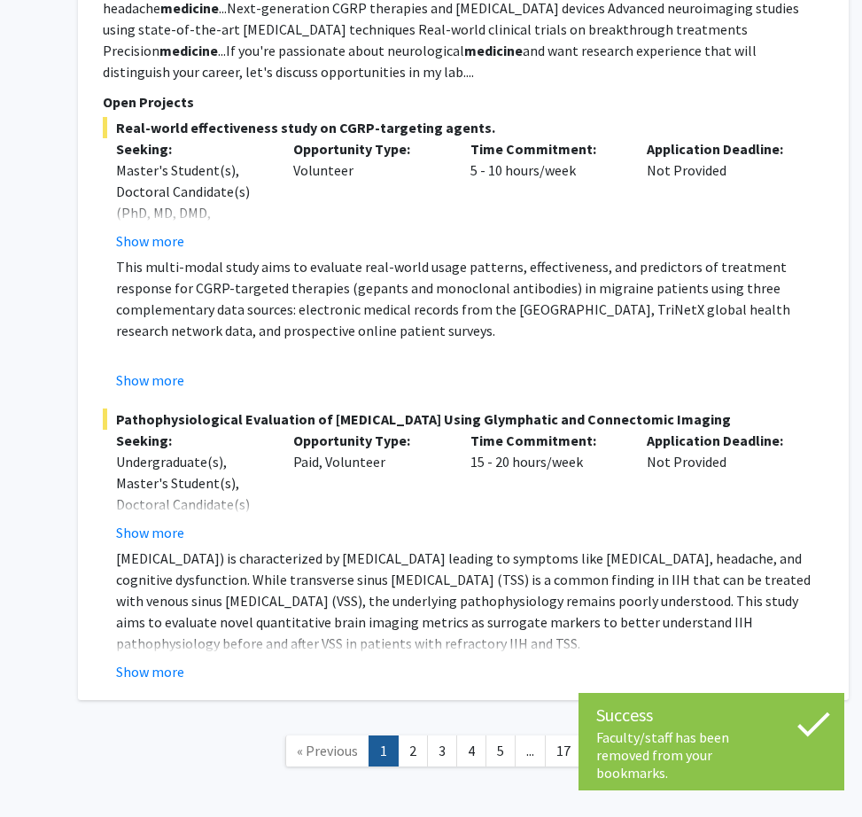
scroll to position [6173, 201]
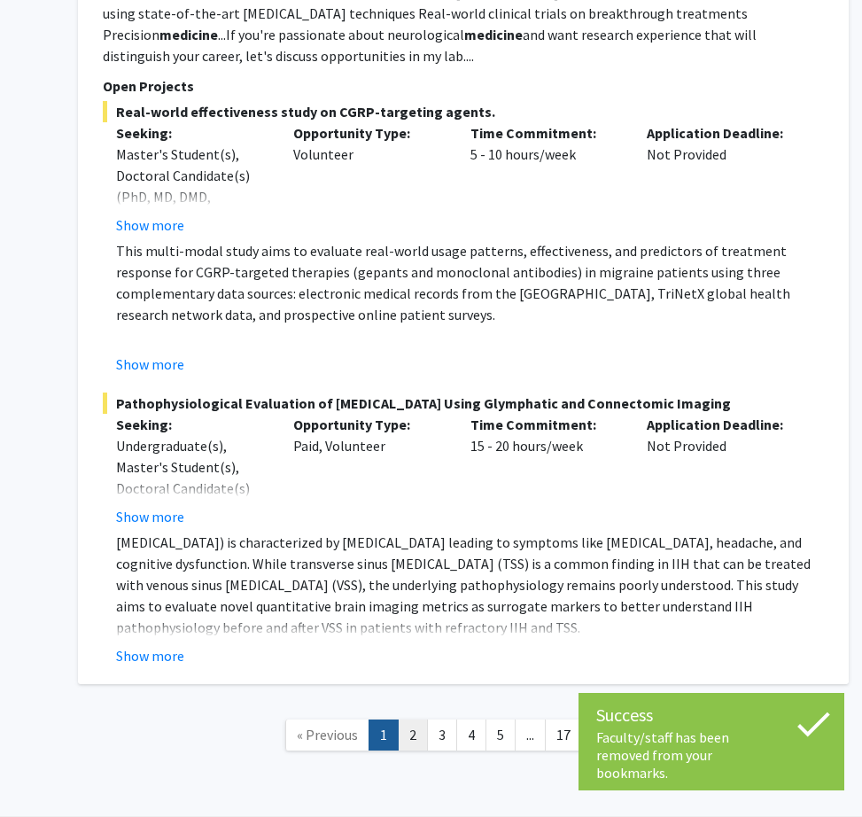
click at [419, 720] on link "2" at bounding box center [413, 735] width 30 height 31
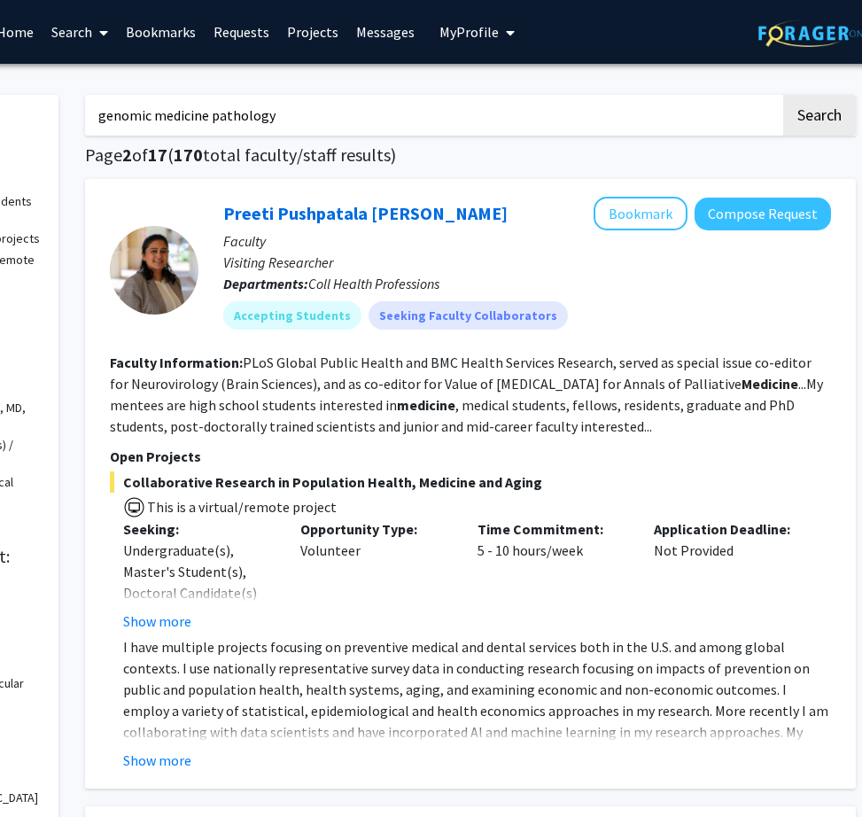
scroll to position [0, 201]
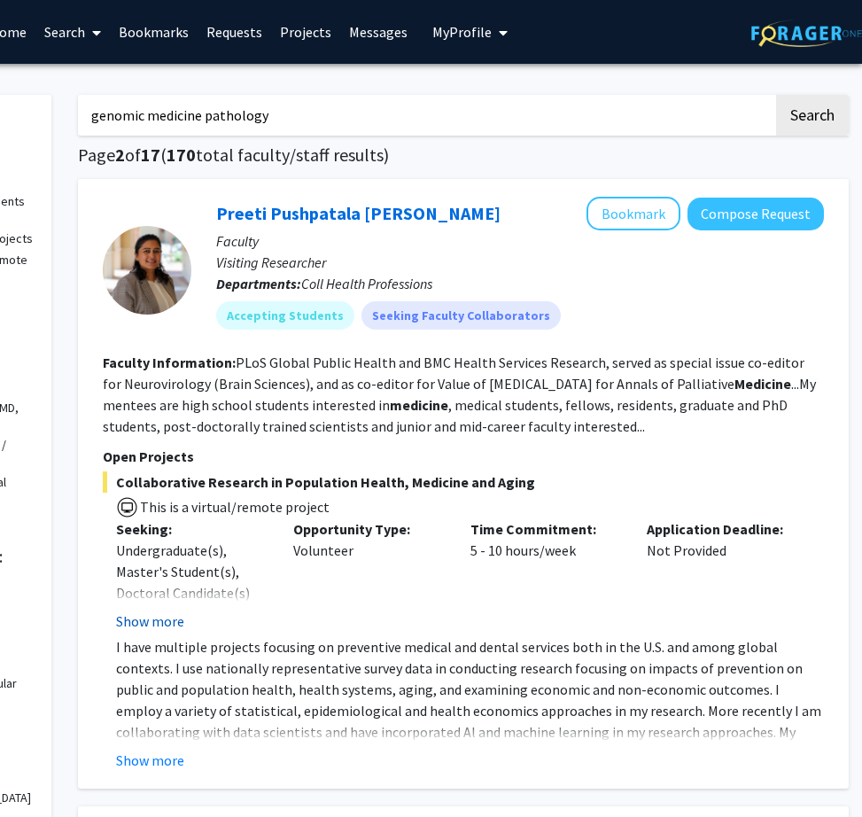
click at [168, 614] on button "Show more" at bounding box center [150, 621] width 68 height 21
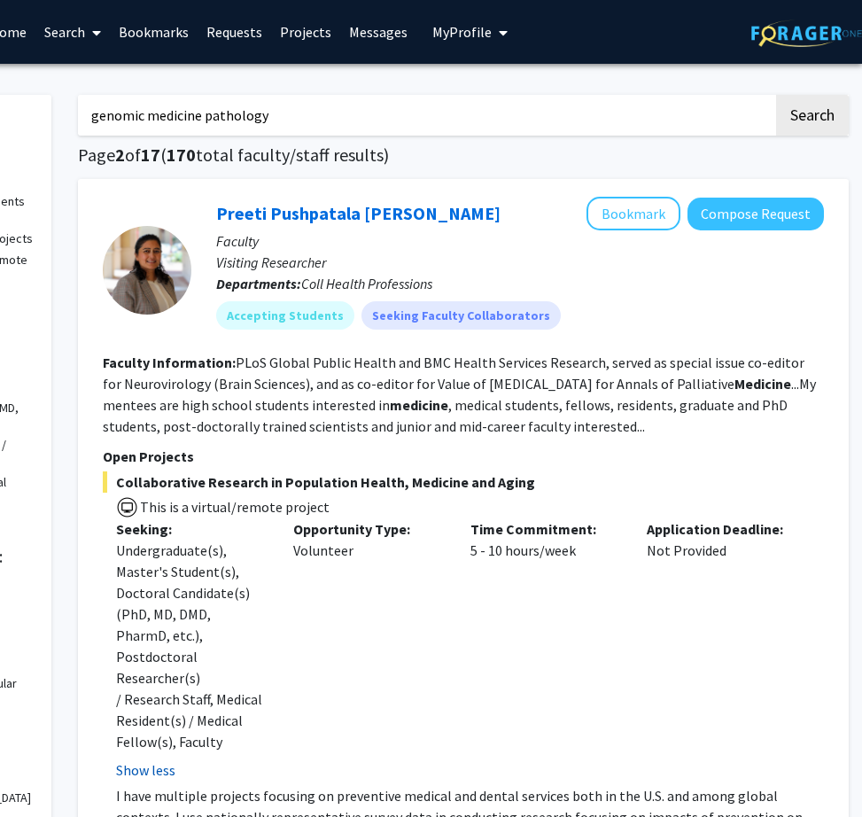
click at [136, 759] on button "Show less" at bounding box center [145, 769] width 59 height 21
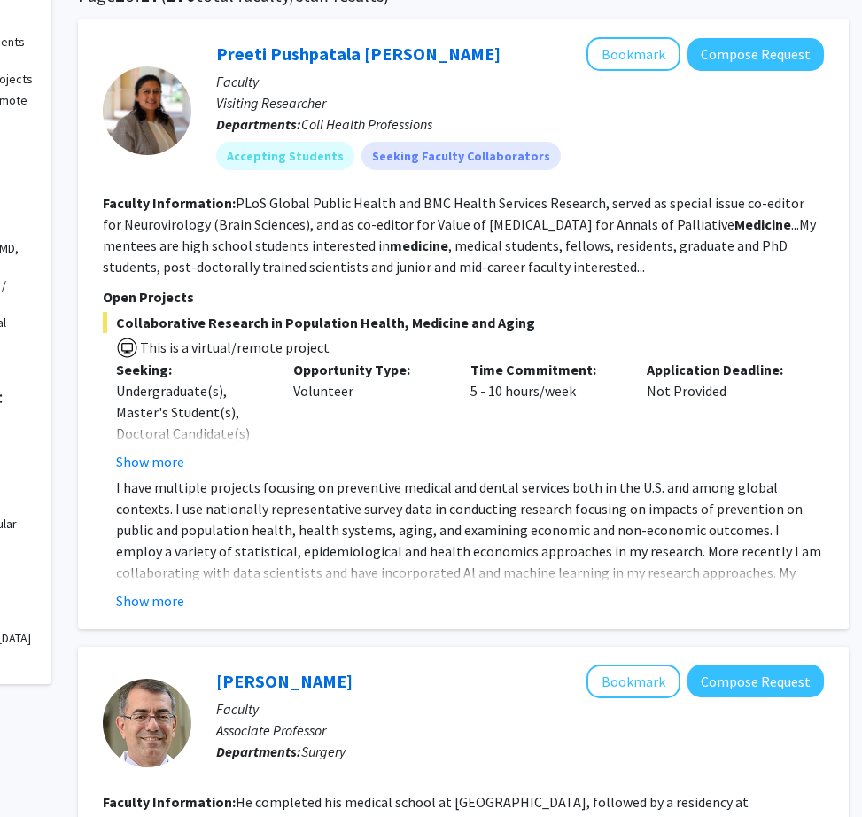
scroll to position [157, 201]
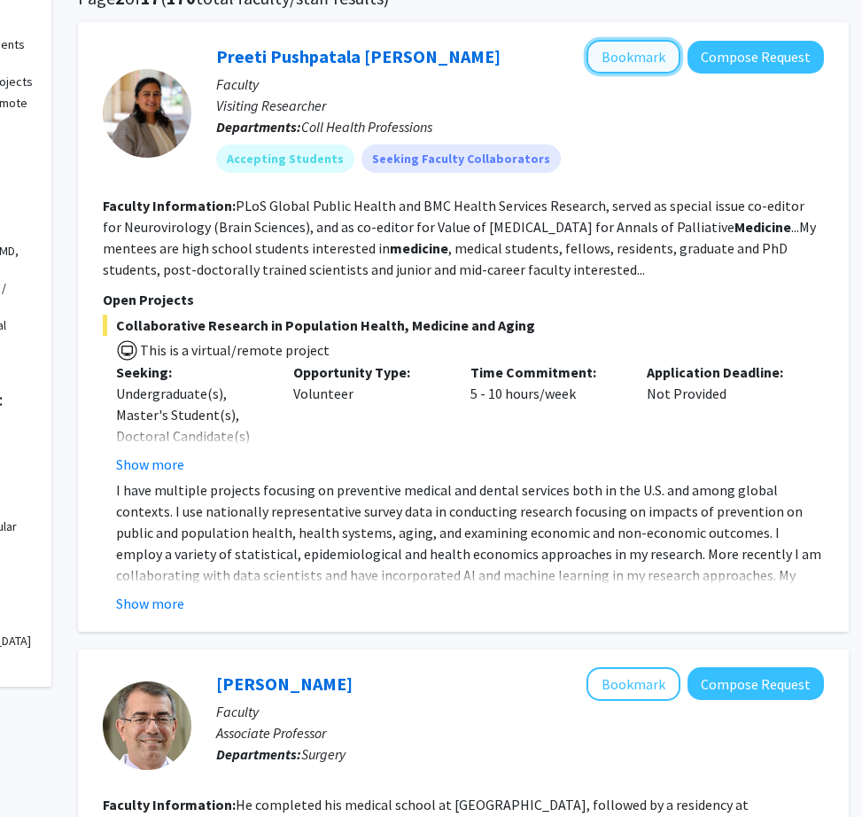
click at [615, 53] on button "Bookmark" at bounding box center [634, 57] width 94 height 34
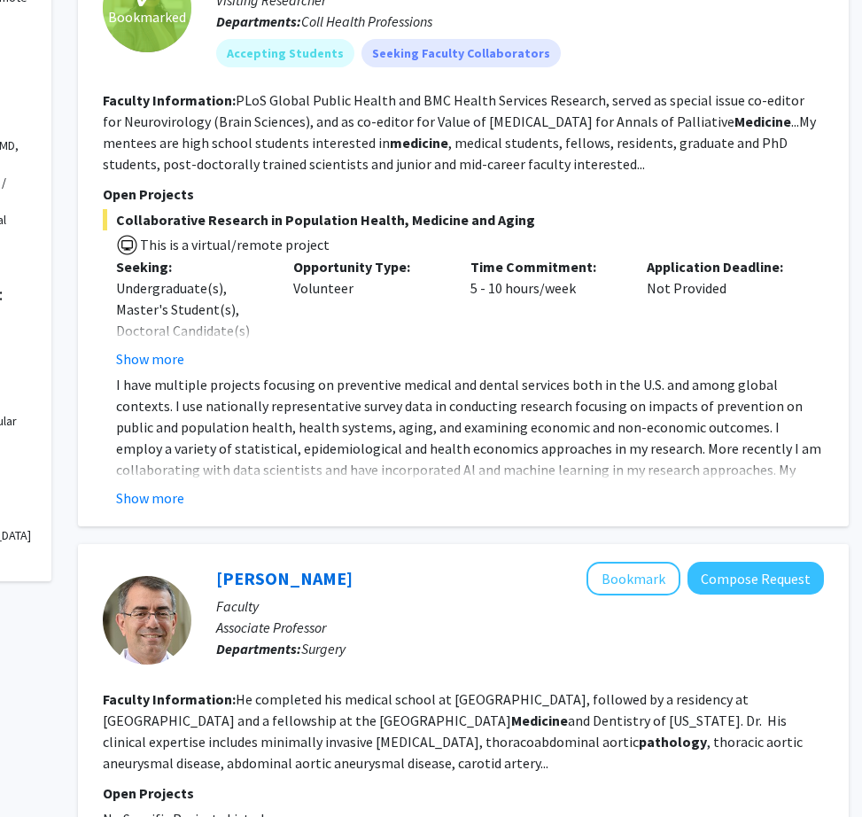
scroll to position [265, 201]
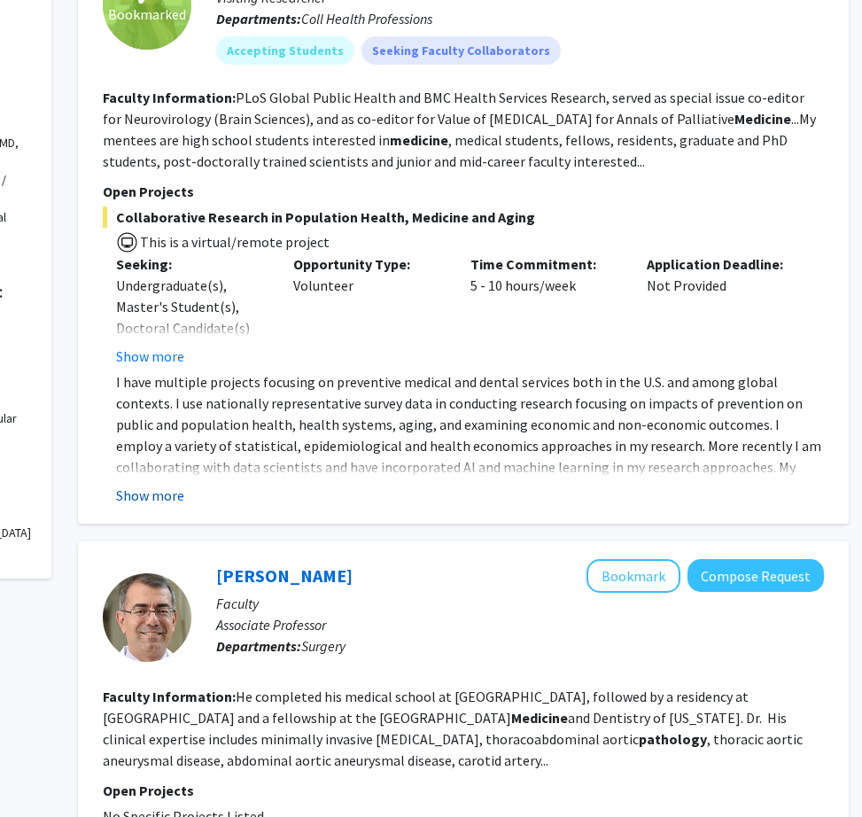
click at [159, 503] on button "Show more" at bounding box center [150, 495] width 68 height 21
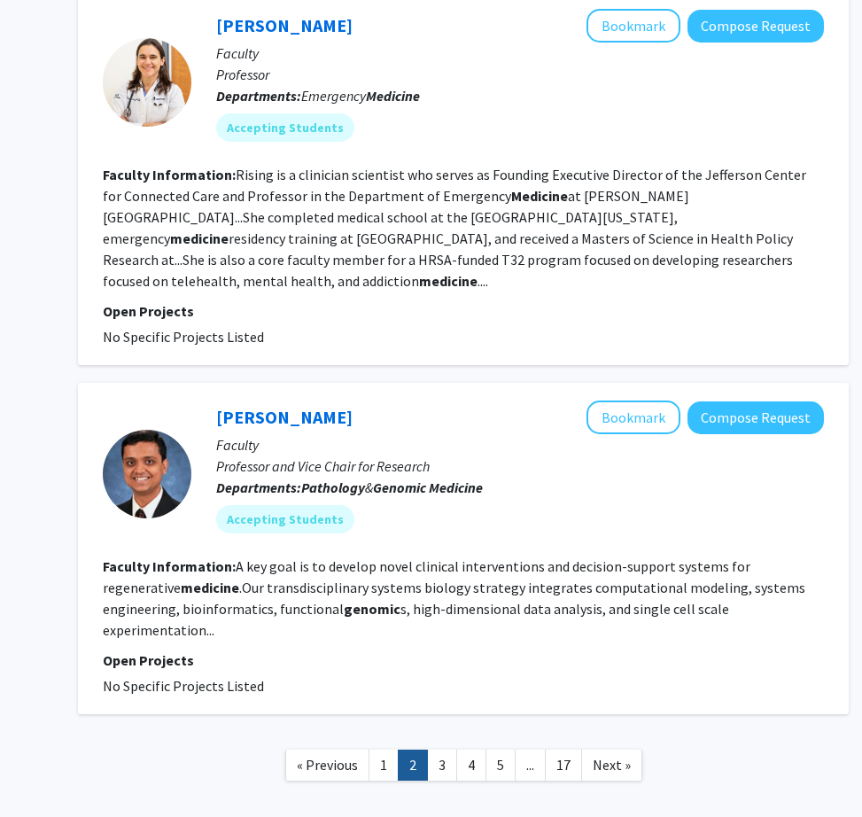
scroll to position [6260, 201]
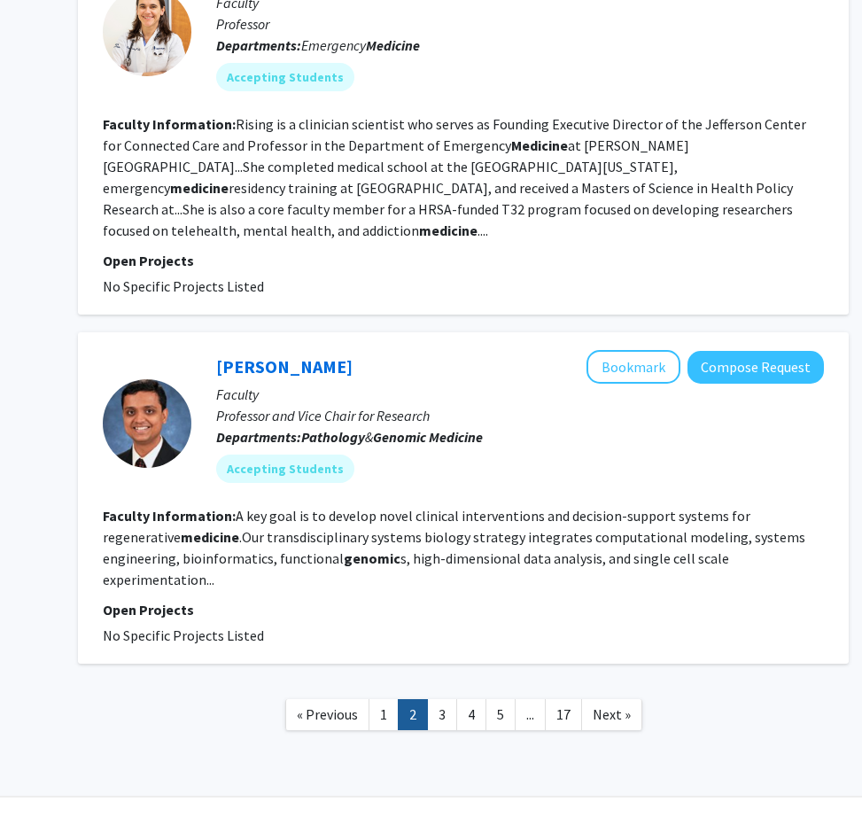
click at [481, 549] on fg-search-faculty "[PERSON_NAME] Bookmark Compose Request Faculty Professor and Vice Chair for Res…" at bounding box center [463, 498] width 721 height 296
click at [436, 699] on link "3" at bounding box center [442, 714] width 30 height 31
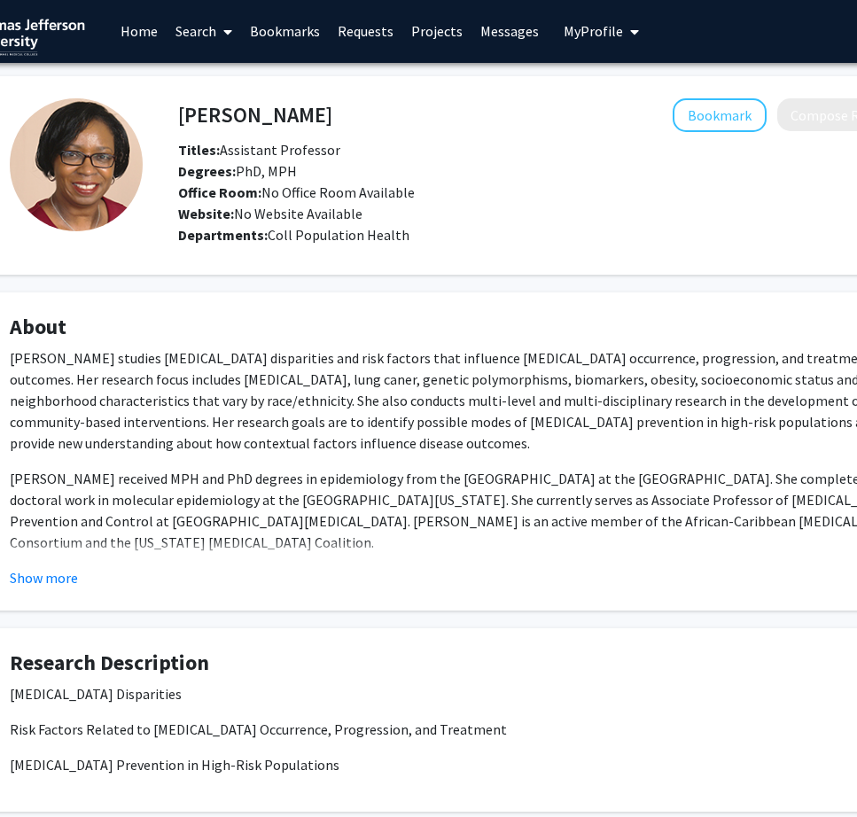
scroll to position [1, 62]
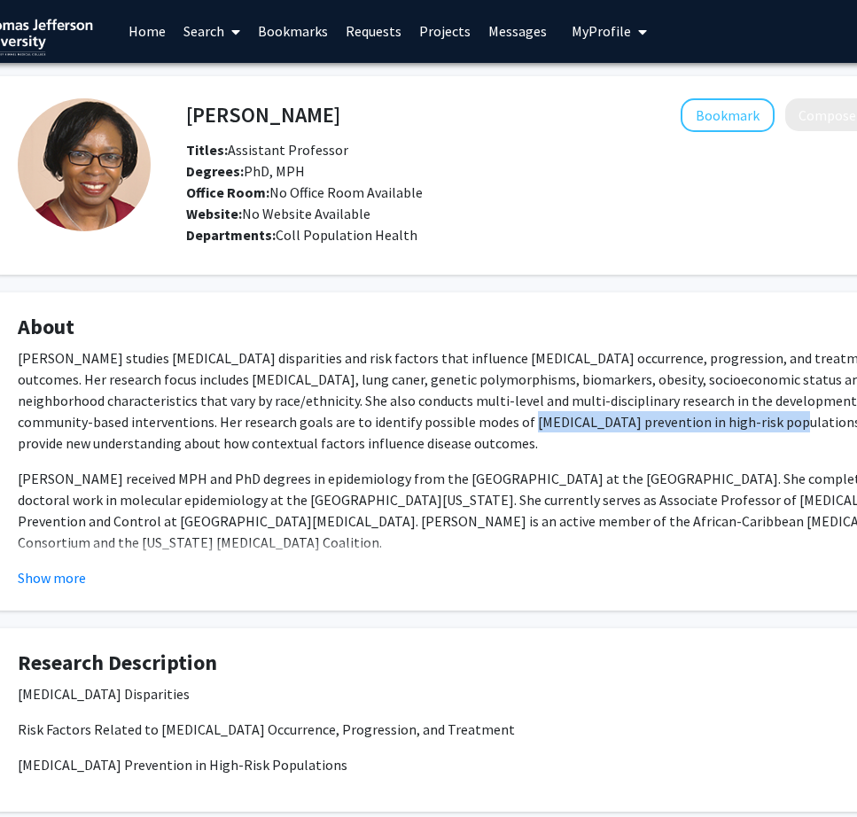
drag, startPoint x: 299, startPoint y: 420, endPoint x: 549, endPoint y: 416, distance: 250.8
click at [549, 416] on p "[PERSON_NAME] studies [MEDICAL_DATA] disparities and risk factors that influenc…" at bounding box center [470, 400] width 904 height 106
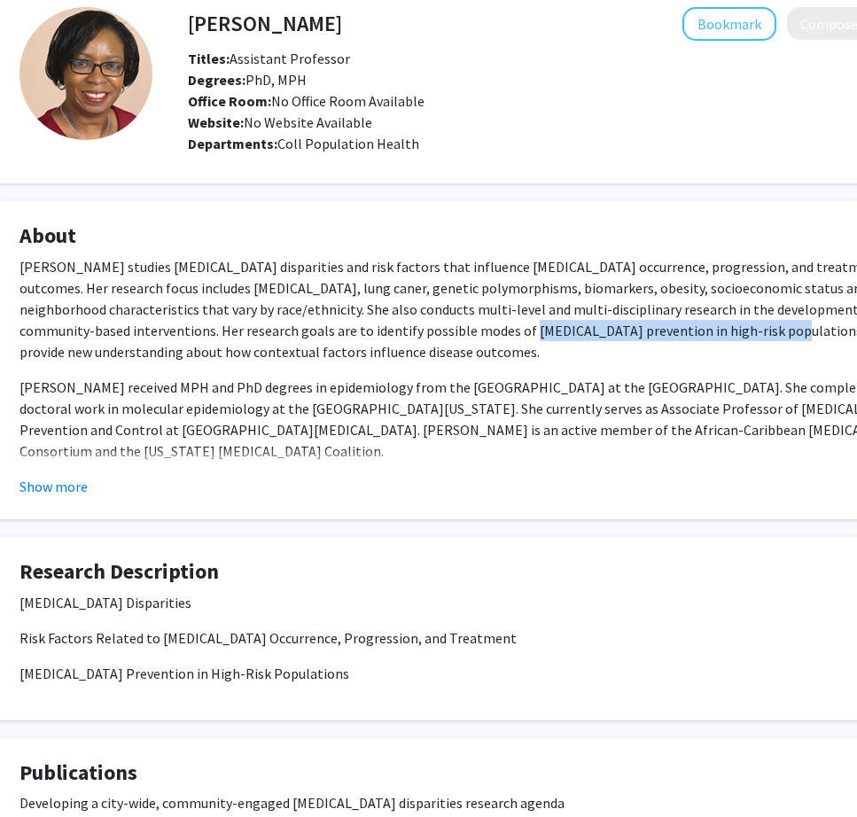
scroll to position [90, 60]
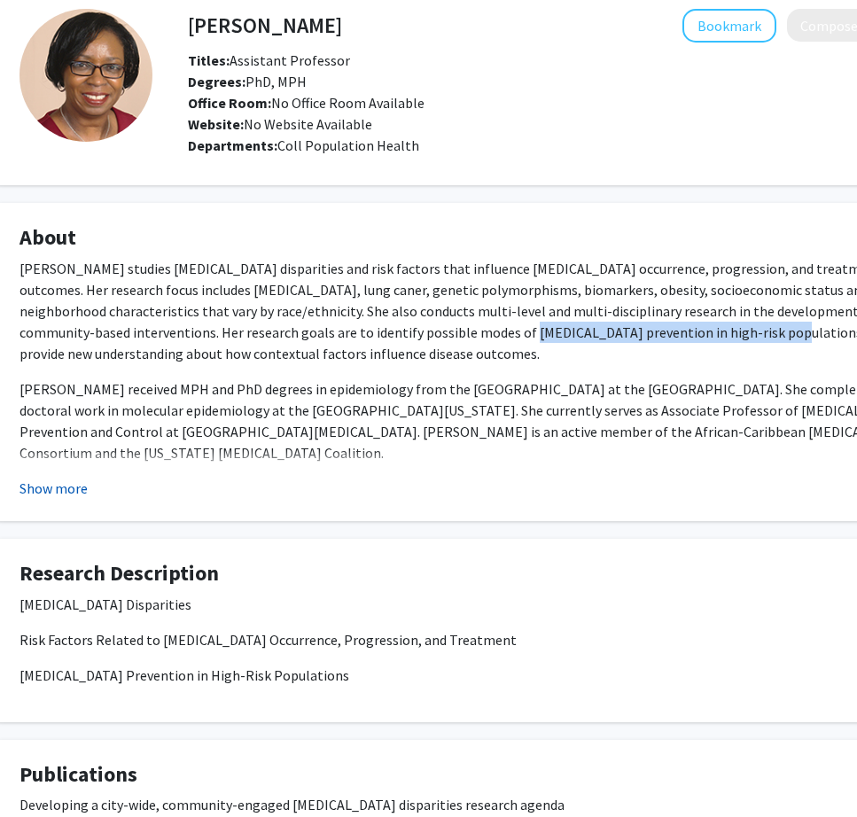
click at [75, 484] on button "Show more" at bounding box center [53, 488] width 68 height 21
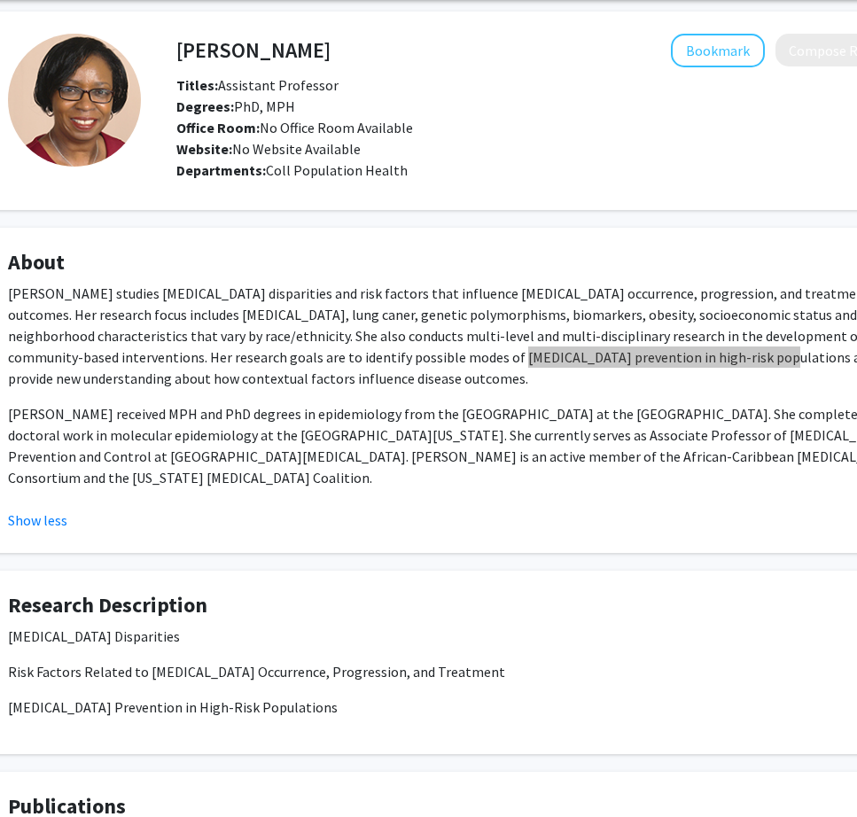
scroll to position [66, 82]
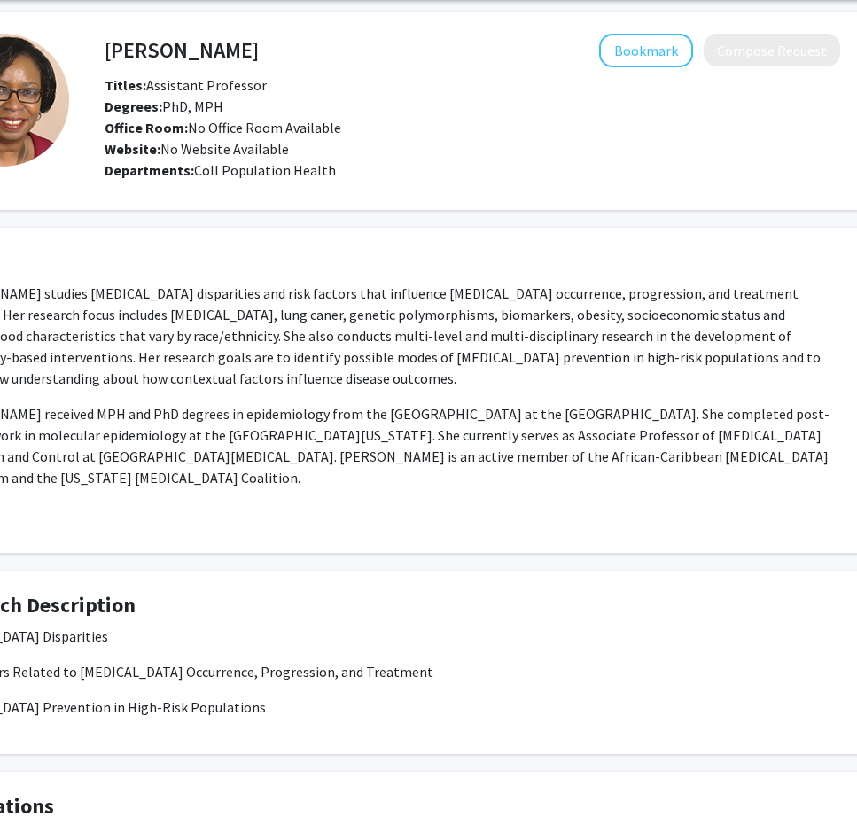
click at [635, 471] on p "Dr. Zeigler-Johnson received MPH and PhD degrees in epidemiology from the Gradu…" at bounding box center [388, 445] width 904 height 85
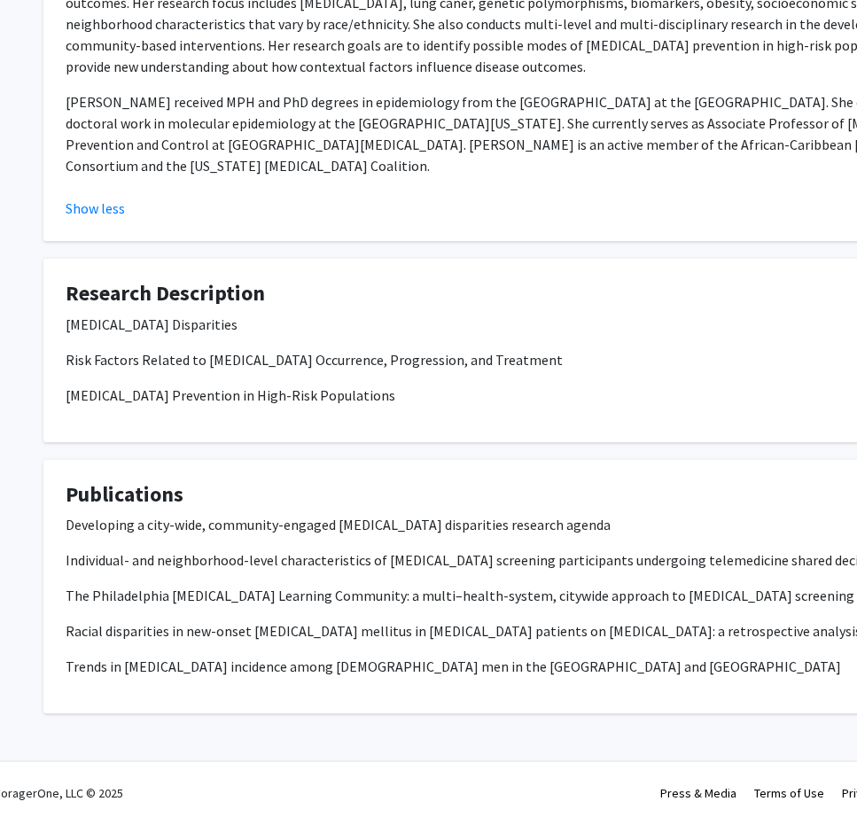
scroll to position [385, 14]
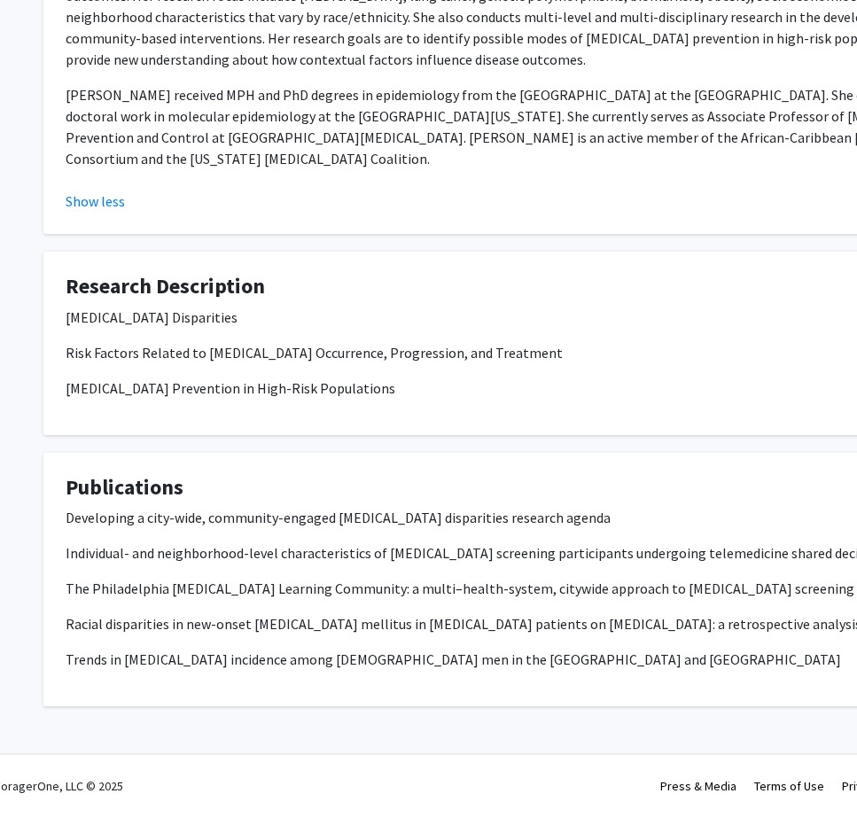
click at [181, 315] on p "Prostate Cancer Disparities" at bounding box center [518, 317] width 904 height 21
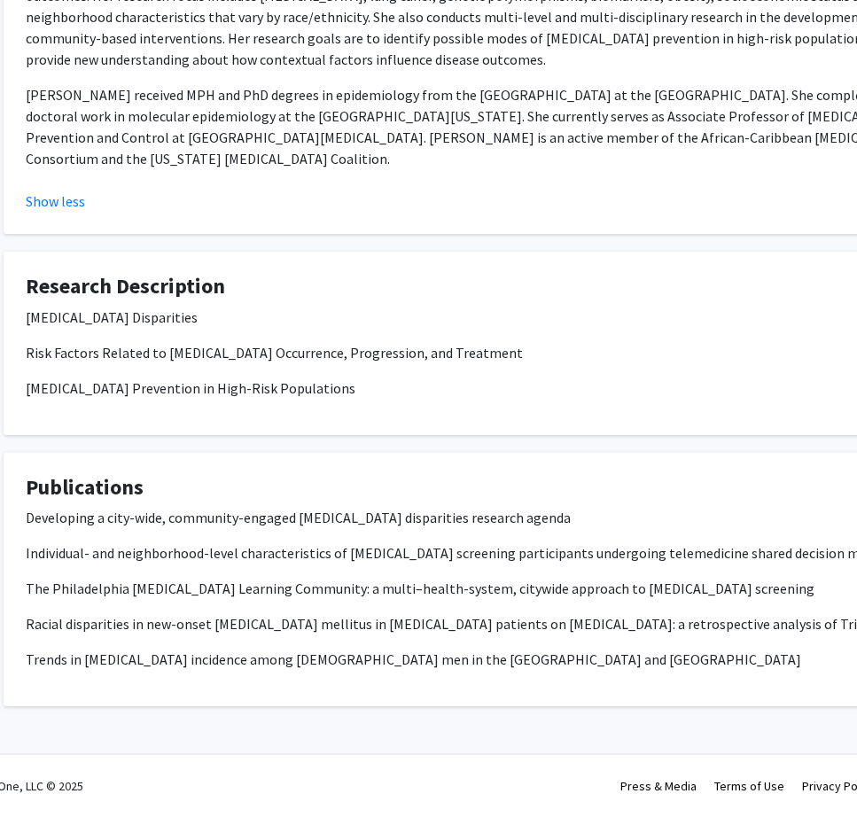
scroll to position [385, 0]
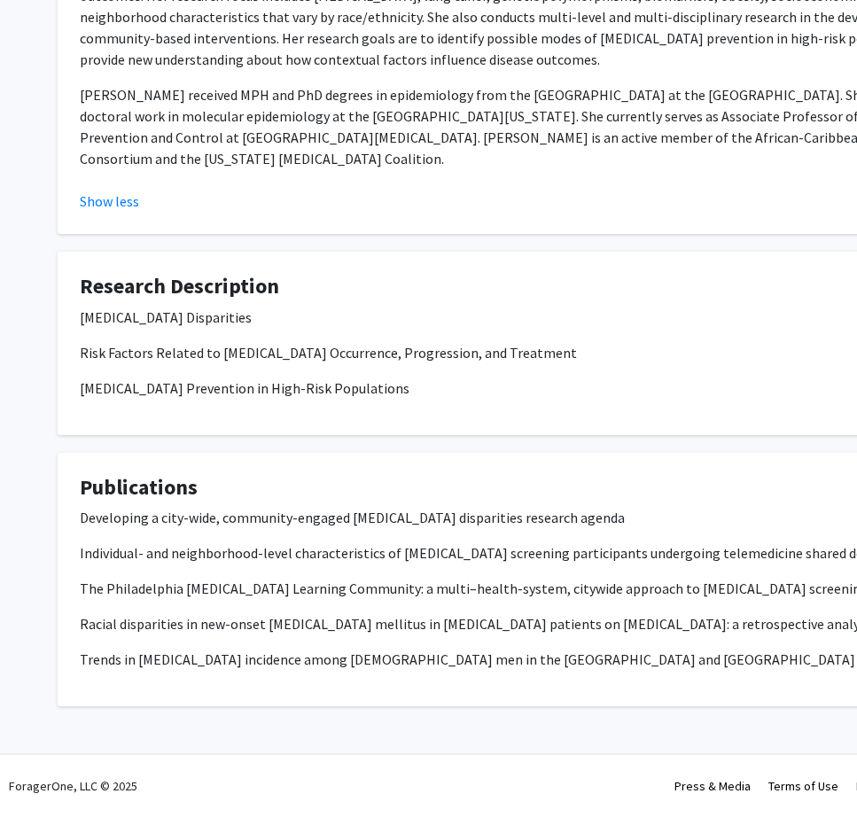
click at [350, 517] on p "Developing a city-wide, community-engaged cancer disparities research agenda" at bounding box center [532, 517] width 904 height 21
click at [403, 562] on p "Individual- and neighborhood-level characteristics of lung cancer screening par…" at bounding box center [532, 552] width 904 height 21
drag, startPoint x: 402, startPoint y: 553, endPoint x: 363, endPoint y: 553, distance: 39.0
click at [363, 553] on p "Individual- and neighborhood-level characteristics of lung cancer screening par…" at bounding box center [532, 552] width 904 height 21
click at [363, 519] on p "Developing a city-wide, community-engaged cancer disparities research agenda" at bounding box center [532, 517] width 904 height 21
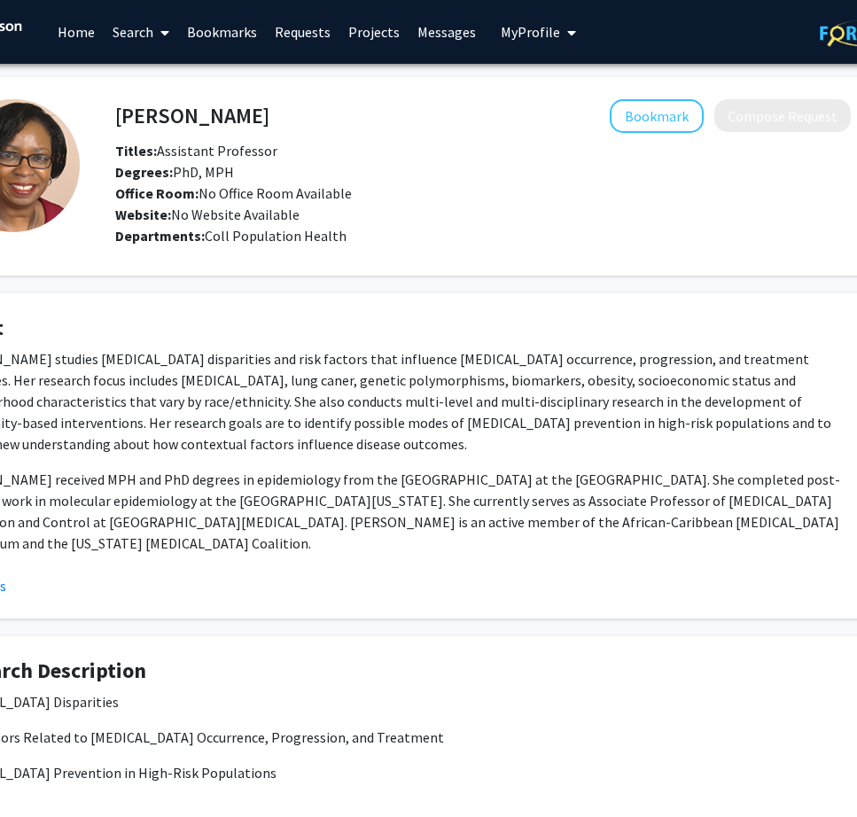
scroll to position [0, 206]
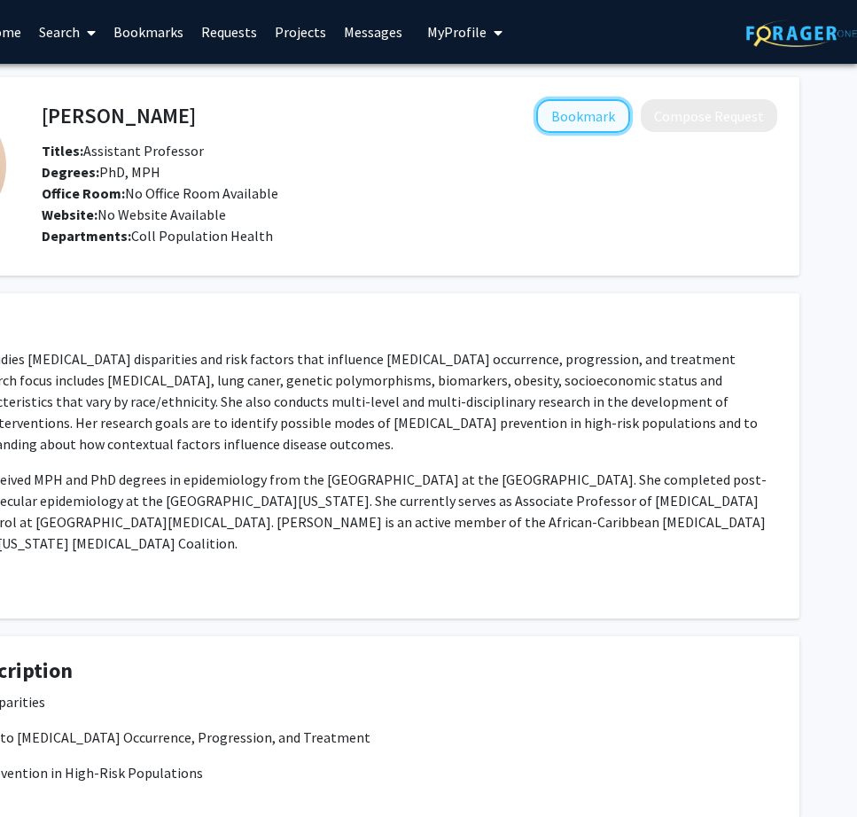
click at [610, 110] on button "Bookmark" at bounding box center [583, 116] width 94 height 34
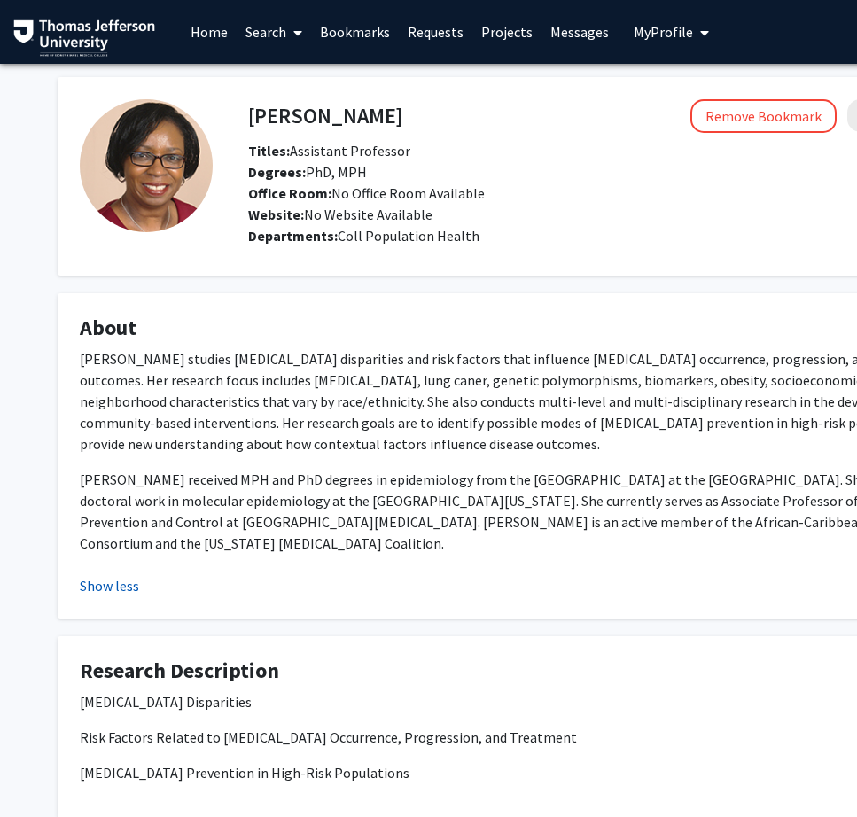
click at [111, 582] on button "Show less" at bounding box center [109, 585] width 59 height 21
